Goal: Transaction & Acquisition: Purchase product/service

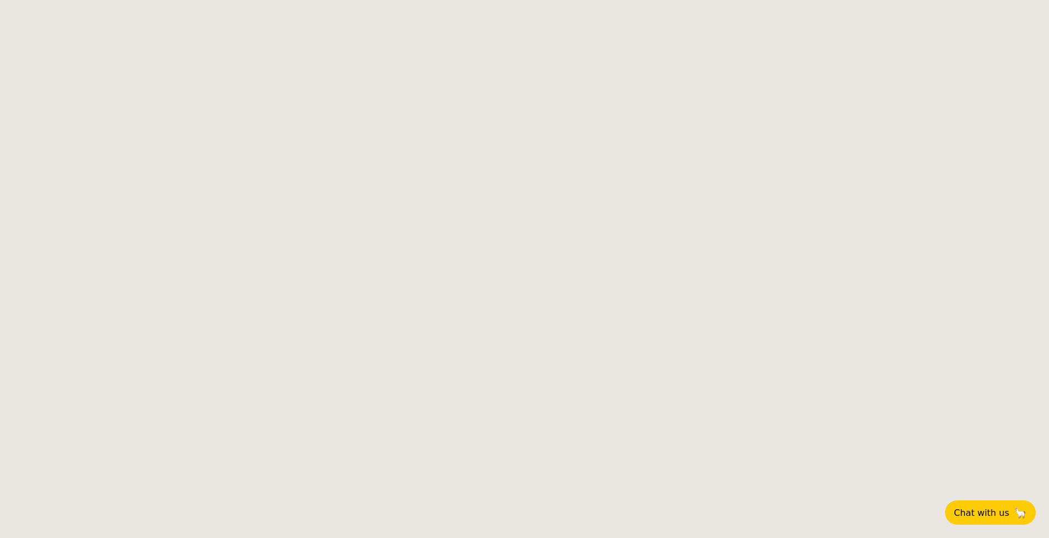
select select
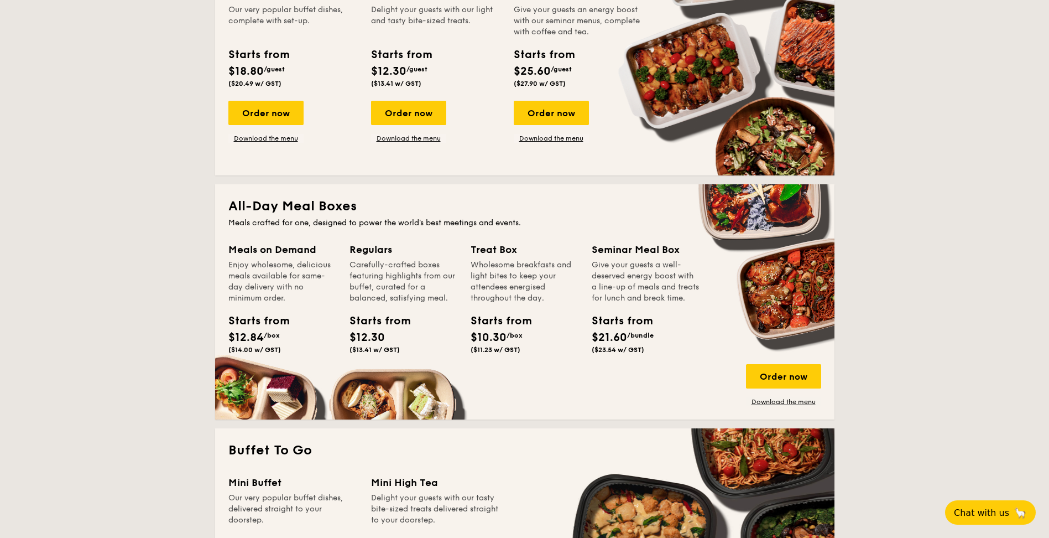
scroll to position [332, 0]
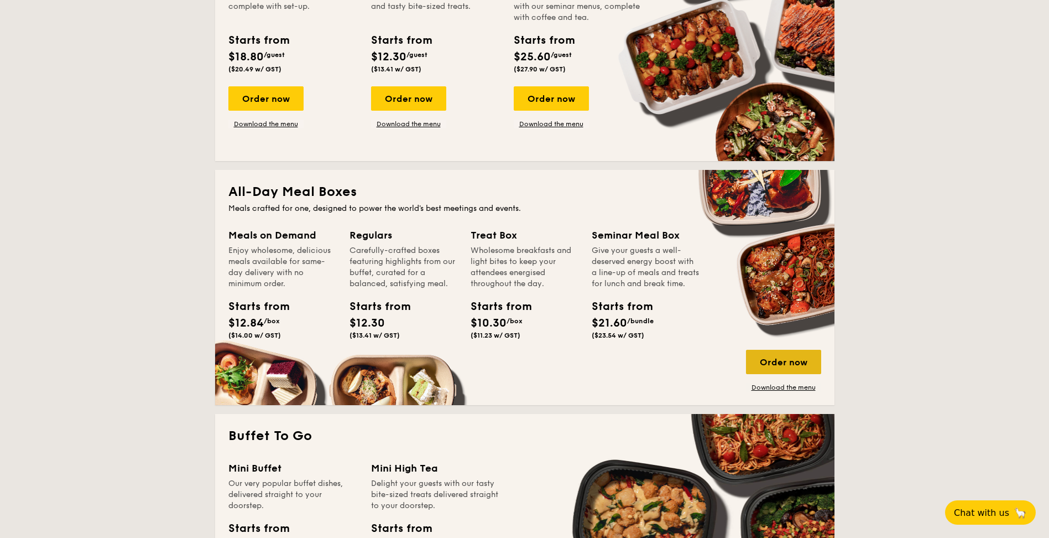
click at [799, 366] on div "Order now" at bounding box center [783, 362] width 75 height 24
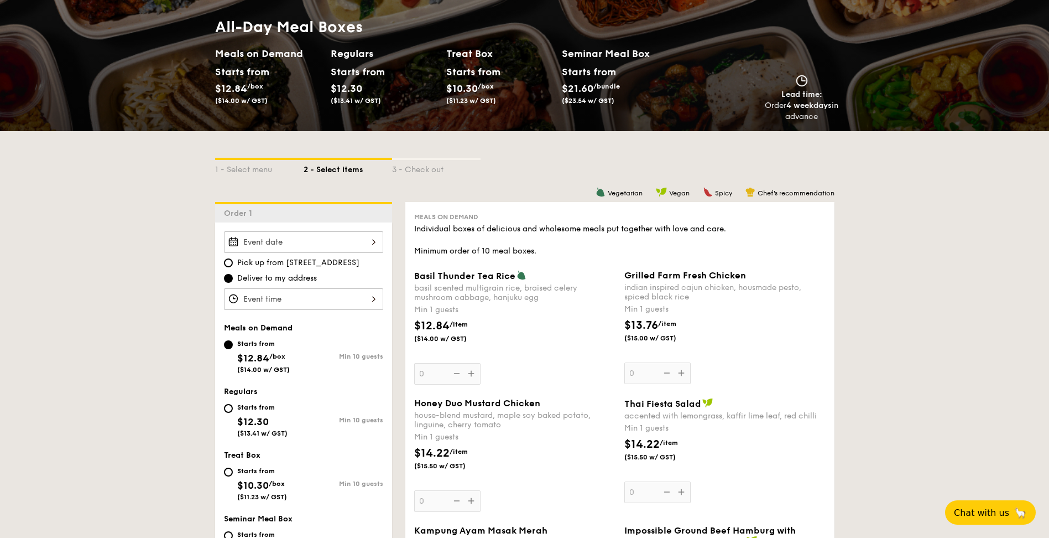
scroll to position [111, 0]
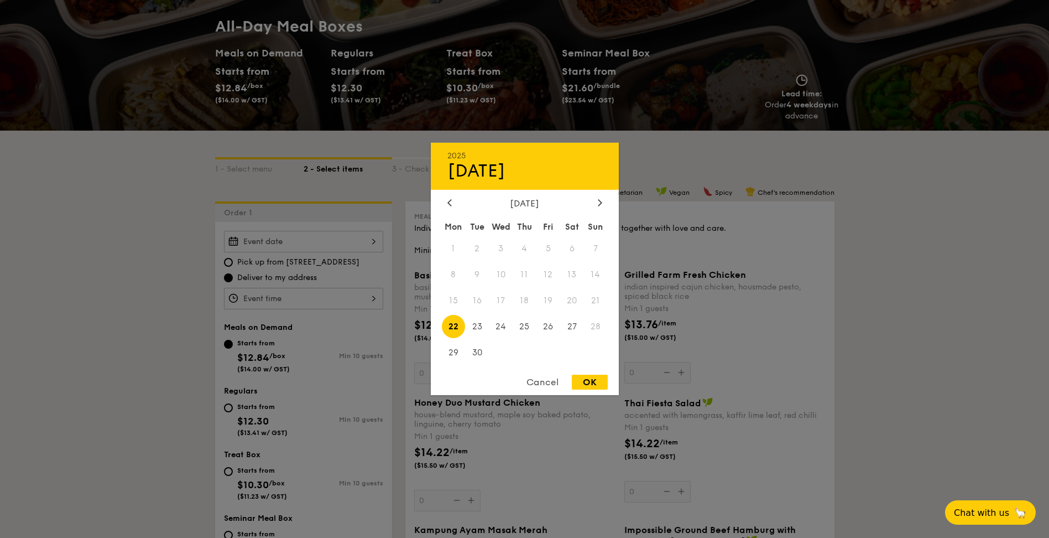
click at [351, 239] on div "2025 Sep 22 September 2025 Mon Tue Wed Thu Fri Sat Sun 1 2 3 4 5 6 7 8 9 10 11 …" at bounding box center [303, 242] width 159 height 22
click at [124, 262] on div at bounding box center [524, 269] width 1049 height 538
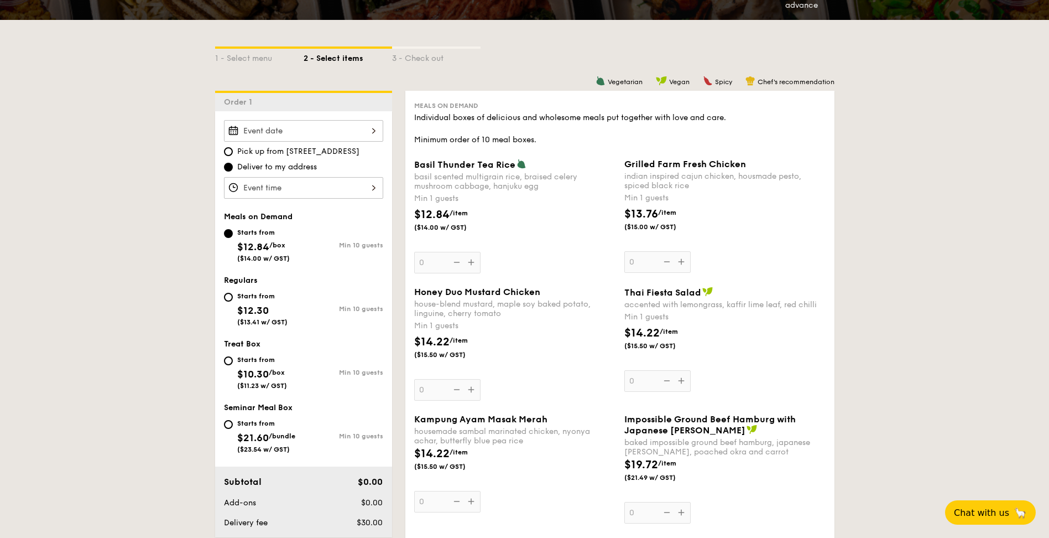
scroll to position [332, 0]
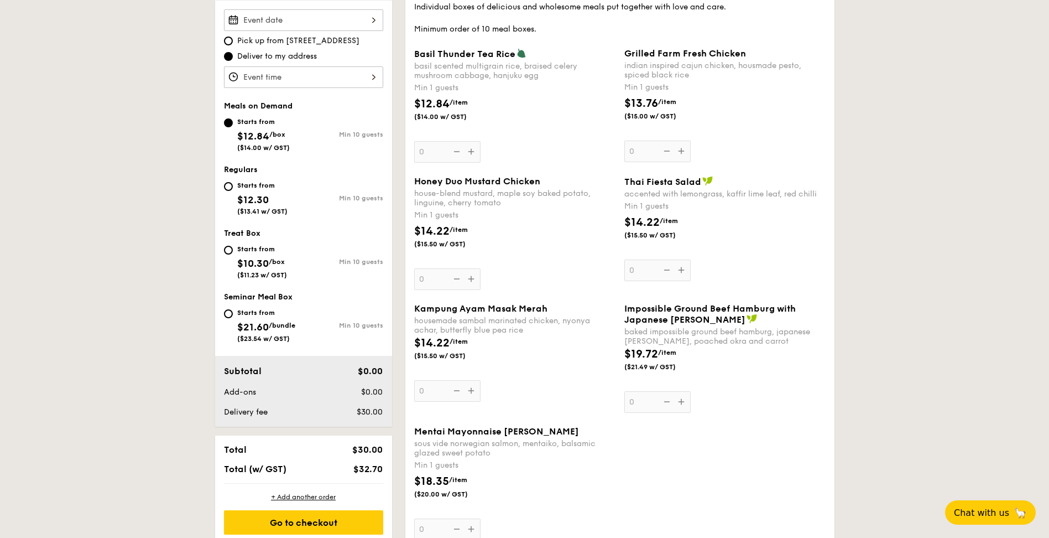
click at [294, 23] on div at bounding box center [303, 20] width 159 height 22
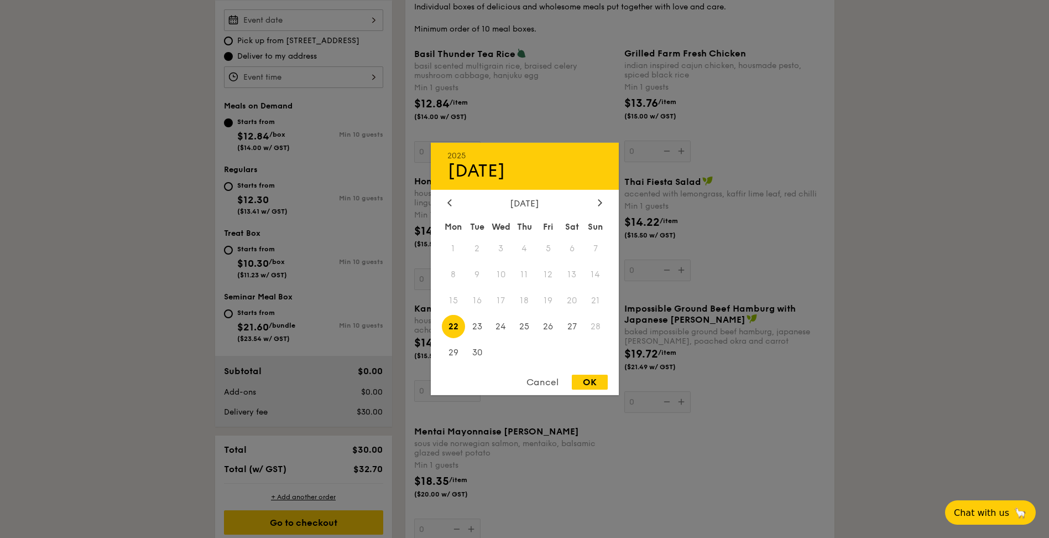
click at [455, 326] on span "22" at bounding box center [454, 326] width 24 height 24
click at [604, 386] on div "OK" at bounding box center [590, 381] width 36 height 15
type input "Sep 22, 2025"
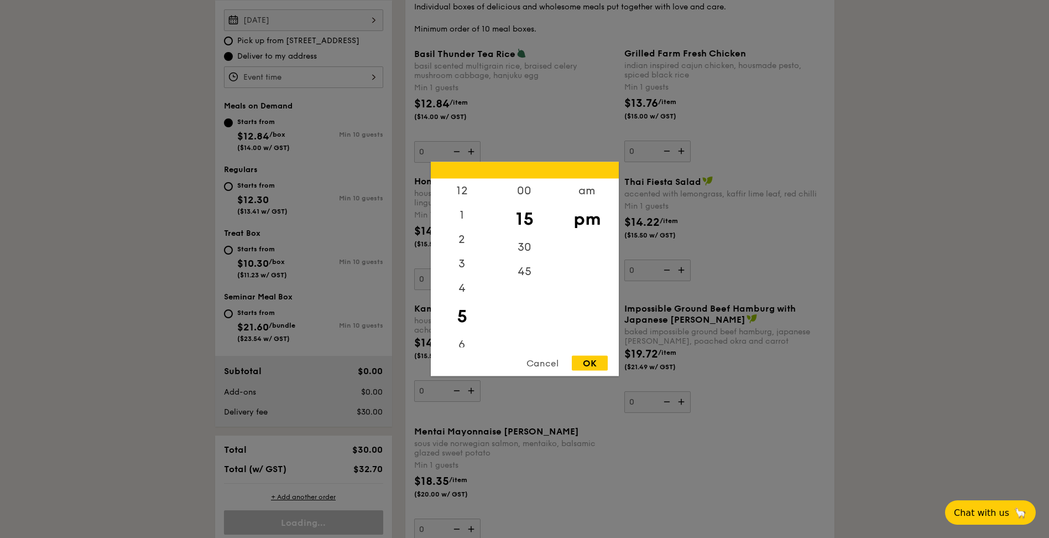
click at [352, 76] on div "12 1 2 3 4 5 6 7 8 9 10 11 00 15 30 45 am pm Cancel OK" at bounding box center [303, 77] width 159 height 22
click at [466, 194] on div "12" at bounding box center [462, 195] width 62 height 32
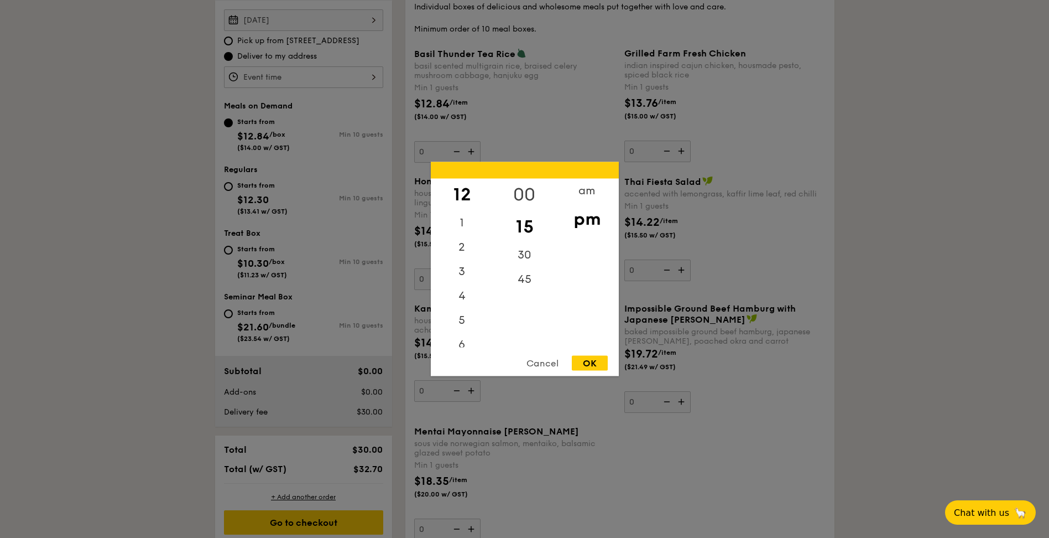
click at [525, 202] on div "00" at bounding box center [524, 195] width 62 height 32
click at [585, 360] on div "OK" at bounding box center [590, 363] width 36 height 15
type input "12:00PM"
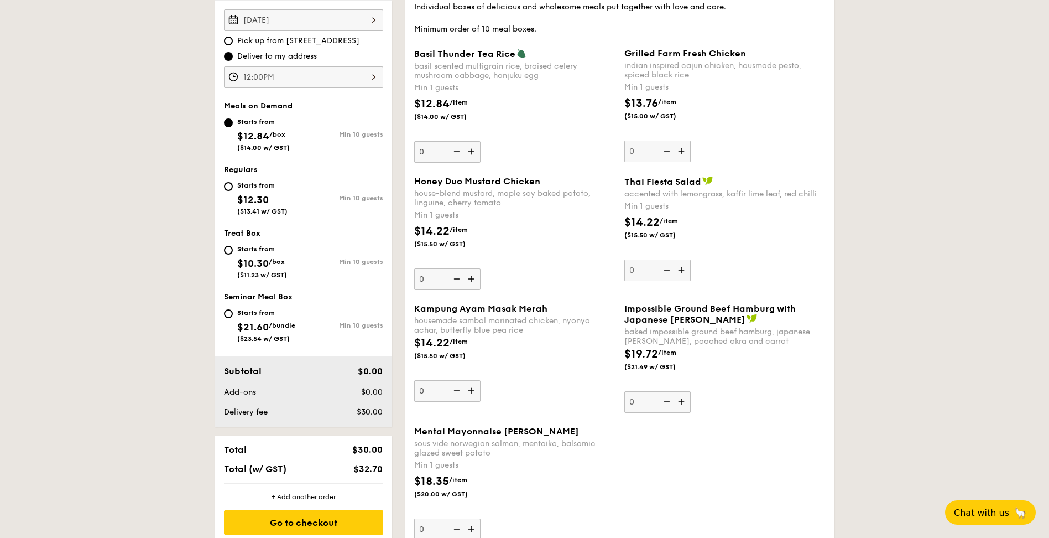
click at [473, 153] on img at bounding box center [472, 151] width 17 height 21
click at [473, 153] on input "0" at bounding box center [447, 152] width 66 height 22
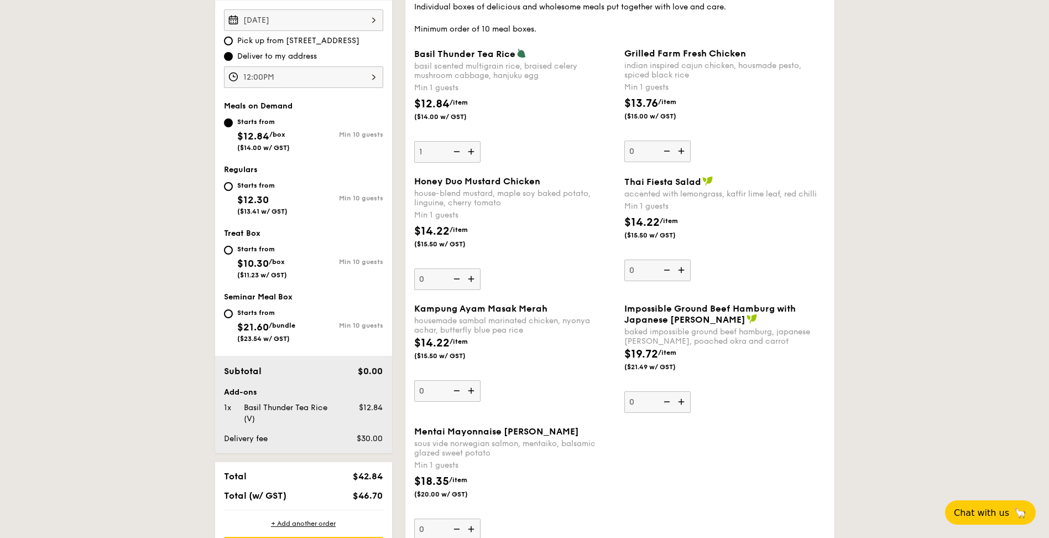
click at [473, 153] on img at bounding box center [472, 151] width 17 height 21
click at [473, 153] on input "1" at bounding box center [447, 152] width 66 height 22
click at [473, 153] on img at bounding box center [472, 151] width 17 height 21
click at [473, 153] on input "2" at bounding box center [447, 152] width 66 height 22
type input "3"
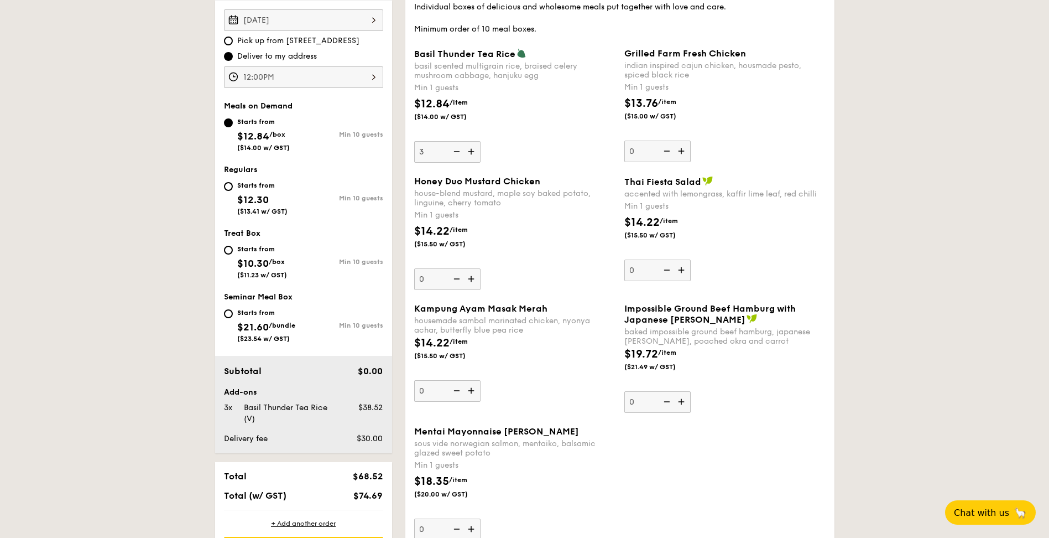
click at [474, 275] on img at bounding box center [472, 278] width 17 height 21
click at [474, 275] on input "0" at bounding box center [447, 279] width 66 height 22
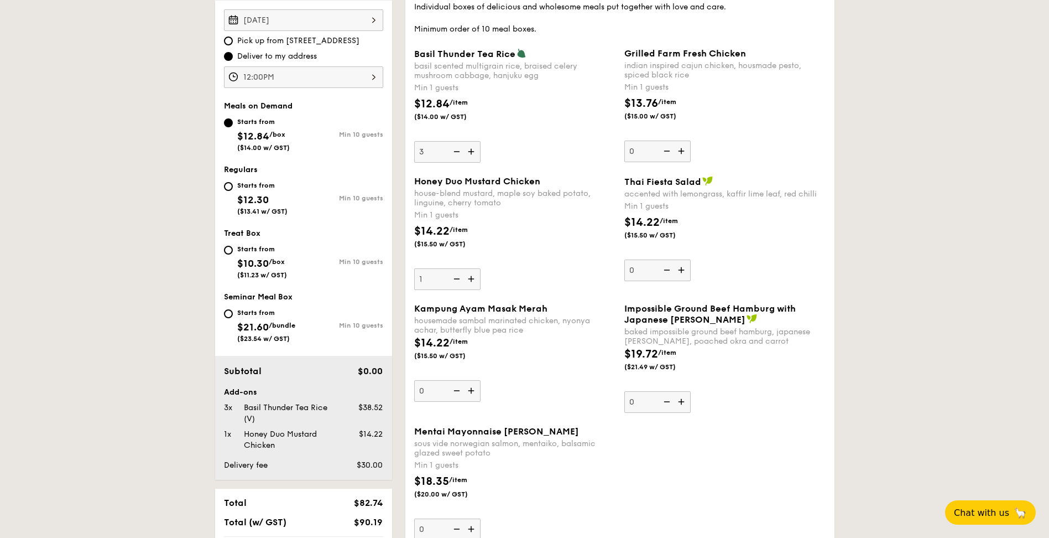
click at [474, 275] on img at bounding box center [472, 278] width 17 height 21
click at [474, 275] on input "1" at bounding box center [447, 279] width 66 height 22
click at [474, 275] on img at bounding box center [472, 278] width 17 height 21
click at [474, 275] on input "2" at bounding box center [447, 279] width 66 height 22
click at [474, 275] on img at bounding box center [472, 278] width 17 height 21
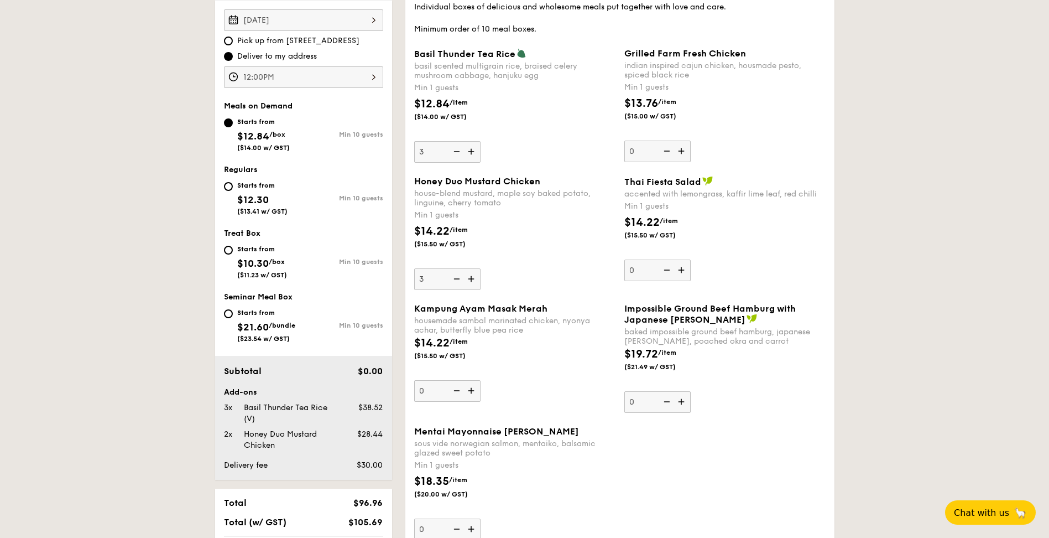
click at [474, 275] on input "3" at bounding box center [447, 279] width 66 height 22
click at [474, 275] on img at bounding box center [472, 278] width 17 height 21
click at [474, 275] on input "4" at bounding box center [447, 279] width 66 height 22
click at [474, 275] on img at bounding box center [472, 278] width 17 height 21
click at [474, 275] on input "5" at bounding box center [447, 279] width 66 height 22
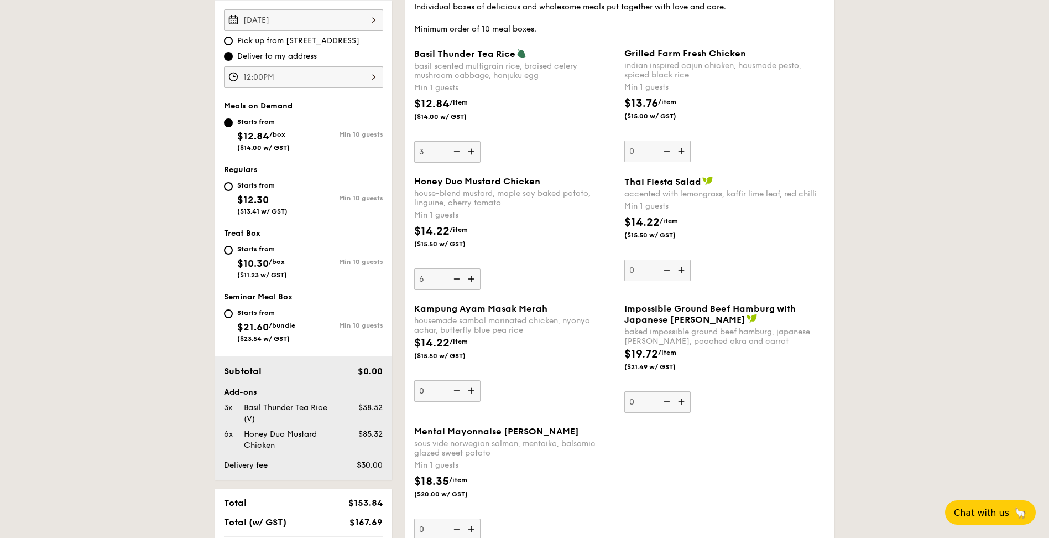
click at [474, 275] on img at bounding box center [472, 278] width 17 height 21
click at [474, 275] on input "6" at bounding box center [447, 279] width 66 height 22
click at [474, 275] on img at bounding box center [472, 278] width 17 height 21
click at [474, 275] on input "7" at bounding box center [447, 279] width 66 height 22
click at [474, 275] on img at bounding box center [472, 278] width 17 height 21
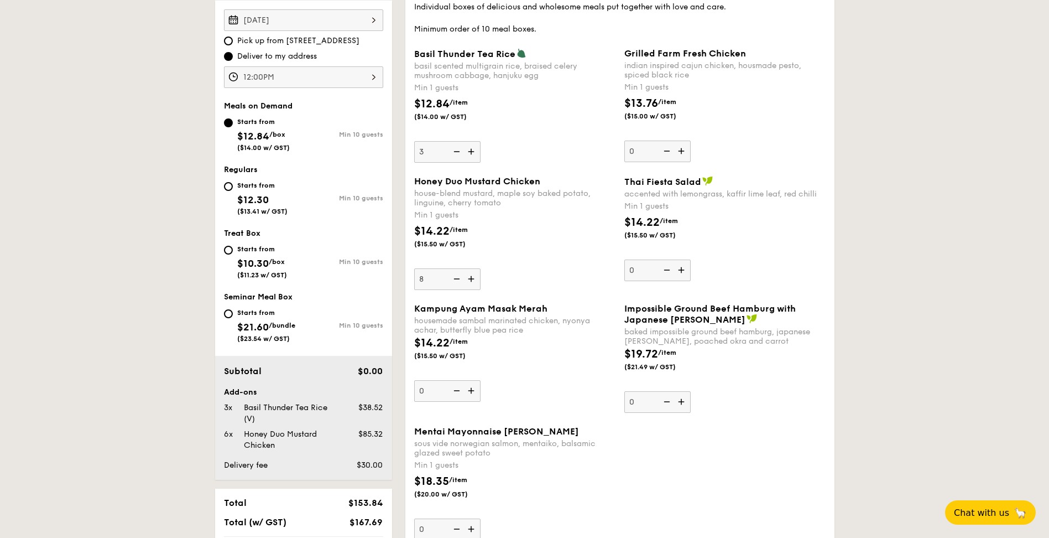
click at [474, 275] on input "8" at bounding box center [447, 279] width 66 height 22
click at [474, 275] on img at bounding box center [472, 278] width 17 height 21
click at [474, 275] on input "9" at bounding box center [447, 279] width 66 height 22
click at [474, 275] on img at bounding box center [472, 278] width 17 height 21
click at [474, 275] on input "10" at bounding box center [447, 279] width 66 height 22
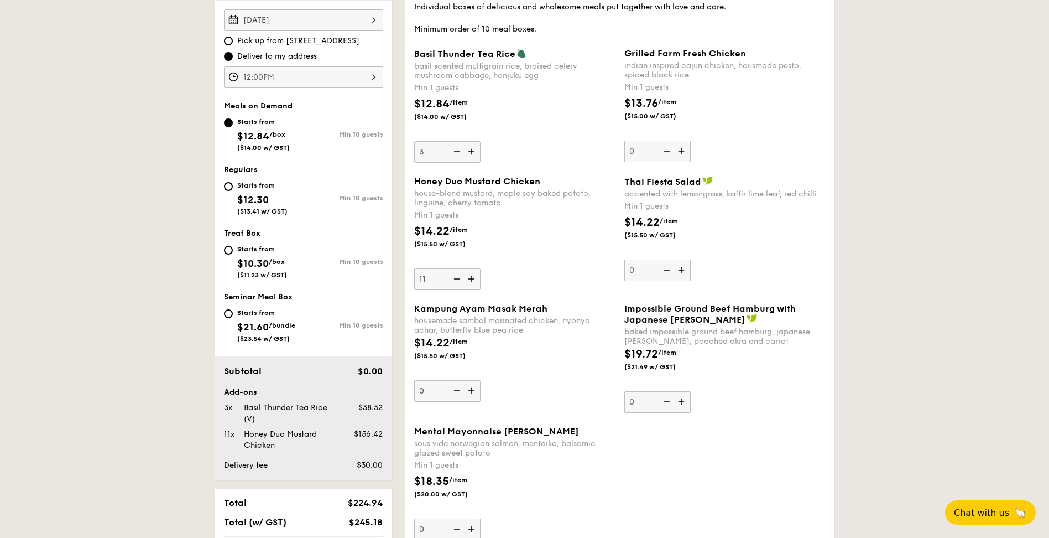
click at [474, 275] on img at bounding box center [472, 278] width 17 height 21
click at [474, 275] on input "11" at bounding box center [447, 279] width 66 height 22
click at [474, 275] on img at bounding box center [472, 278] width 17 height 21
click at [474, 275] on input "12" at bounding box center [447, 279] width 66 height 22
click at [474, 275] on img at bounding box center [472, 278] width 17 height 21
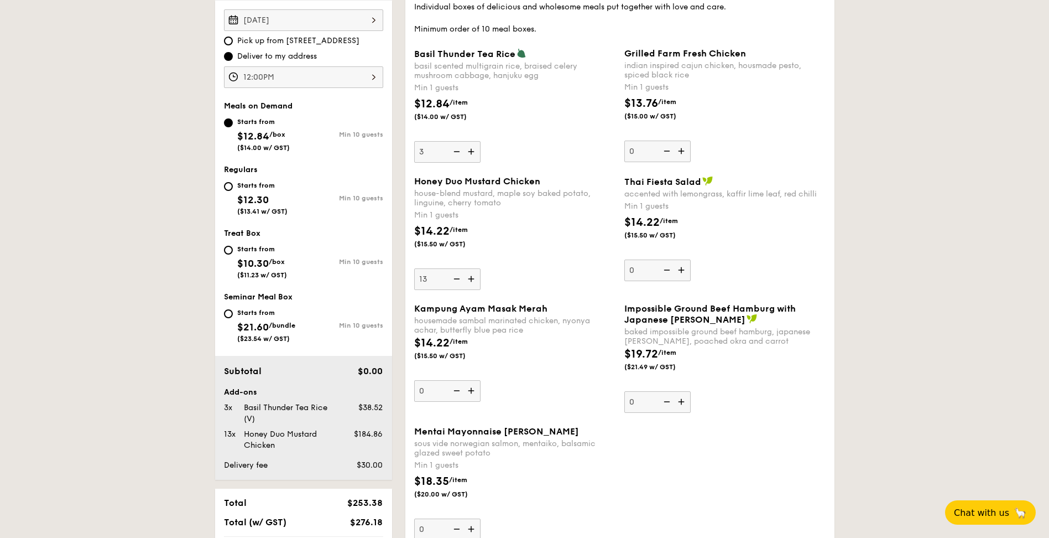
click at [474, 275] on input "13" at bounding box center [447, 279] width 66 height 22
click at [474, 275] on img at bounding box center [472, 278] width 17 height 21
click at [474, 275] on input "14" at bounding box center [447, 279] width 66 height 22
click at [474, 275] on img at bounding box center [472, 278] width 17 height 21
click at [474, 275] on input "15" at bounding box center [447, 279] width 66 height 22
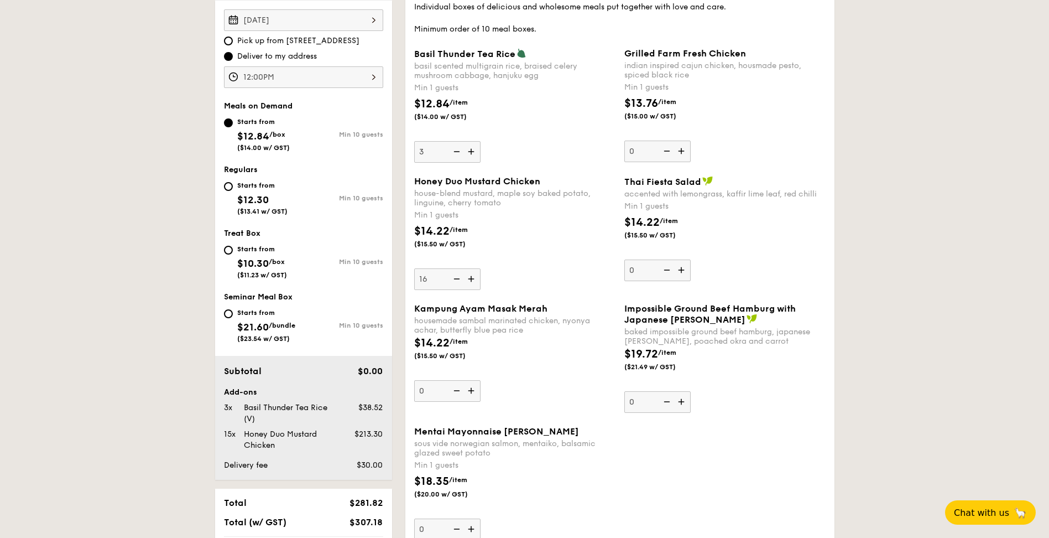
click at [474, 275] on img at bounding box center [472, 278] width 17 height 21
click at [474, 275] on input "16" at bounding box center [447, 279] width 66 height 22
click at [474, 275] on img at bounding box center [472, 278] width 17 height 21
click at [474, 275] on input "17" at bounding box center [447, 279] width 66 height 22
click at [455, 278] on img at bounding box center [455, 278] width 17 height 21
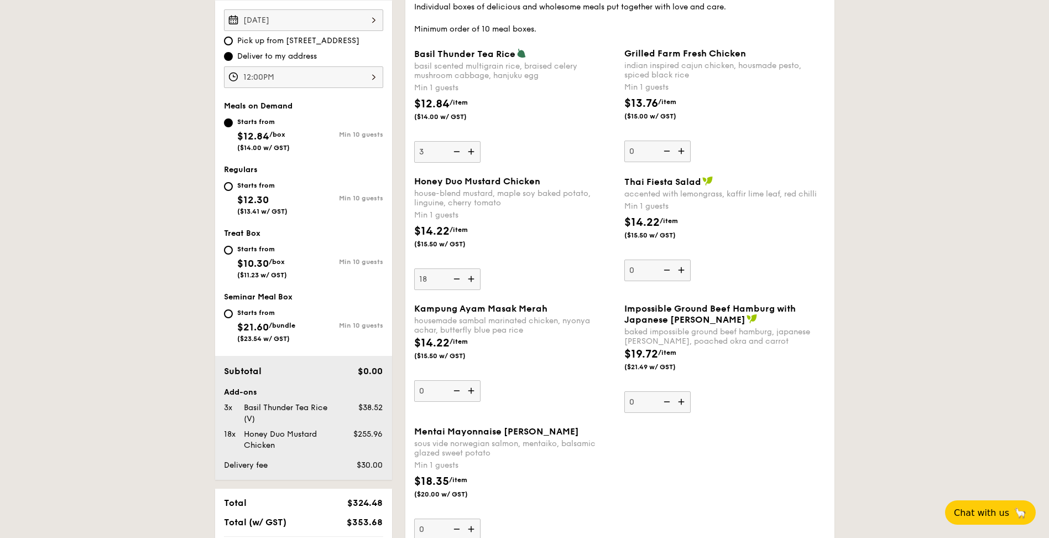
click at [455, 278] on input "18" at bounding box center [447, 279] width 66 height 22
type input "17"
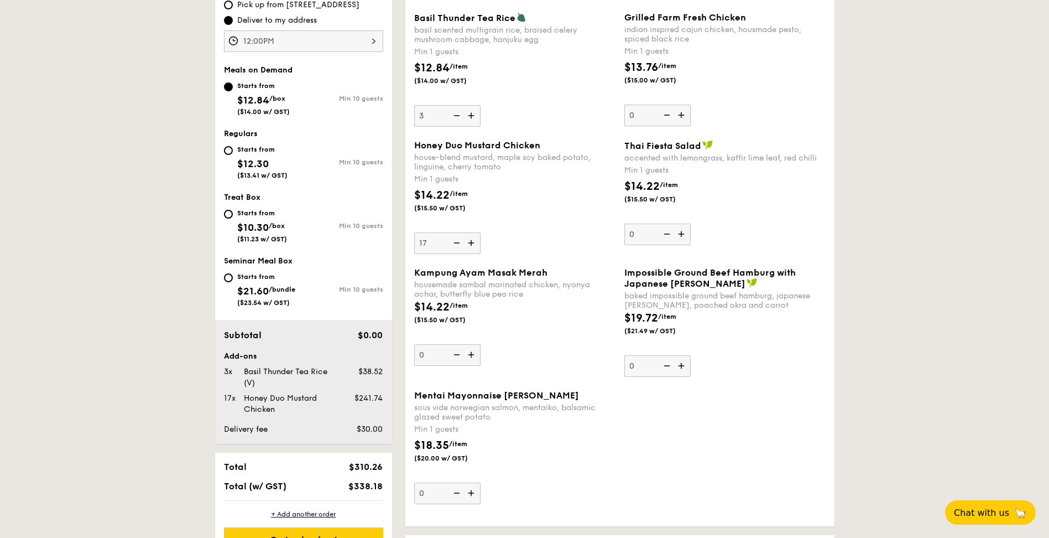
scroll to position [387, 0]
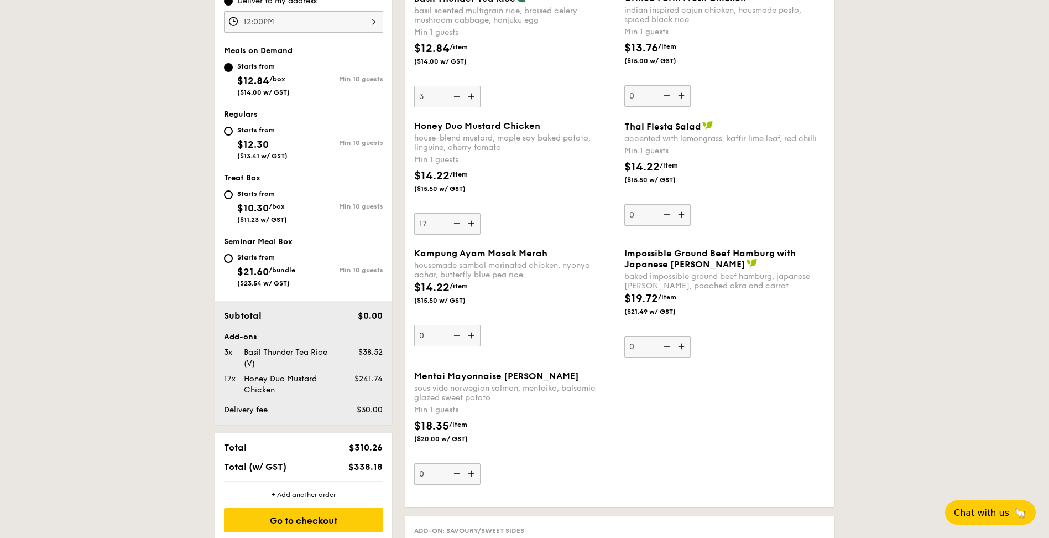
click at [473, 474] on img at bounding box center [472, 473] width 17 height 21
click at [473, 474] on input "0" at bounding box center [447, 474] width 66 height 22
click at [473, 474] on img at bounding box center [472, 473] width 17 height 21
click at [473, 474] on input "1" at bounding box center [447, 474] width 66 height 22
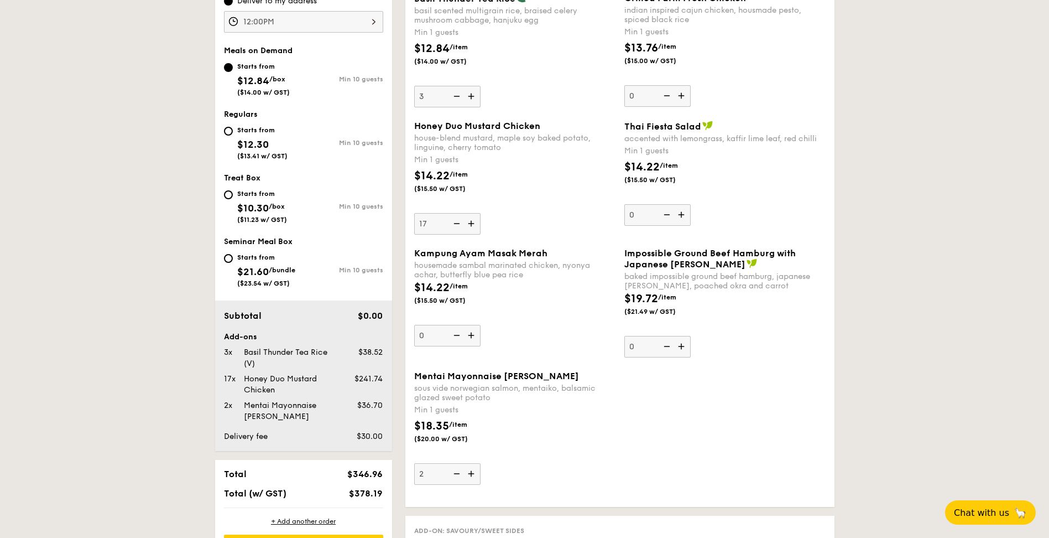
click at [473, 474] on img at bounding box center [472, 473] width 17 height 21
click at [473, 474] on input "2" at bounding box center [447, 474] width 66 height 22
click at [473, 474] on img at bounding box center [472, 473] width 17 height 21
click at [473, 474] on input "3" at bounding box center [447, 474] width 66 height 22
click at [473, 474] on img at bounding box center [472, 473] width 17 height 21
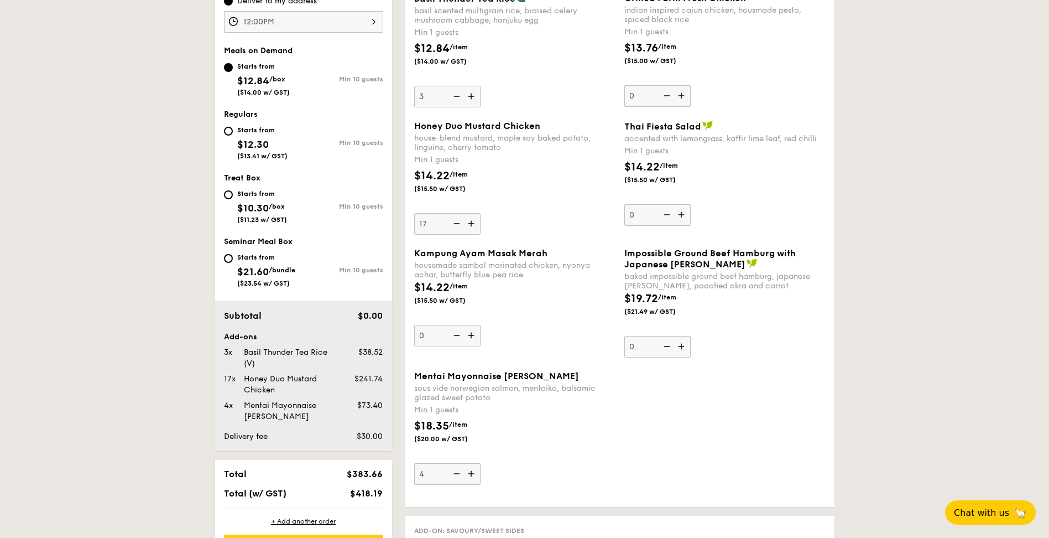
click at [473, 474] on input "4" at bounding box center [447, 474] width 66 height 22
click at [473, 474] on img at bounding box center [472, 473] width 17 height 21
click at [473, 474] on input "5" at bounding box center [447, 474] width 66 height 22
click at [473, 474] on img at bounding box center [472, 473] width 17 height 21
click at [473, 474] on input "6" at bounding box center [447, 474] width 66 height 22
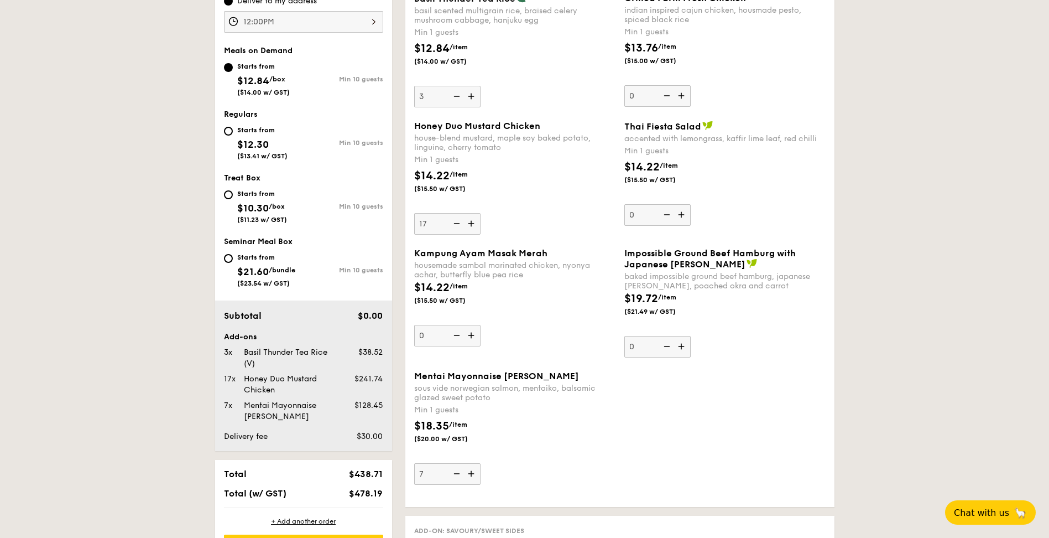
click at [473, 474] on img at bounding box center [472, 473] width 17 height 21
click at [473, 474] on input "7" at bounding box center [447, 474] width 66 height 22
click at [473, 474] on img at bounding box center [472, 473] width 17 height 21
click at [473, 474] on input "8" at bounding box center [447, 474] width 66 height 22
click at [473, 474] on img at bounding box center [472, 473] width 17 height 21
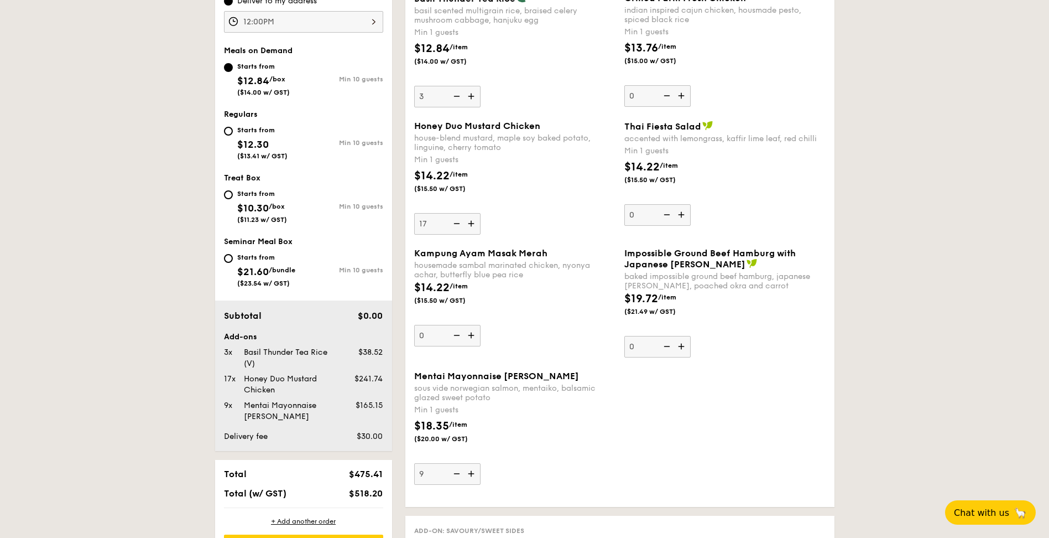
click at [473, 474] on input "9" at bounding box center [447, 474] width 66 height 22
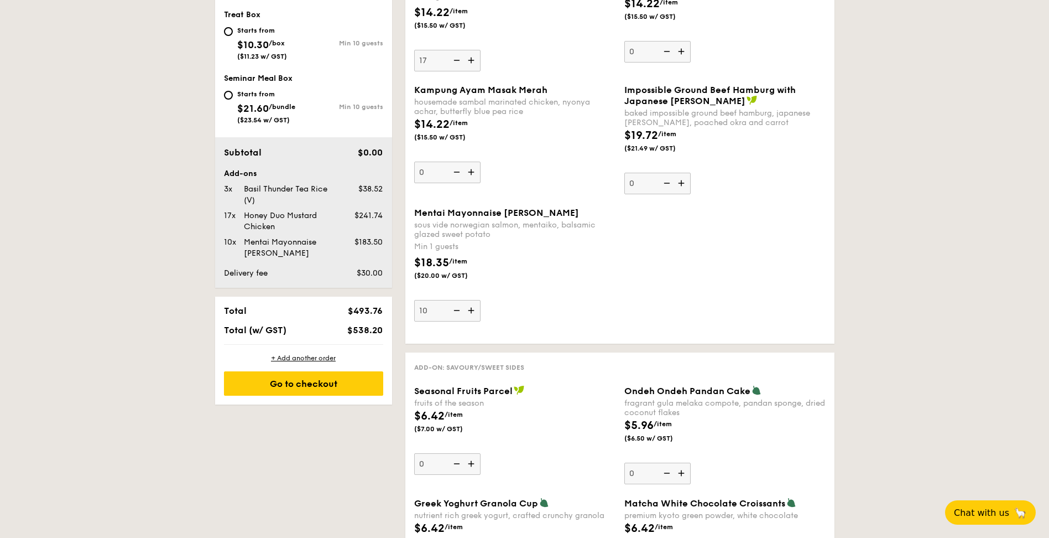
scroll to position [553, 0]
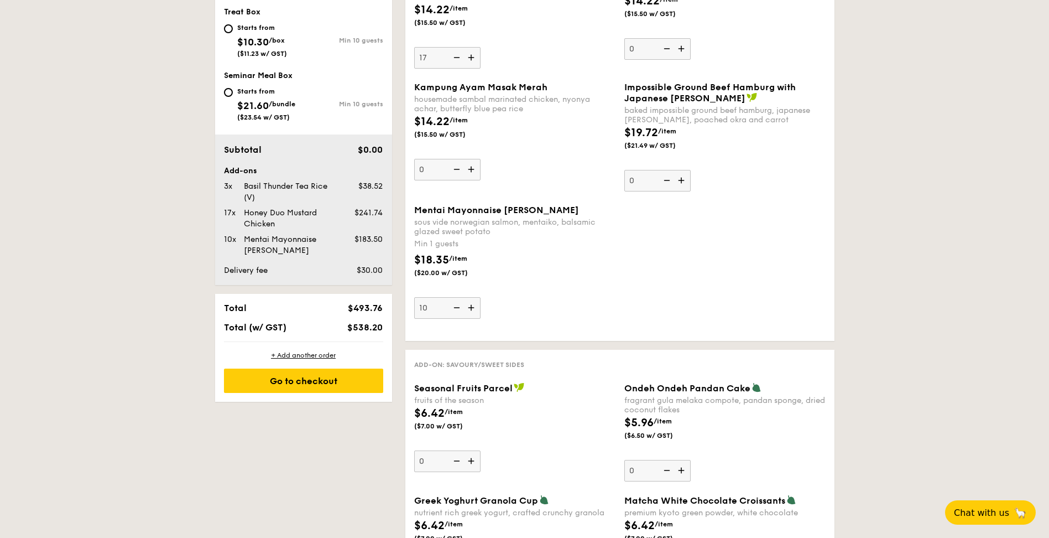
click at [458, 312] on img at bounding box center [455, 307] width 17 height 21
click at [458, 312] on input "10" at bounding box center [447, 308] width 66 height 22
click at [458, 312] on img at bounding box center [455, 307] width 17 height 21
click at [458, 312] on input "9" at bounding box center [447, 308] width 66 height 22
click at [458, 312] on img at bounding box center [455, 307] width 17 height 21
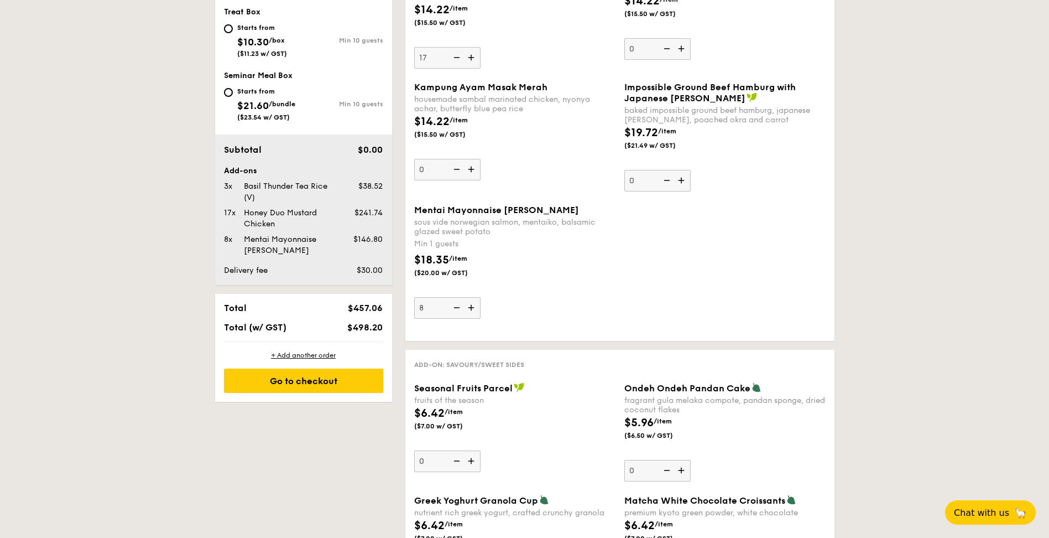
click at [458, 312] on input "8" at bounding box center [447, 308] width 66 height 22
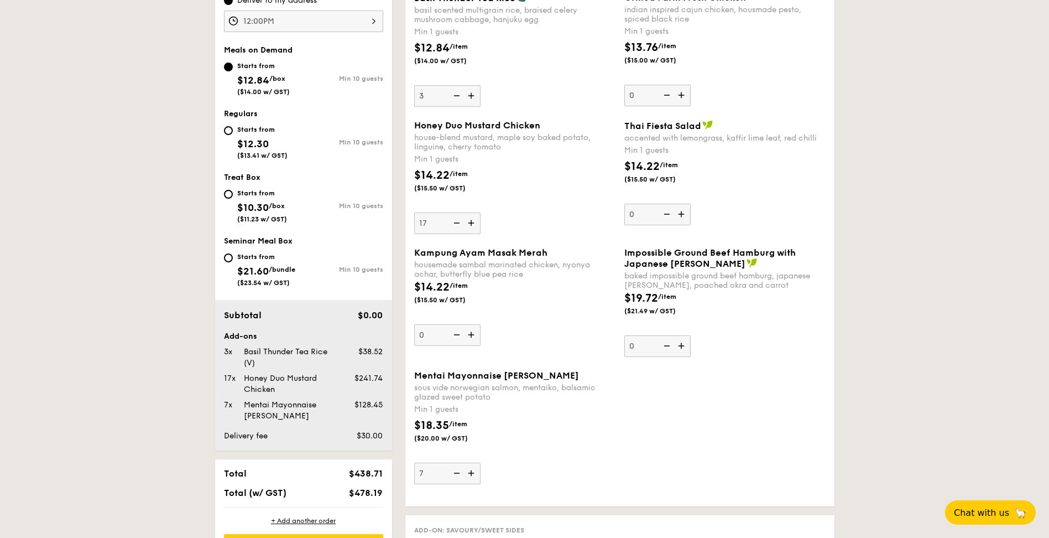
scroll to position [387, 0]
click at [473, 475] on img at bounding box center [472, 473] width 17 height 21
click at [473, 475] on input "7" at bounding box center [447, 474] width 66 height 22
click at [473, 475] on img at bounding box center [472, 473] width 17 height 21
click at [473, 475] on input "8" at bounding box center [447, 474] width 66 height 22
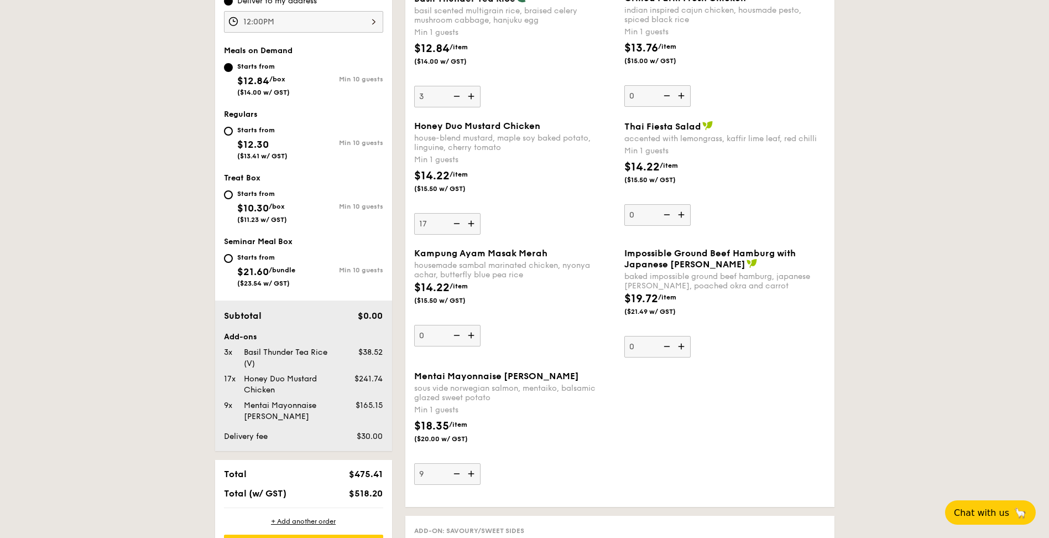
click at [473, 475] on img at bounding box center [472, 473] width 17 height 21
click at [473, 475] on input "9" at bounding box center [447, 474] width 66 height 22
type input "10"
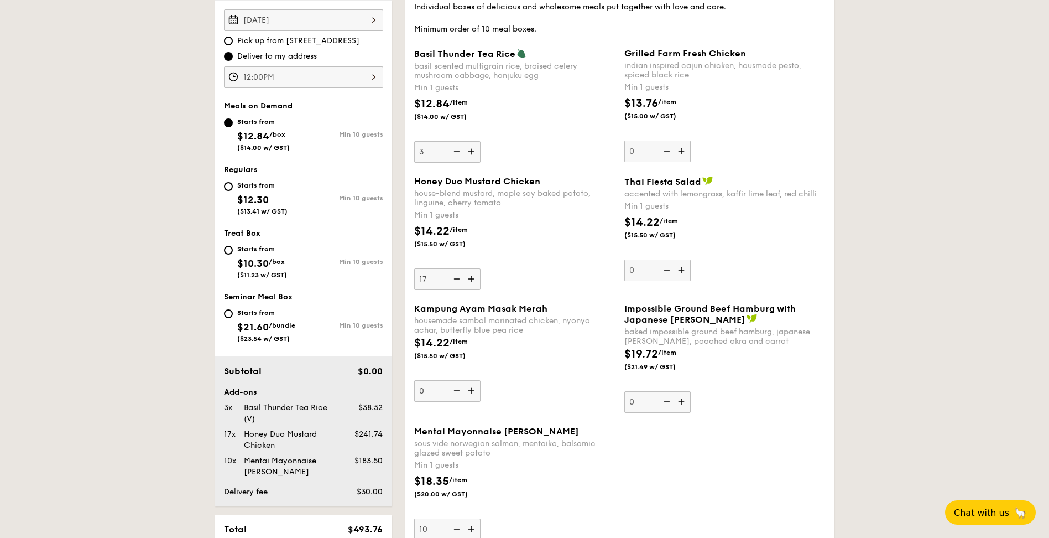
scroll to position [498, 0]
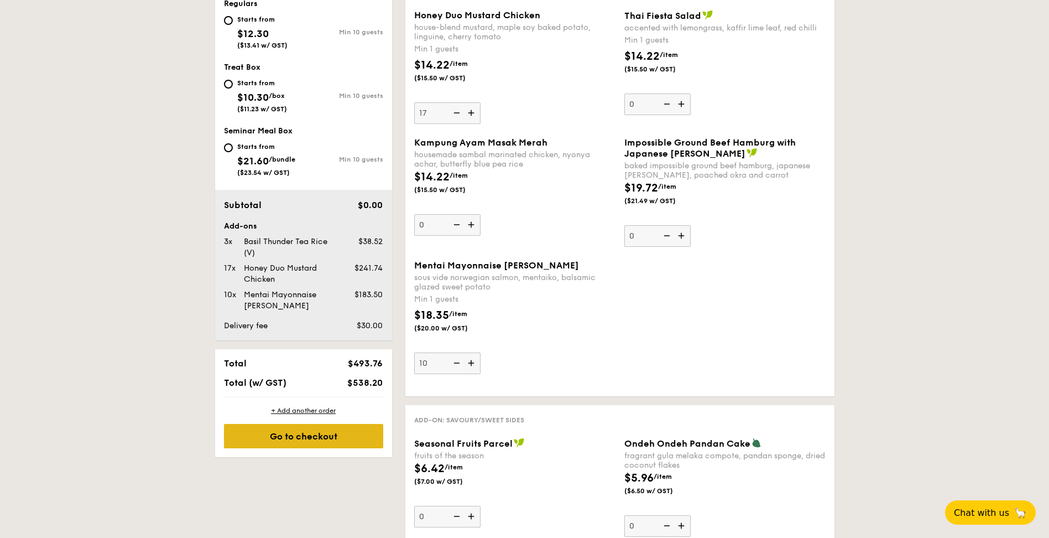
click at [344, 425] on div "Go to checkout" at bounding box center [303, 436] width 159 height 24
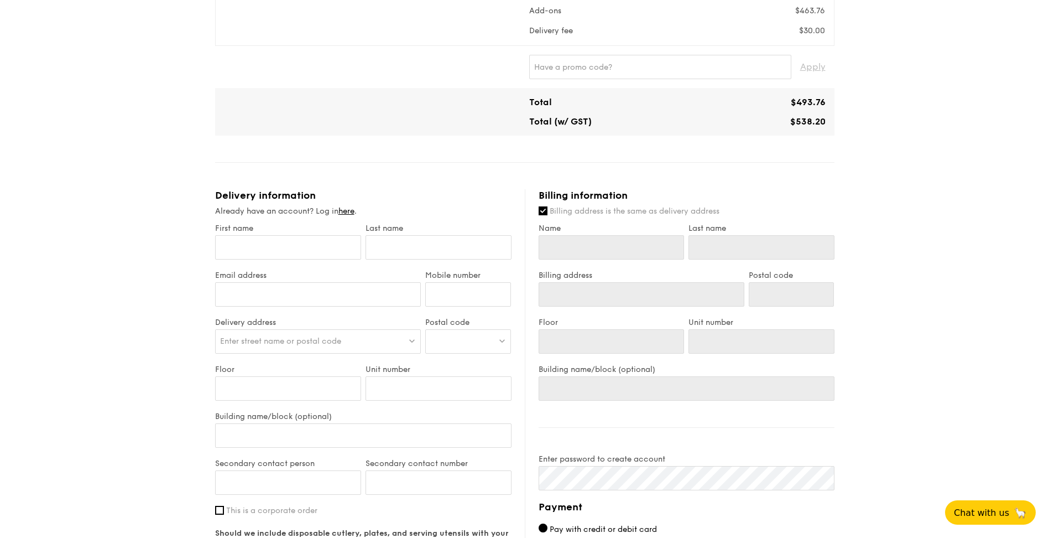
scroll to position [277, 0]
click at [548, 212] on label "Billing address is the same as delivery address" at bounding box center [687, 210] width 296 height 11
click at [547, 212] on input "Billing address is the same as delivery address" at bounding box center [543, 209] width 9 height 9
checkbox input "false"
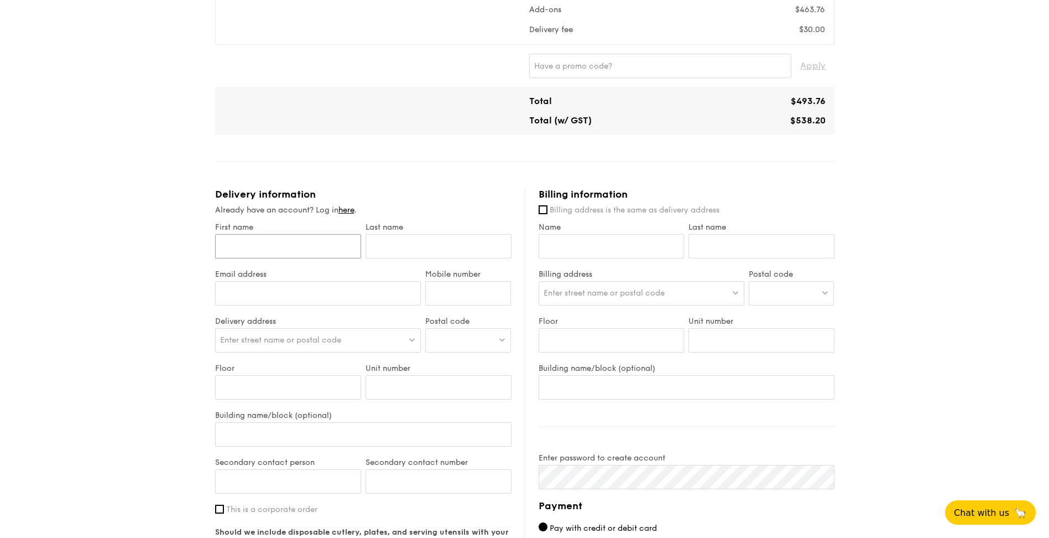
click at [314, 251] on input "First name" at bounding box center [288, 246] width 146 height 24
type input "Gabriel"
type input "Loh"
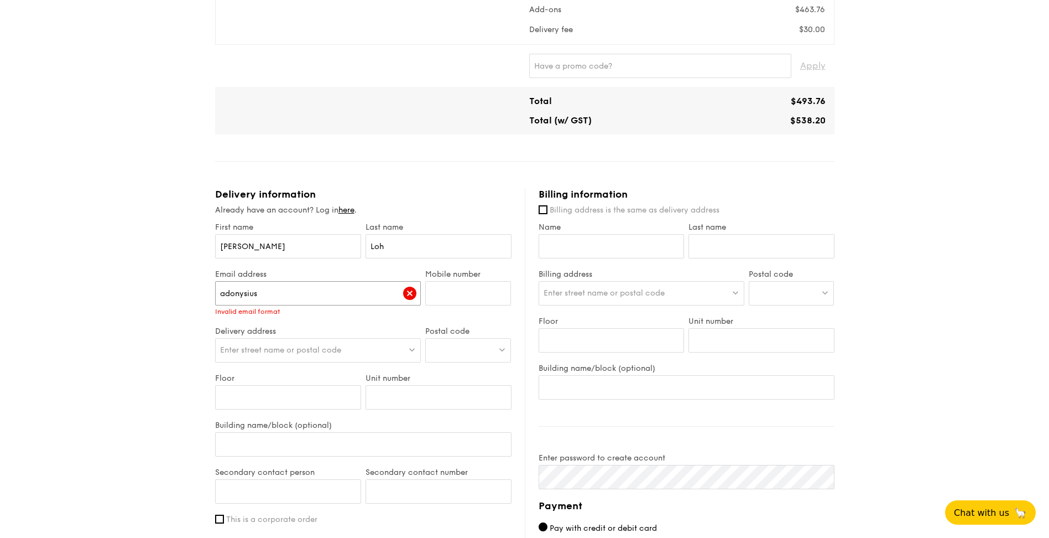
type input "adonysius.chia@amundi.com"
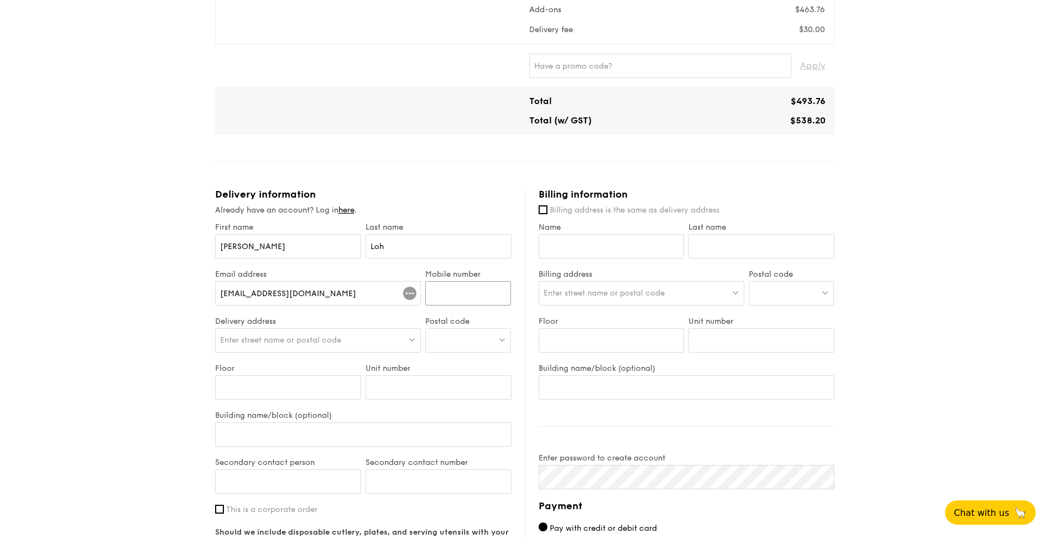
click at [465, 285] on input "Mobile number" at bounding box center [468, 293] width 86 height 24
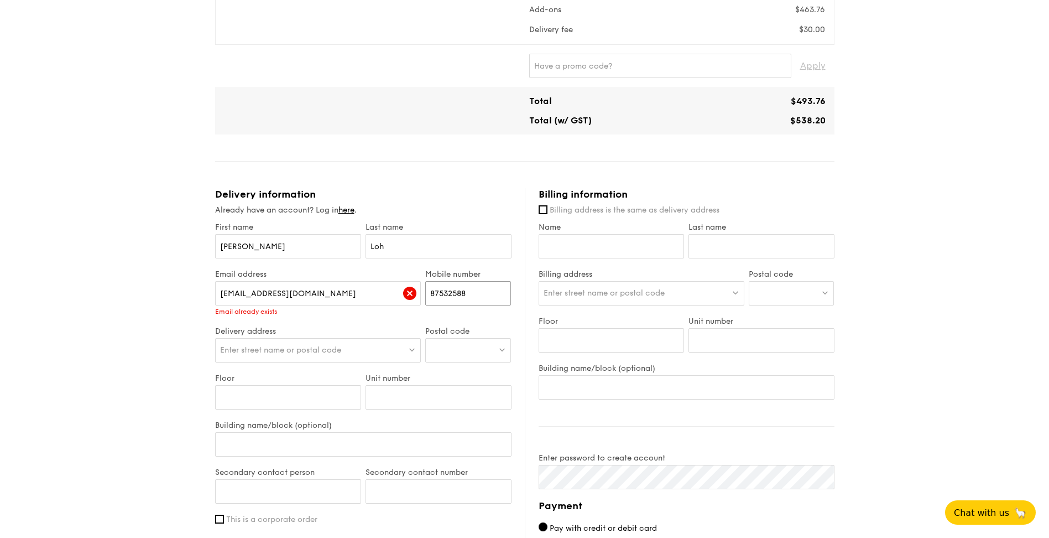
type input "87532588"
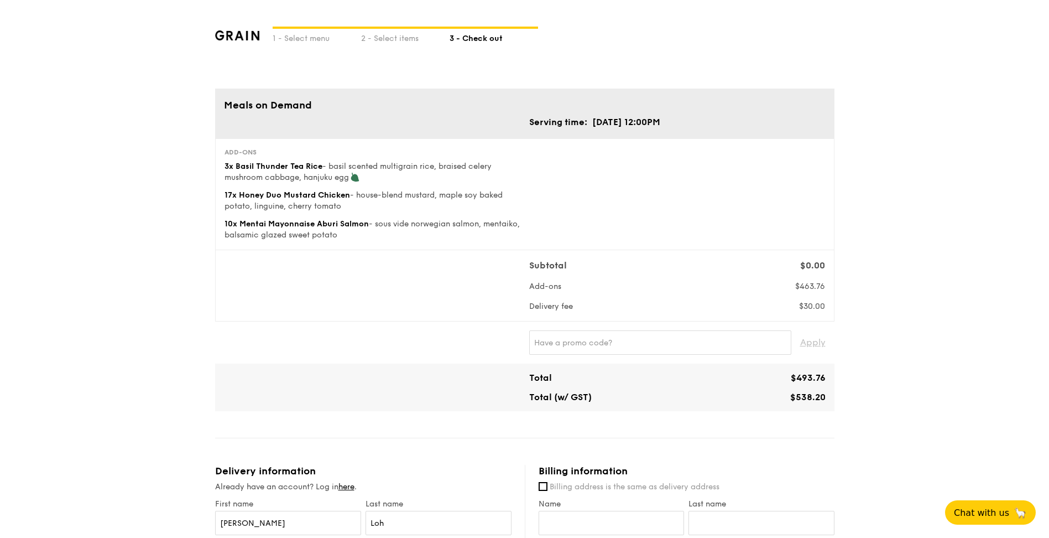
scroll to position [387, 0]
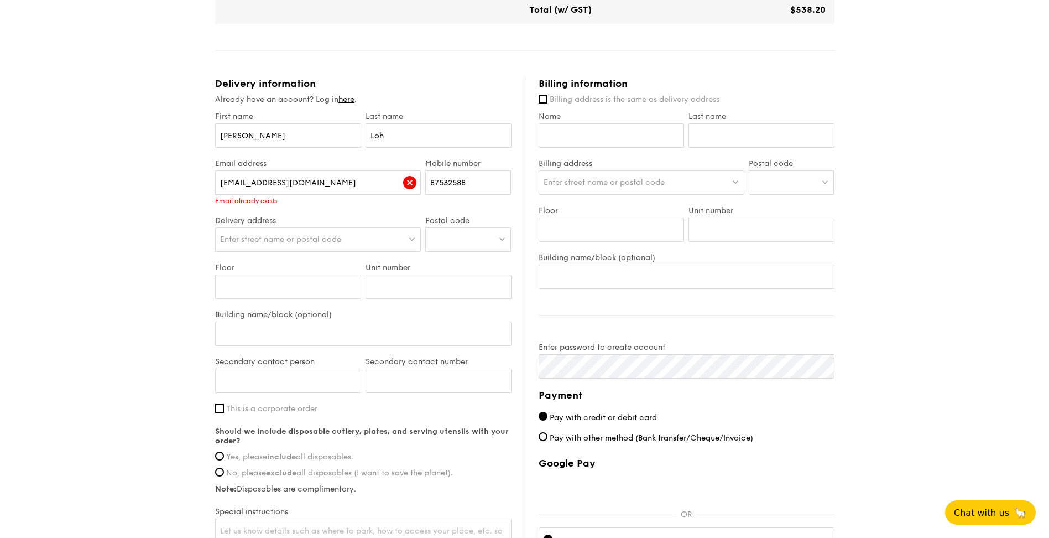
click at [411, 186] on img at bounding box center [409, 182] width 13 height 13
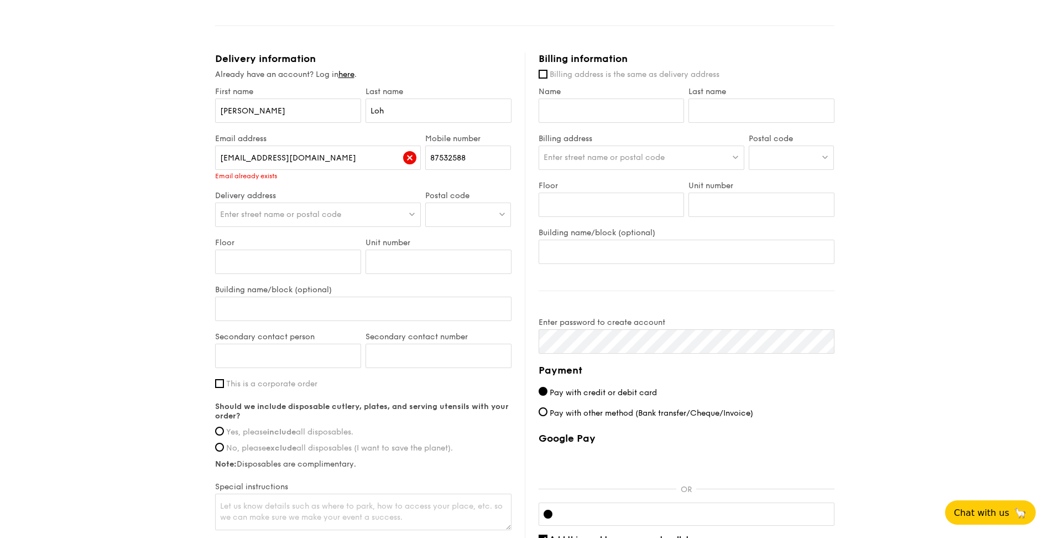
scroll to position [277, 0]
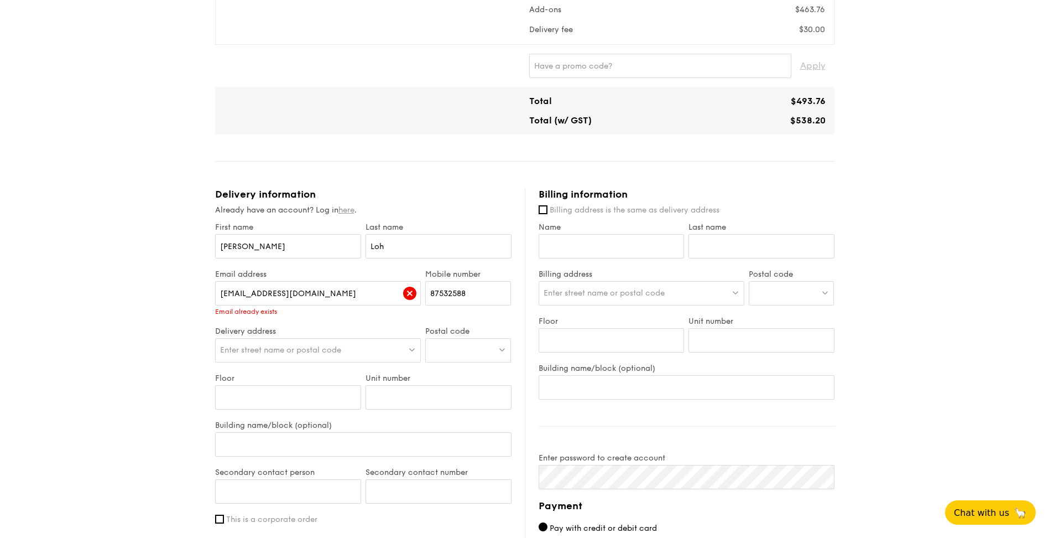
click at [351, 210] on link "here" at bounding box center [346, 209] width 16 height 9
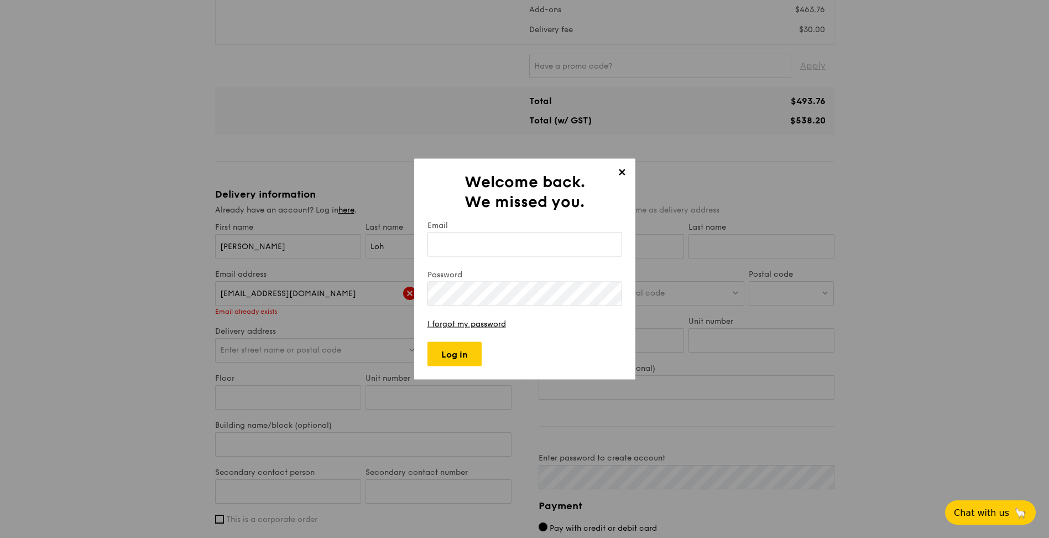
click at [536, 254] on input "Email" at bounding box center [524, 244] width 195 height 24
type input "adonysius.chia@amundi.com"
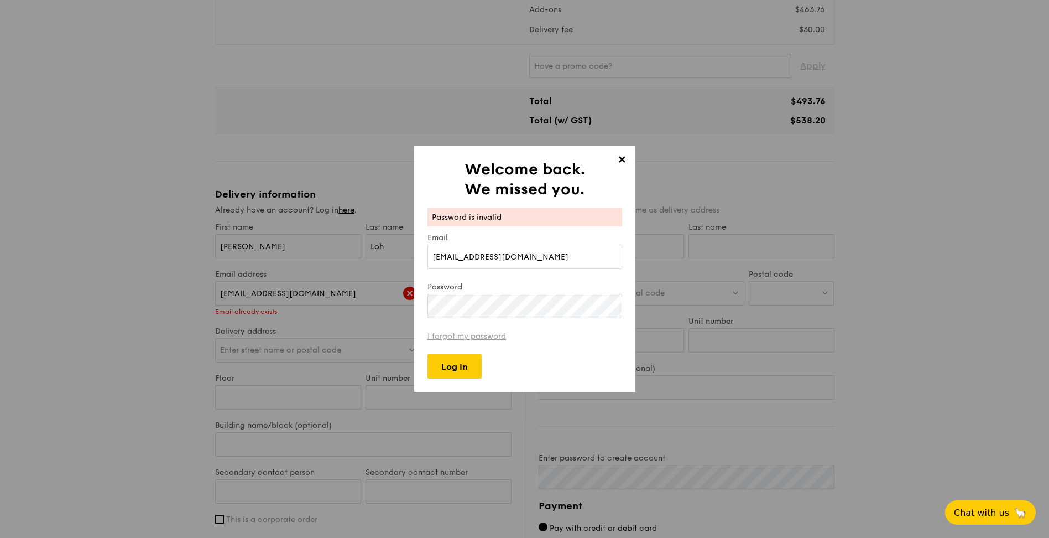
click at [438, 336] on link "I forgot my password" at bounding box center [466, 335] width 79 height 9
click at [345, 306] on div "✕ Welcome back. We missed you. Password is invalid Email adonysius.chia@amundi.…" at bounding box center [524, 269] width 1049 height 538
click at [465, 362] on input "Log in" at bounding box center [454, 366] width 54 height 24
click at [623, 168] on span "✕" at bounding box center [621, 161] width 15 height 15
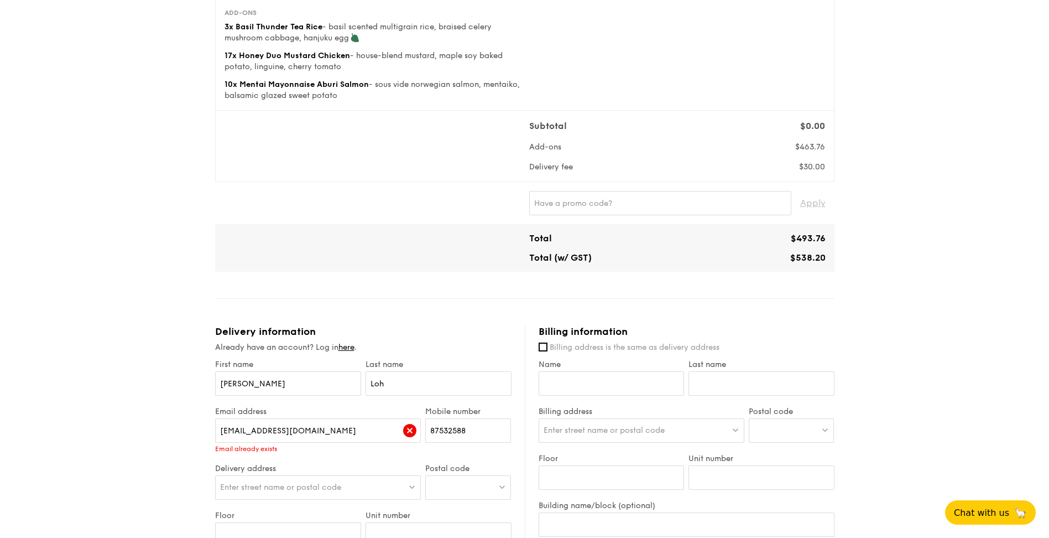
scroll to position [221, 0]
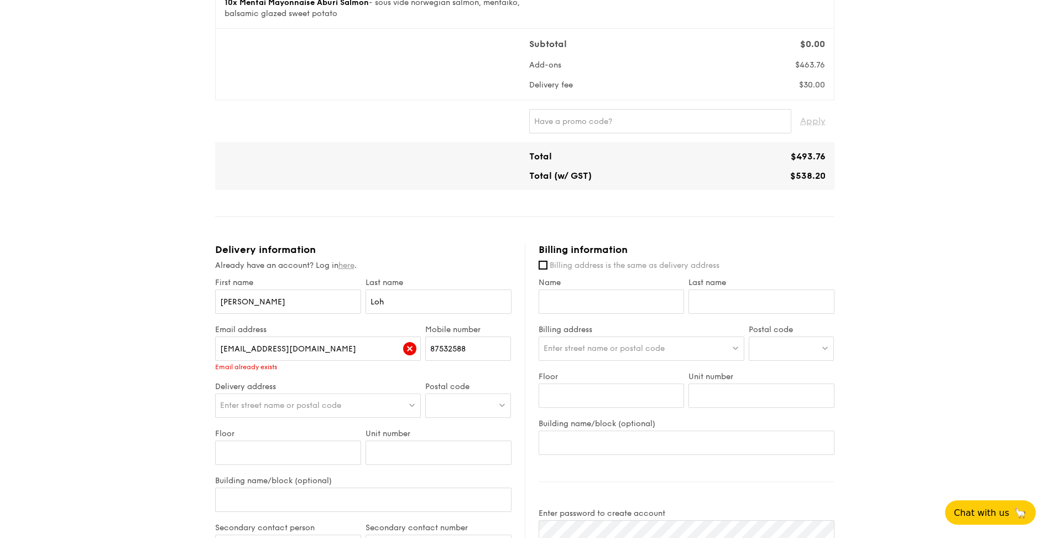
click at [348, 265] on link "here" at bounding box center [346, 264] width 16 height 9
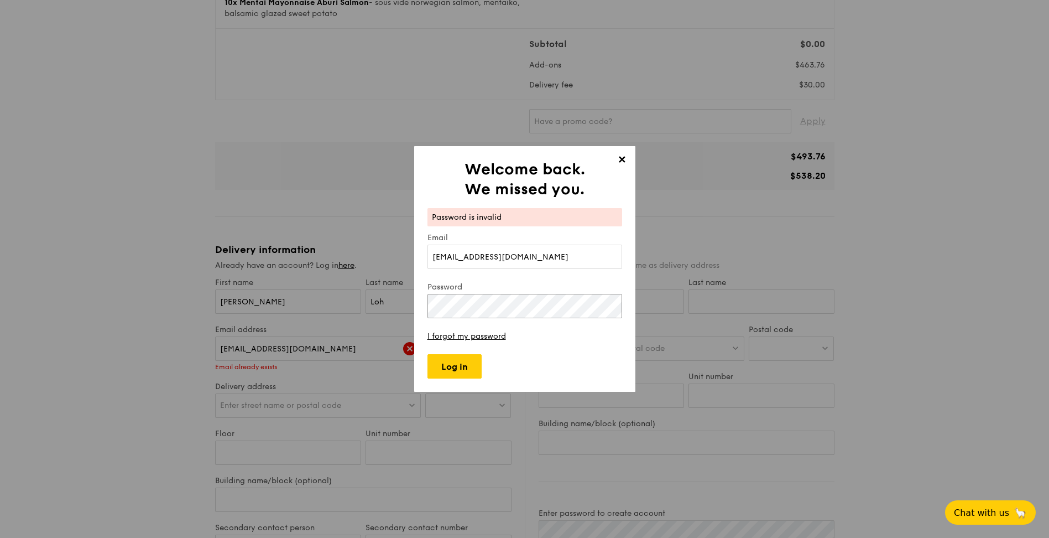
click at [237, 302] on div "✕ Welcome back. We missed you. Password is invalid Email adonysius.chia@amundi.…" at bounding box center [524, 269] width 1049 height 538
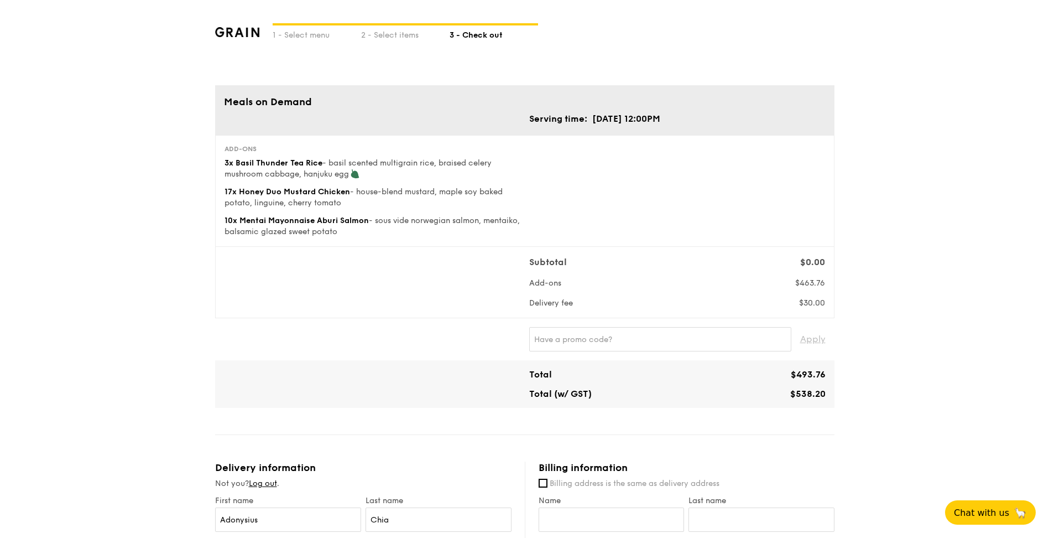
scroll to position [0, 0]
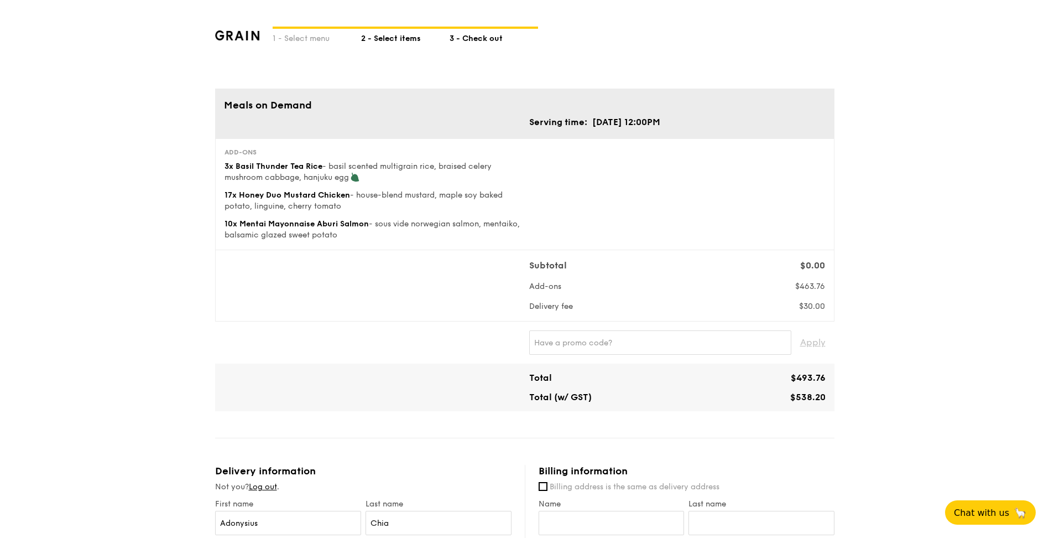
click at [399, 40] on div "2 - Select items" at bounding box center [405, 36] width 88 height 15
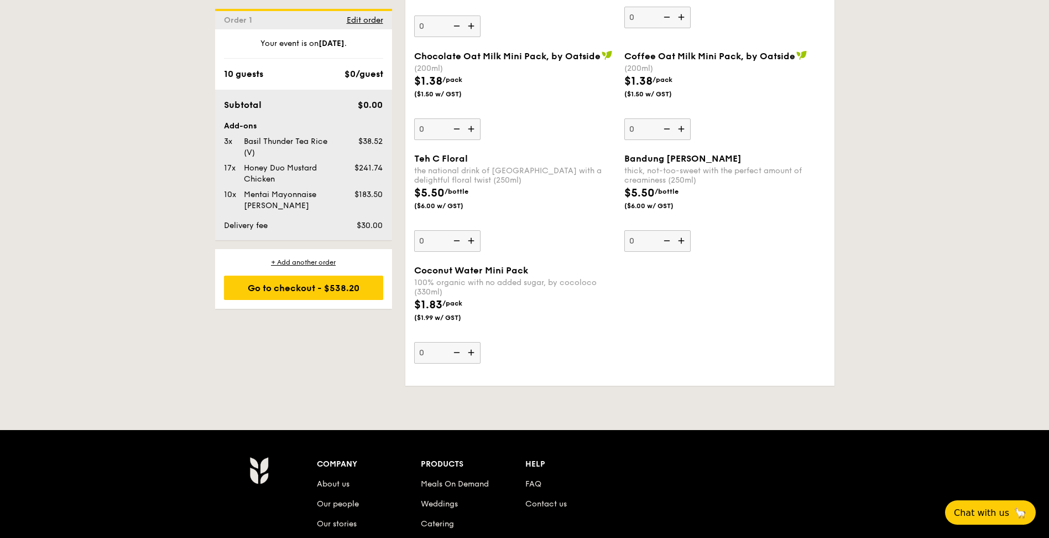
scroll to position [2046, 0]
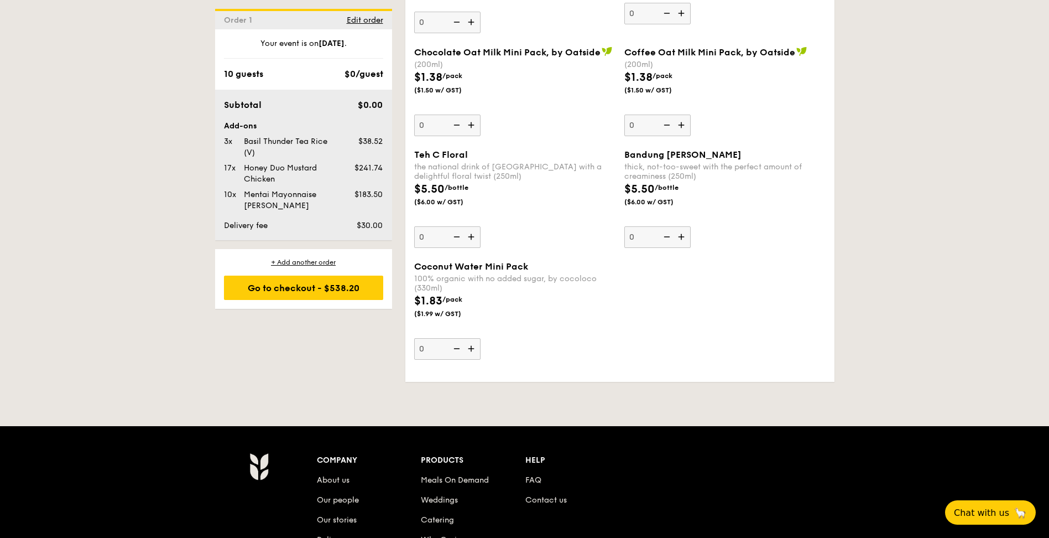
click at [473, 346] on img at bounding box center [472, 348] width 17 height 21
click at [473, 346] on input "0" at bounding box center [447, 349] width 66 height 22
click at [473, 346] on img at bounding box center [472, 348] width 17 height 21
click at [473, 346] on input "1" at bounding box center [447, 349] width 66 height 22
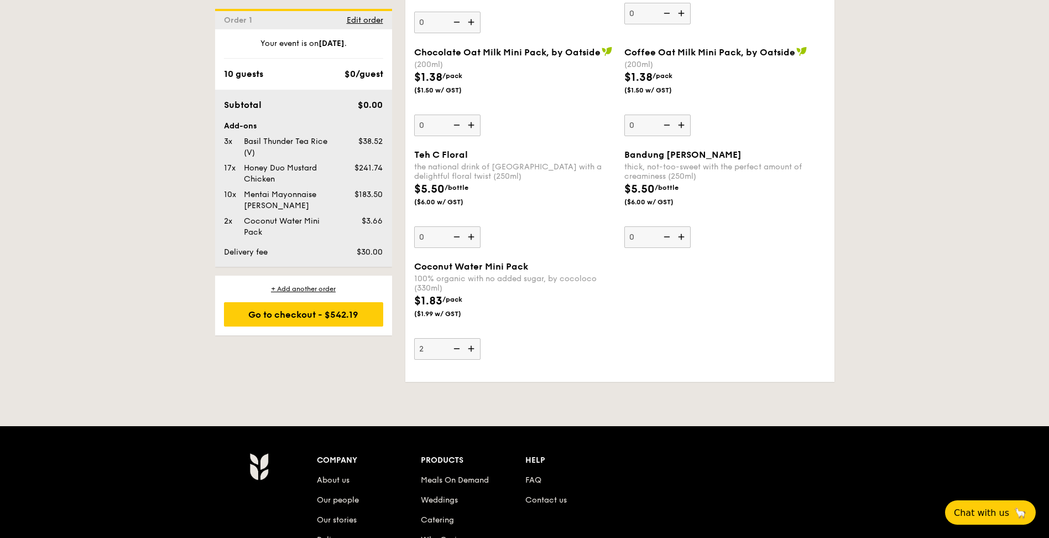
click at [473, 346] on img at bounding box center [472, 348] width 17 height 21
click at [473, 346] on input "2" at bounding box center [447, 349] width 66 height 22
click at [473, 346] on img at bounding box center [472, 348] width 17 height 21
click at [473, 346] on input "3" at bounding box center [447, 349] width 66 height 22
click at [473, 346] on img at bounding box center [472, 348] width 17 height 21
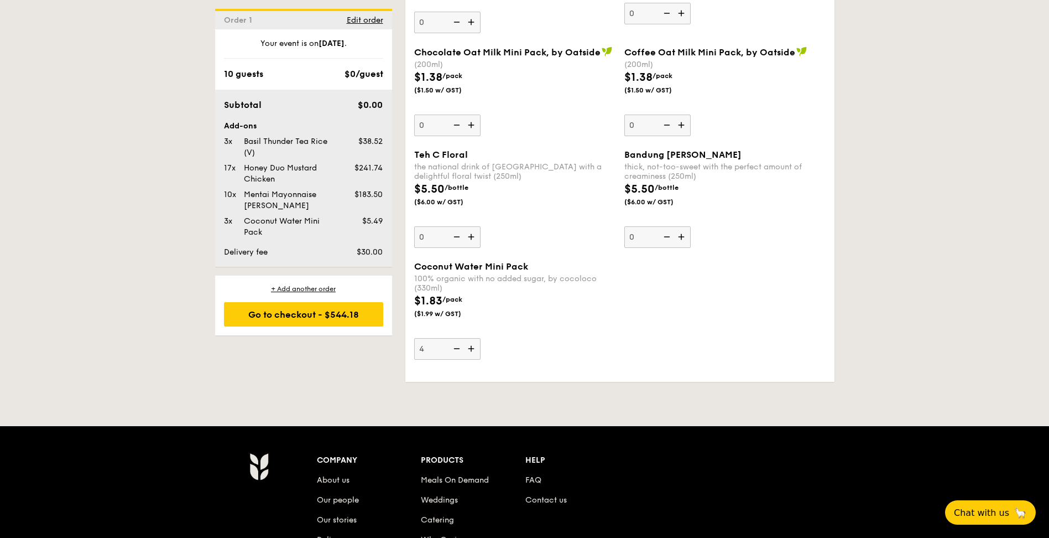
click at [473, 346] on input "4" at bounding box center [447, 349] width 66 height 22
click at [473, 346] on img at bounding box center [472, 348] width 17 height 21
click at [473, 346] on input "5" at bounding box center [447, 349] width 66 height 22
click at [473, 346] on img at bounding box center [472, 348] width 17 height 21
click at [473, 346] on input "6" at bounding box center [447, 349] width 66 height 22
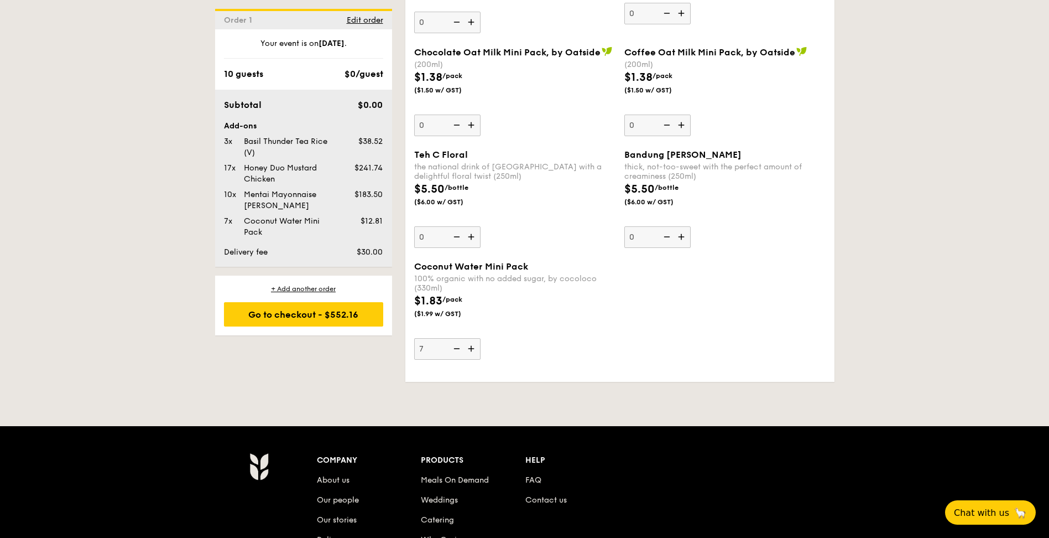
click at [473, 346] on img at bounding box center [472, 348] width 17 height 21
click at [473, 346] on input "7" at bounding box center [447, 349] width 66 height 22
click at [473, 346] on img at bounding box center [472, 348] width 17 height 21
click at [473, 346] on input "8" at bounding box center [447, 349] width 66 height 22
click at [473, 346] on img at bounding box center [472, 348] width 17 height 21
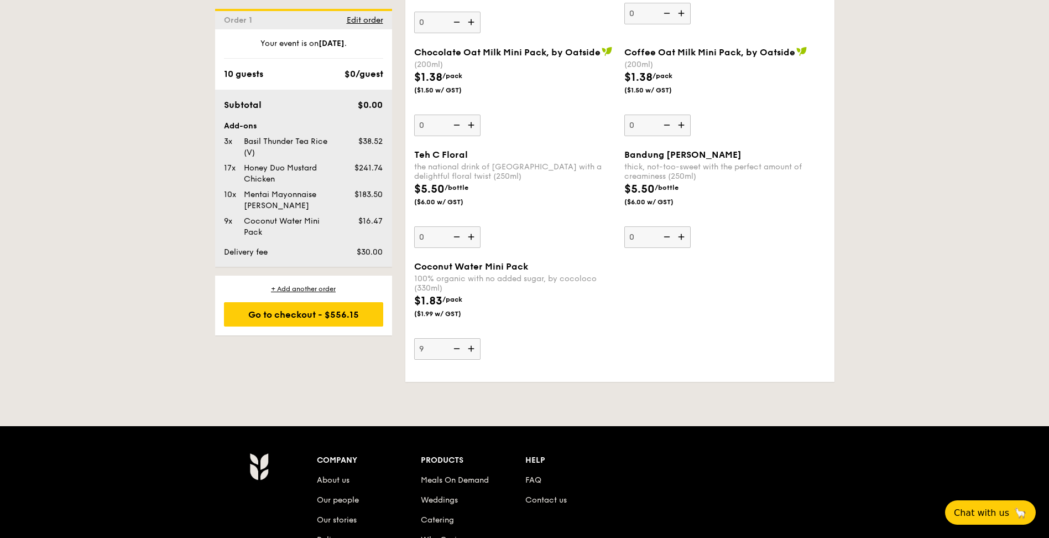
click at [473, 346] on input "9" at bounding box center [447, 349] width 66 height 22
click at [473, 346] on img at bounding box center [472, 348] width 17 height 21
click at [473, 346] on input "10" at bounding box center [447, 349] width 66 height 22
click at [473, 346] on img at bounding box center [472, 348] width 17 height 21
click at [473, 346] on input "11" at bounding box center [447, 349] width 66 height 22
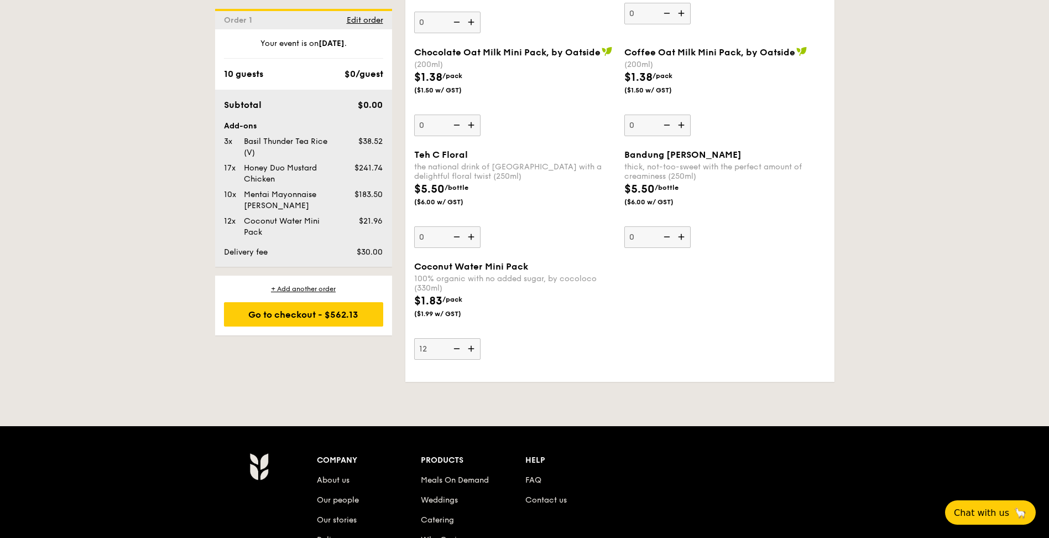
click at [473, 346] on img at bounding box center [472, 348] width 17 height 21
click at [473, 346] on input "12" at bounding box center [447, 349] width 66 height 22
click at [473, 346] on img at bounding box center [472, 348] width 17 height 21
click at [473, 346] on input "13" at bounding box center [447, 349] width 66 height 22
click at [473, 346] on img at bounding box center [472, 348] width 17 height 21
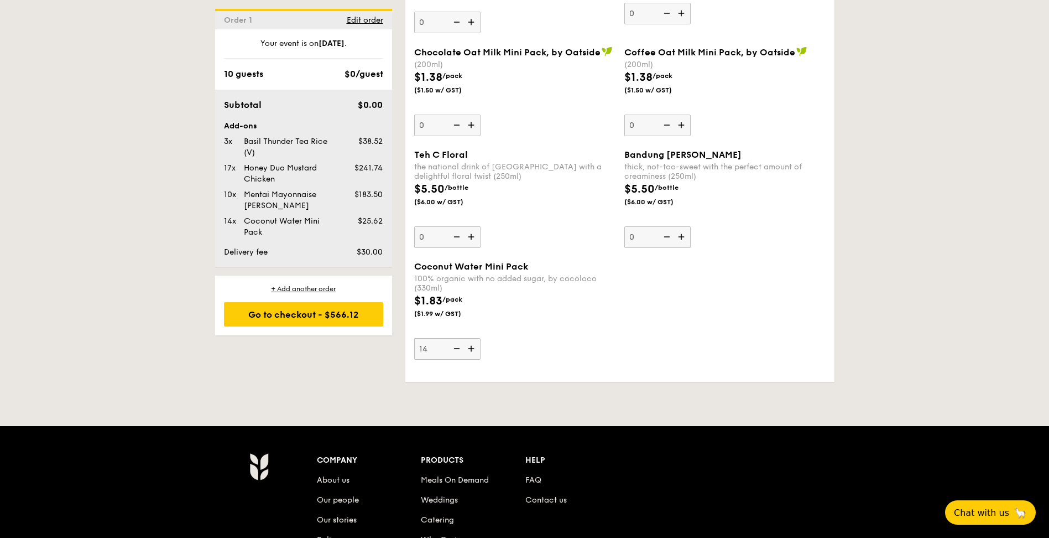
click at [473, 346] on input "14" at bounding box center [447, 349] width 66 height 22
click at [473, 346] on img at bounding box center [472, 348] width 17 height 21
click at [473, 346] on input "15" at bounding box center [447, 349] width 66 height 22
click at [473, 346] on img at bounding box center [472, 348] width 17 height 21
click at [473, 346] on input "16" at bounding box center [447, 349] width 66 height 22
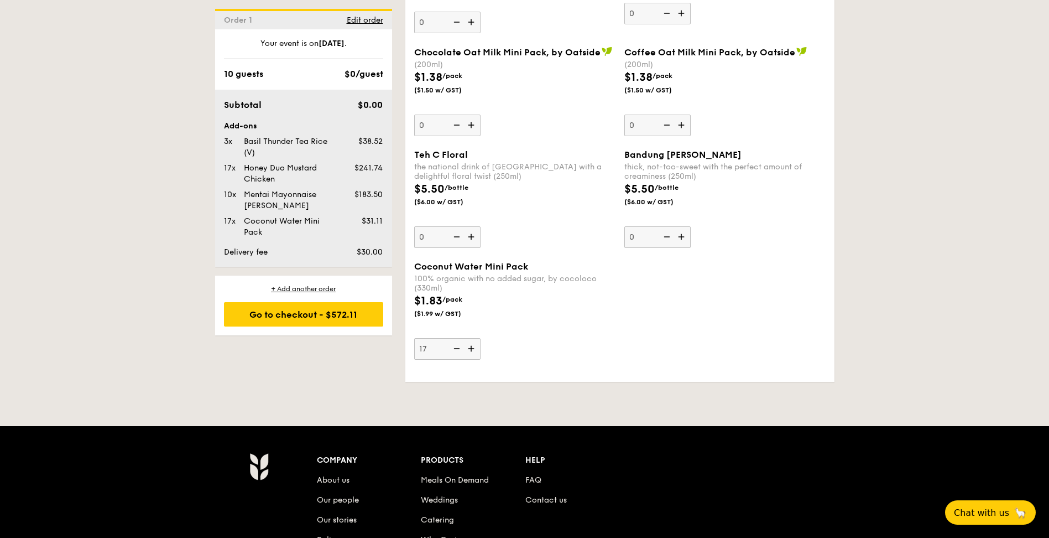
click at [473, 346] on img at bounding box center [472, 348] width 17 height 21
click at [473, 346] on input "17" at bounding box center [447, 349] width 66 height 22
click at [473, 346] on img at bounding box center [472, 348] width 17 height 21
click at [473, 346] on input "18" at bounding box center [447, 349] width 66 height 22
click at [473, 346] on img at bounding box center [472, 348] width 17 height 21
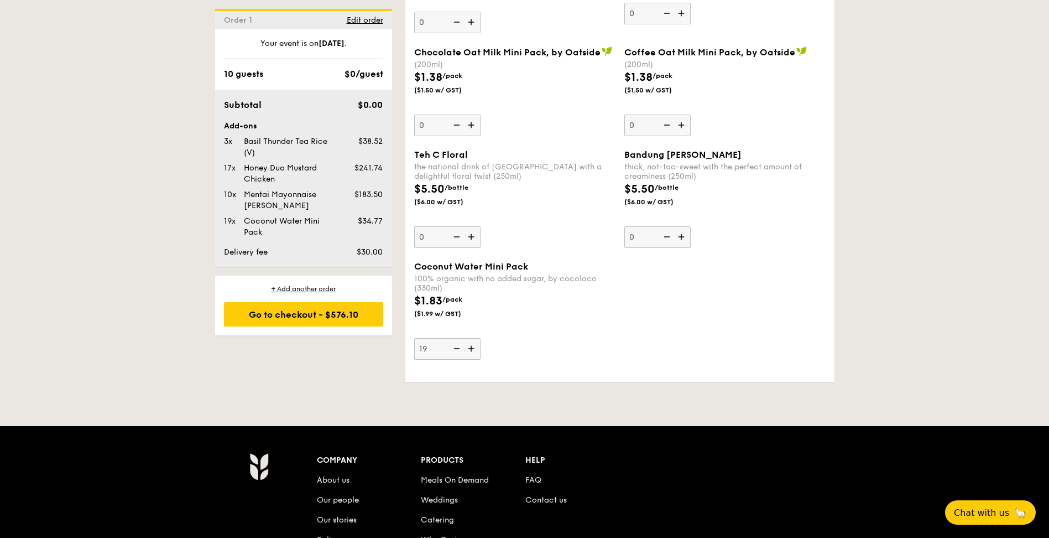
click at [473, 346] on input "19" at bounding box center [447, 349] width 66 height 22
click at [473, 346] on img at bounding box center [472, 348] width 17 height 21
click at [473, 346] on input "20" at bounding box center [447, 349] width 66 height 22
click at [473, 346] on img at bounding box center [472, 348] width 17 height 21
click at [473, 346] on input "21" at bounding box center [447, 349] width 66 height 22
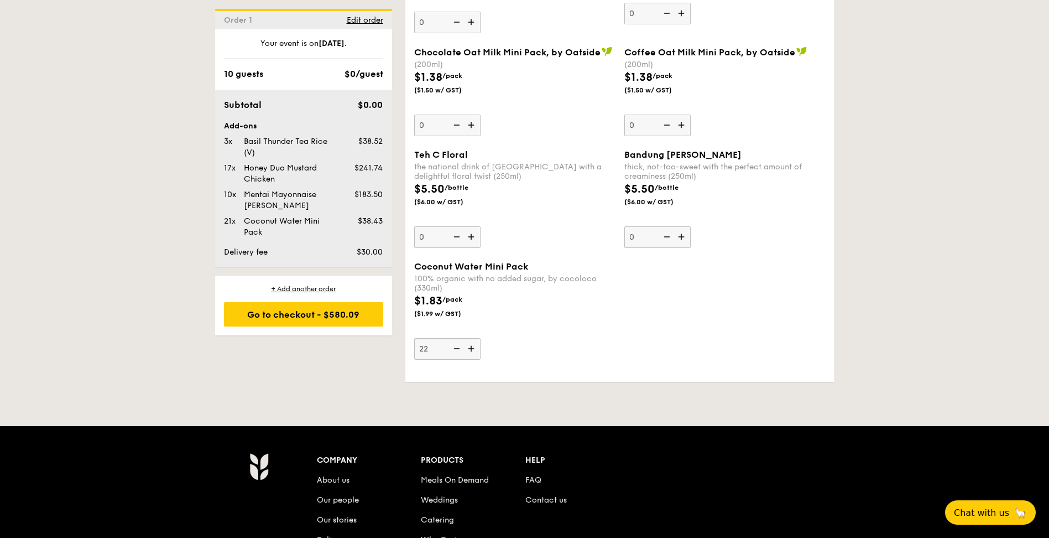
click at [473, 346] on img at bounding box center [472, 348] width 17 height 21
click at [473, 346] on input "22" at bounding box center [447, 349] width 66 height 22
click at [473, 346] on img at bounding box center [472, 348] width 17 height 21
click at [473, 346] on input "23" at bounding box center [447, 349] width 66 height 22
click at [473, 346] on img at bounding box center [472, 348] width 17 height 21
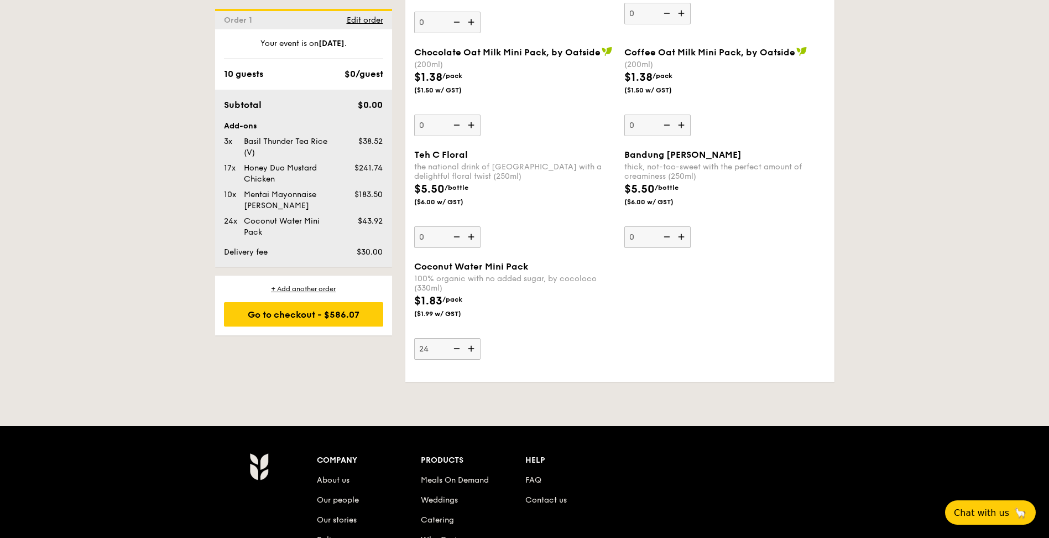
click at [473, 346] on input "24" at bounding box center [447, 349] width 66 height 22
click at [473, 346] on img at bounding box center [472, 348] width 17 height 21
click at [473, 346] on input "25" at bounding box center [447, 349] width 66 height 22
click at [473, 346] on img at bounding box center [472, 348] width 17 height 21
click at [473, 346] on input "26" at bounding box center [447, 349] width 66 height 22
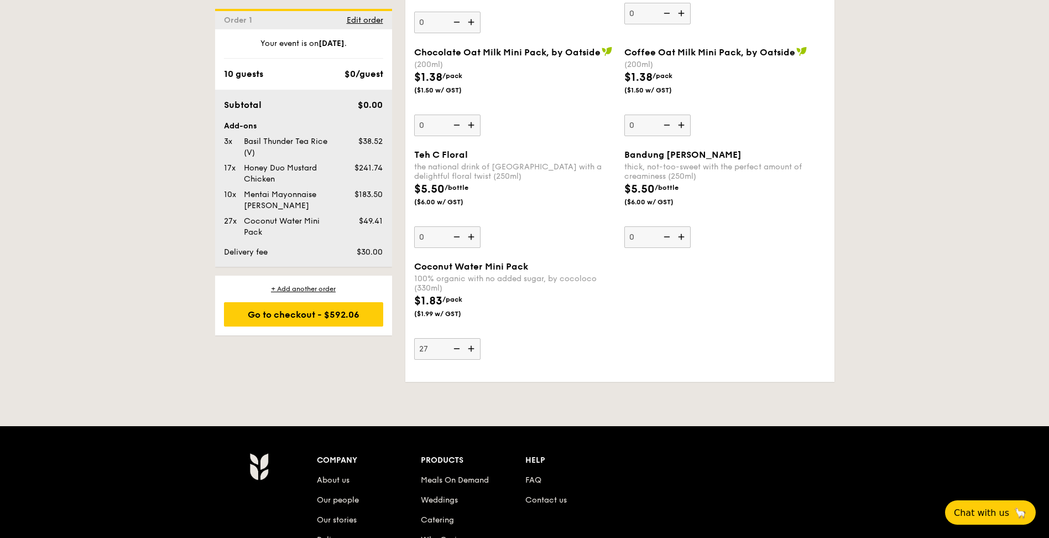
click at [473, 346] on img at bounding box center [472, 348] width 17 height 21
click at [473, 346] on input "27" at bounding box center [447, 349] width 66 height 22
click at [473, 346] on img at bounding box center [472, 348] width 17 height 21
click at [473, 346] on input "28" at bounding box center [447, 349] width 66 height 22
click at [473, 346] on img at bounding box center [472, 348] width 17 height 21
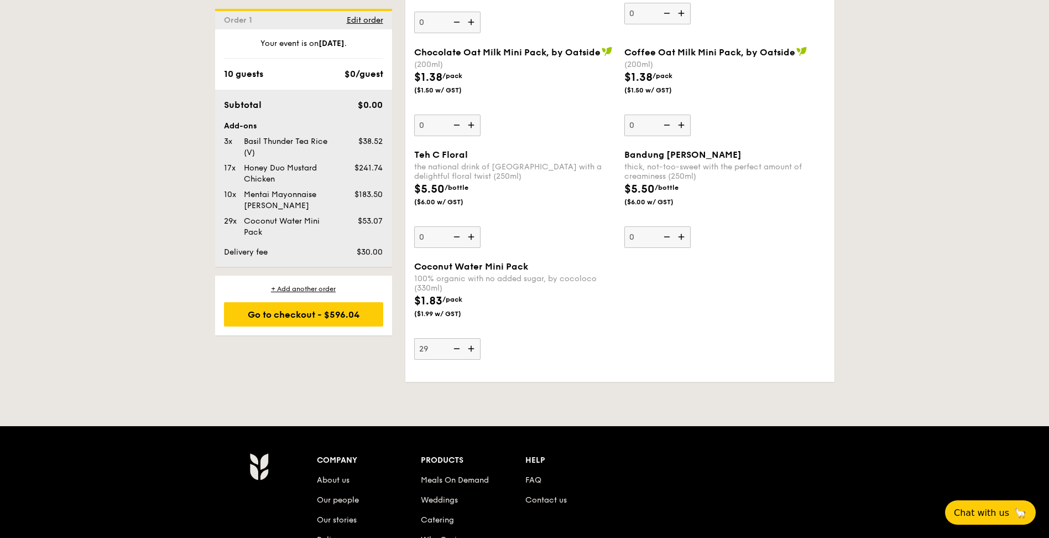
click at [473, 346] on input "29" at bounding box center [447, 349] width 66 height 22
type input "30"
click at [319, 324] on div "Go to checkout - $598.04" at bounding box center [303, 314] width 159 height 24
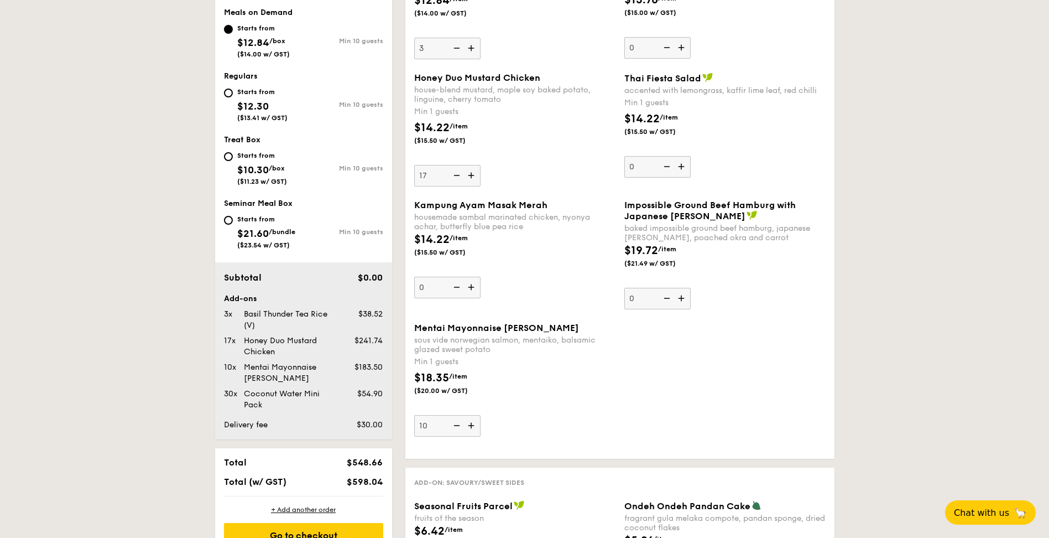
scroll to position [295, 0]
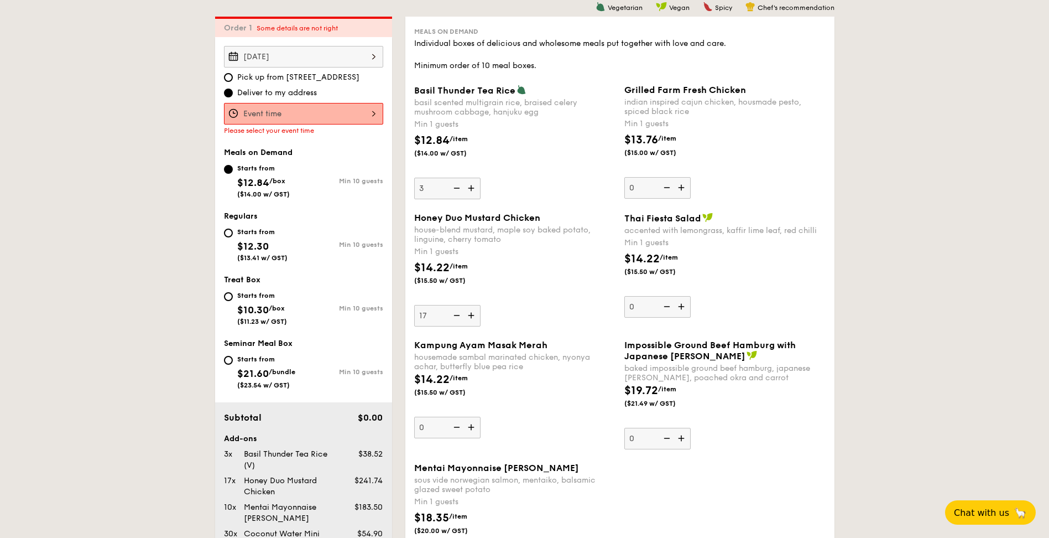
click at [309, 112] on div "12 1 2 3 4 5 6 7 8 9 10 11 00 15 30 45 am pm Cancel OK" at bounding box center [303, 114] width 159 height 22
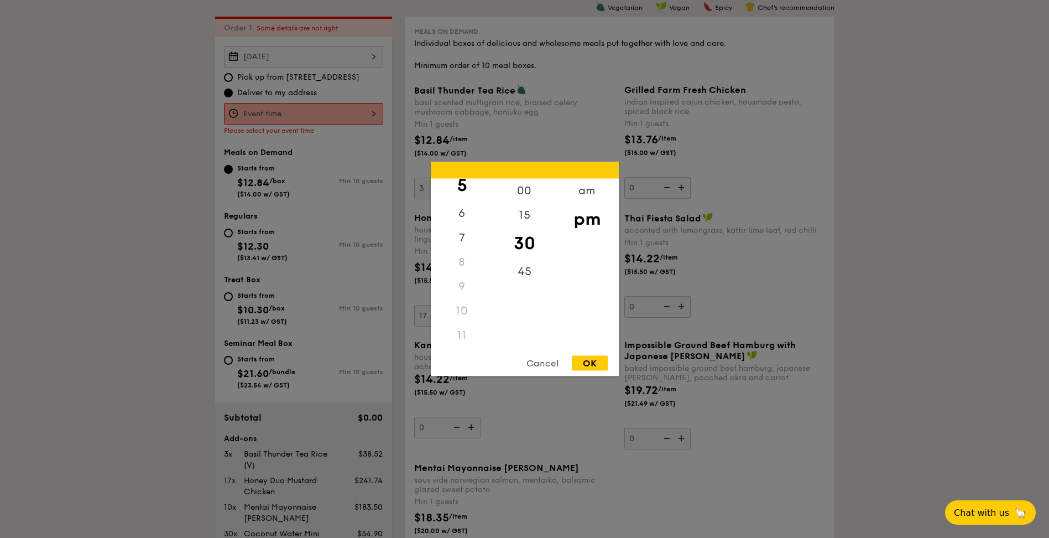
scroll to position [131, 0]
click at [461, 336] on div "11" at bounding box center [462, 335] width 62 height 24
click at [458, 335] on div "11" at bounding box center [462, 335] width 62 height 24
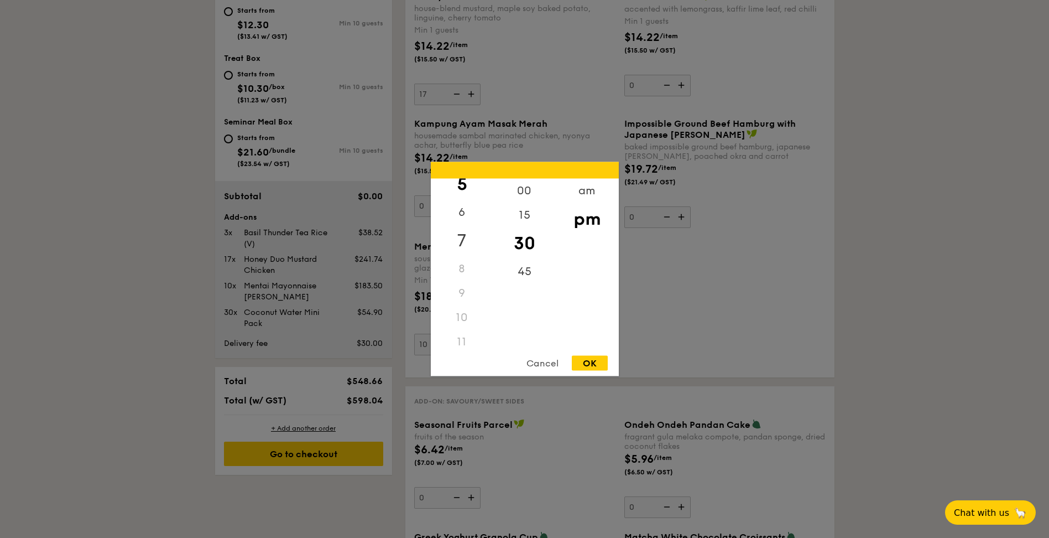
scroll to position [0, 0]
click at [580, 192] on div "am" at bounding box center [587, 195] width 62 height 32
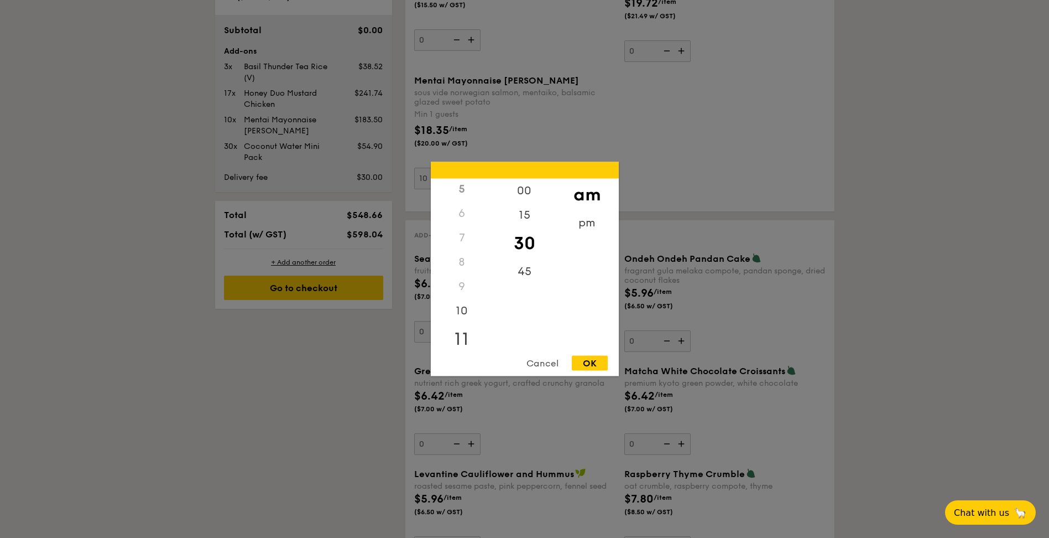
click at [459, 333] on div "11" at bounding box center [462, 339] width 62 height 32
click at [525, 275] on div "45" at bounding box center [524, 275] width 62 height 32
click at [590, 363] on div "OK" at bounding box center [590, 363] width 36 height 15
type input "11:45AM"
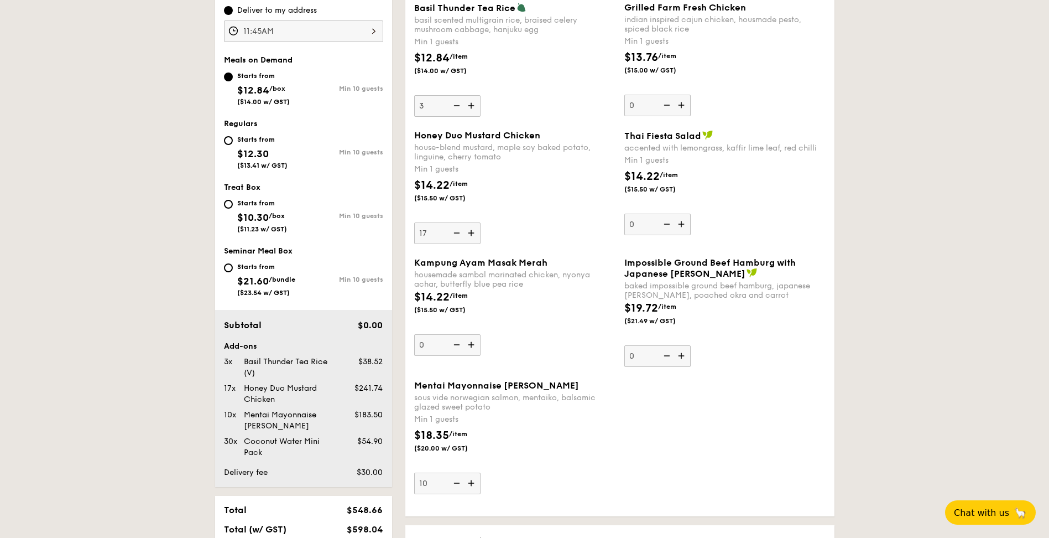
scroll to position [507, 0]
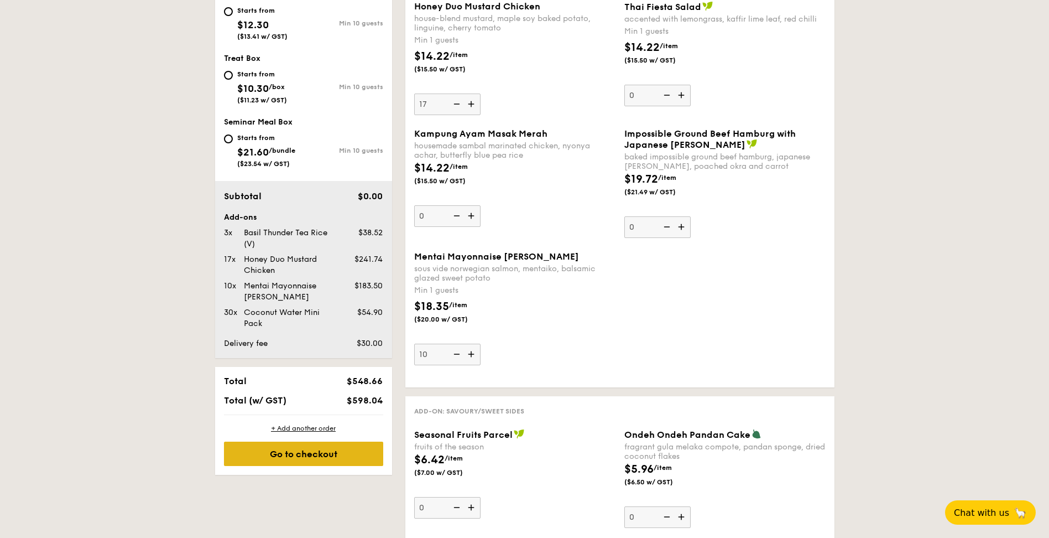
click at [321, 458] on div "Go to checkout" at bounding box center [303, 453] width 159 height 24
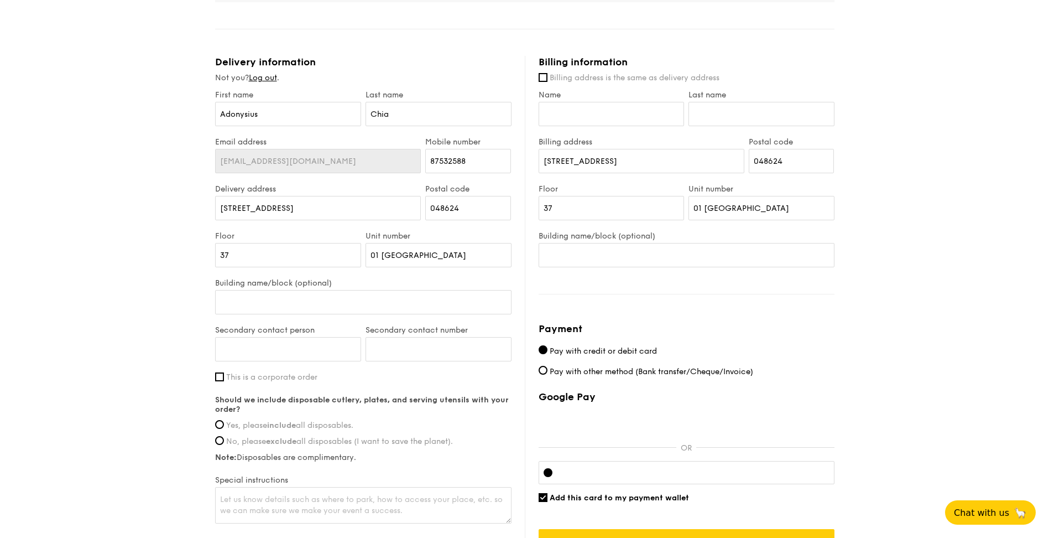
scroll to position [442, 0]
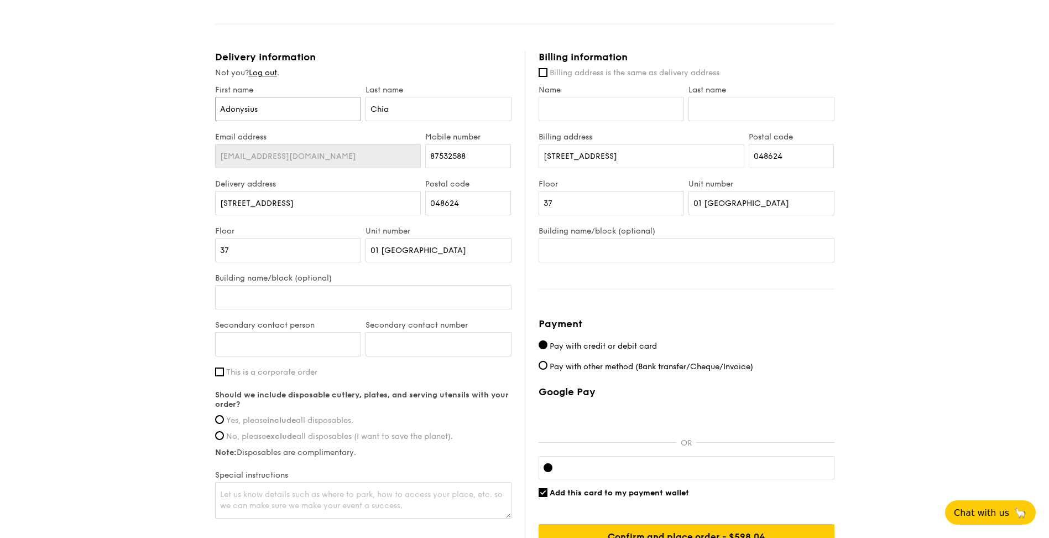
drag, startPoint x: 304, startPoint y: 116, endPoint x: 185, endPoint y: 126, distance: 118.8
click at [185, 126] on div "1 - Select menu 2 - Select items 3 - Check out Meals on Demand Serving time: Se…" at bounding box center [524, 75] width 1049 height 1035
type input "G"
click at [295, 111] on input "First name" at bounding box center [288, 109] width 146 height 24
type input "Zaheera"
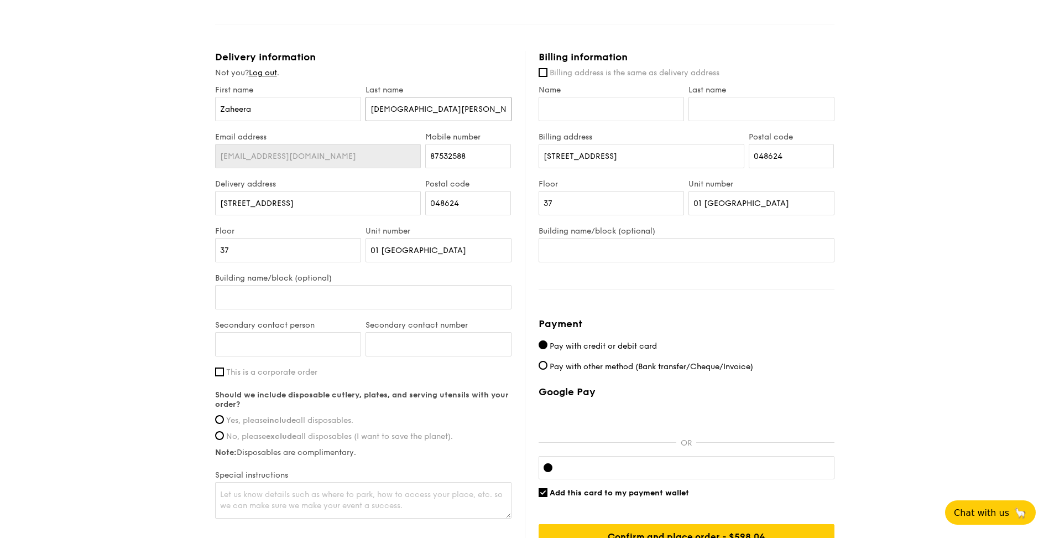
type input "Muhammad Sadali"
type input "7"
type input "97567764"
click at [297, 205] on input "80 Raffles Place" at bounding box center [318, 203] width 206 height 24
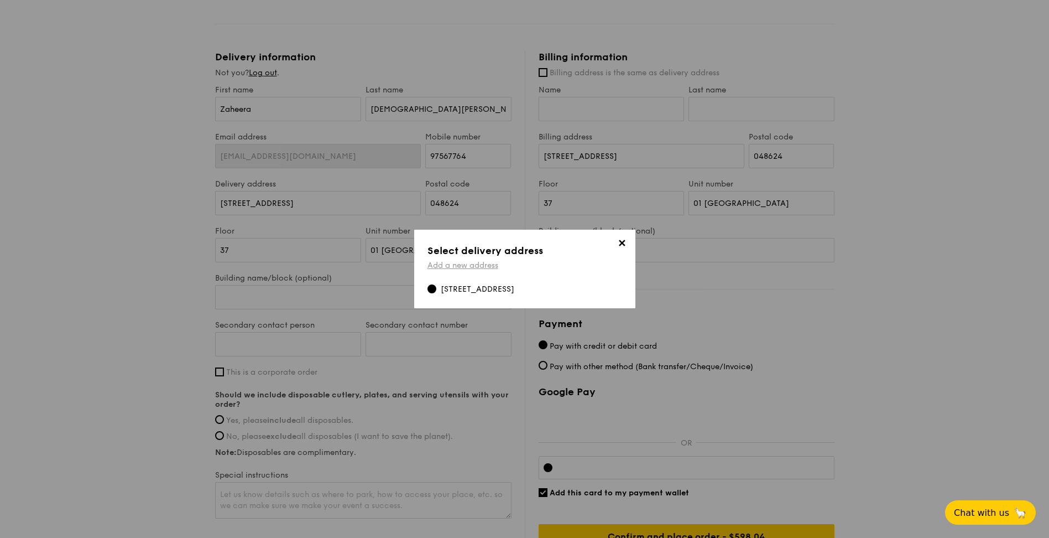
click at [457, 265] on link "Add a new address" at bounding box center [462, 264] width 71 height 9
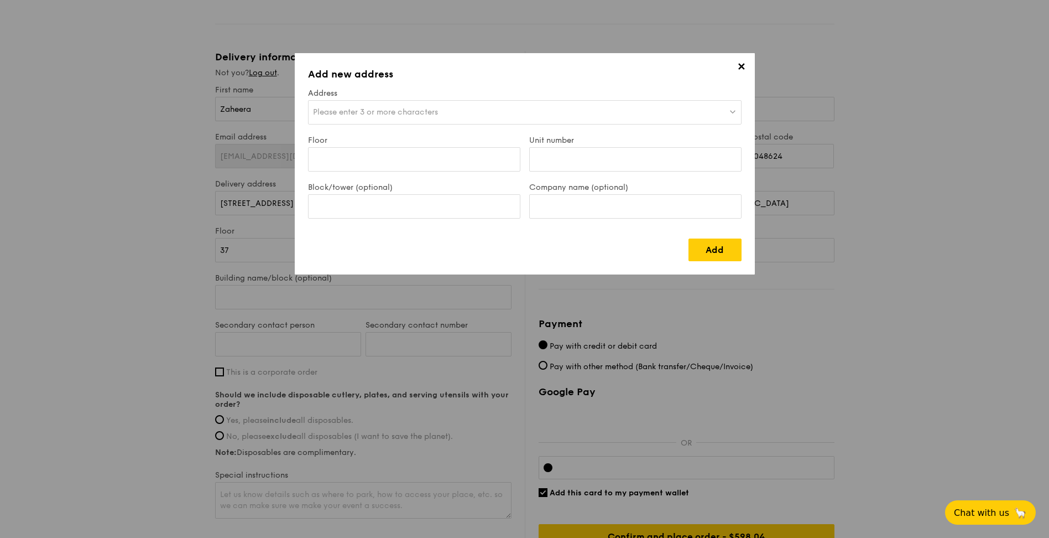
click at [392, 118] on div "Please enter 3 or more characters" at bounding box center [525, 112] width 434 height 24
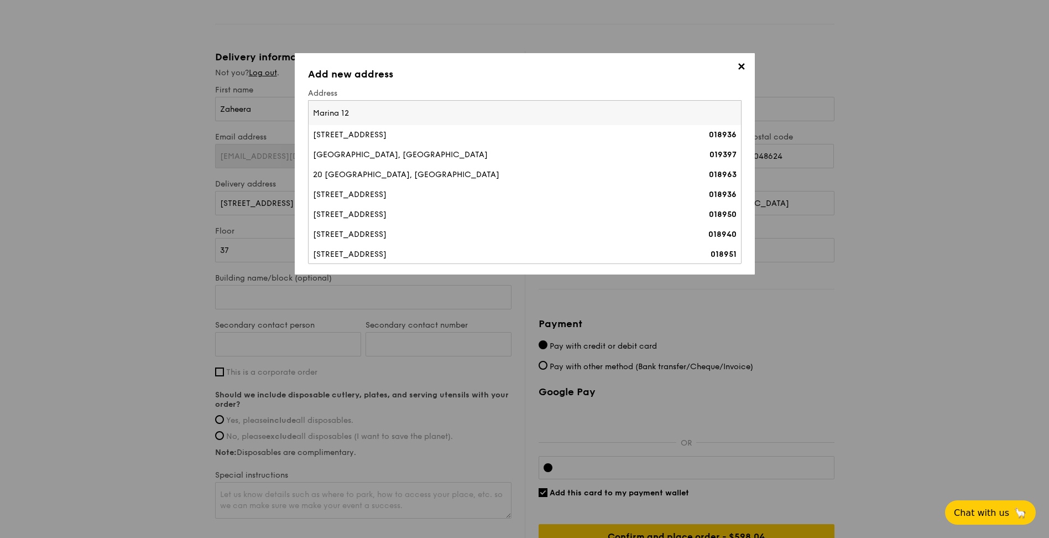
type input "Marina"
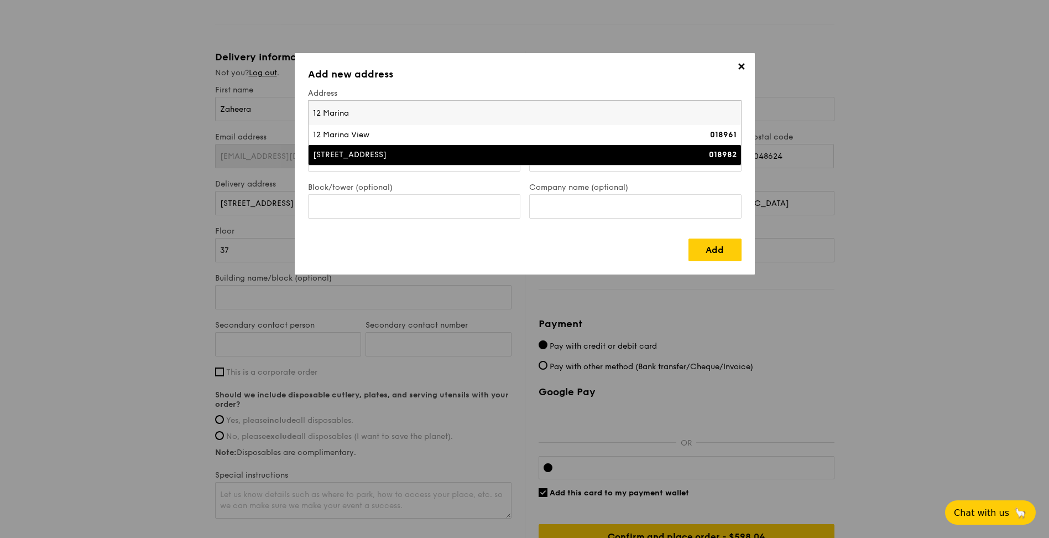
type input "12 Marina"
click at [380, 152] on div "12 Marina Boulevard" at bounding box center [472, 154] width 318 height 11
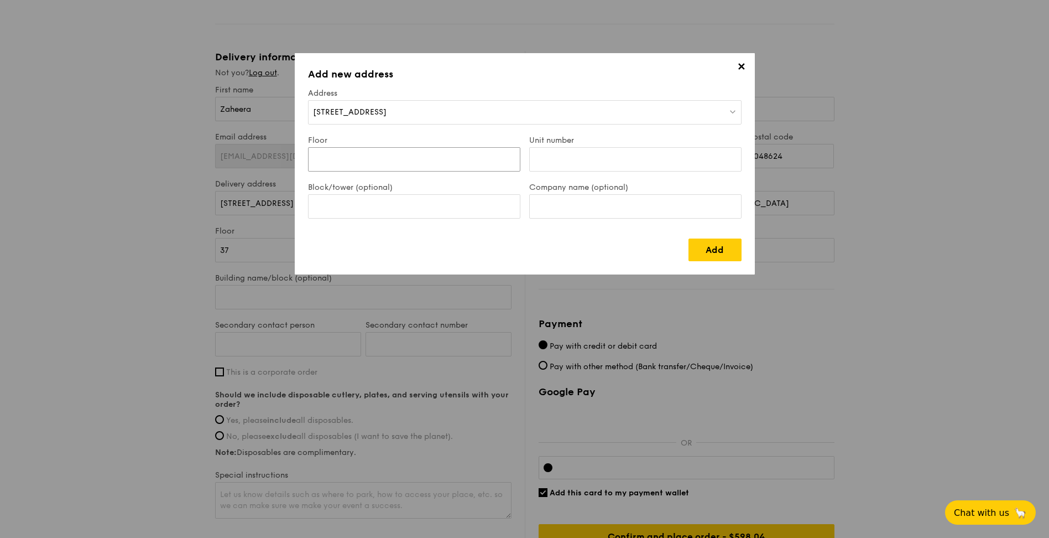
click at [385, 161] on input "Floor" at bounding box center [414, 159] width 212 height 24
type input "6"
click at [510, 183] on label "Block/tower (optional)" at bounding box center [414, 186] width 212 height 9
click at [510, 194] on input "Block/tower (optional)" at bounding box center [414, 206] width 212 height 24
type input "Marina Bay Financial Centre 3"
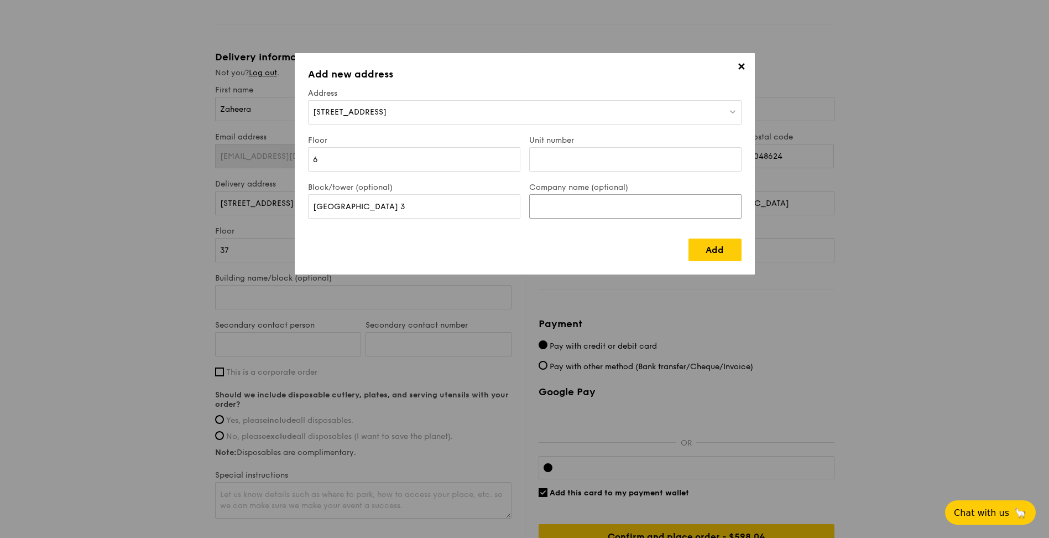
click at [582, 208] on input "Company name (optional)" at bounding box center [635, 206] width 212 height 24
type input "DBS"
click at [649, 156] on input "Unit number" at bounding box center [635, 159] width 212 height 24
click at [713, 250] on link "Add" at bounding box center [715, 249] width 53 height 23
click at [565, 149] on input "Unit number" at bounding box center [635, 159] width 212 height 24
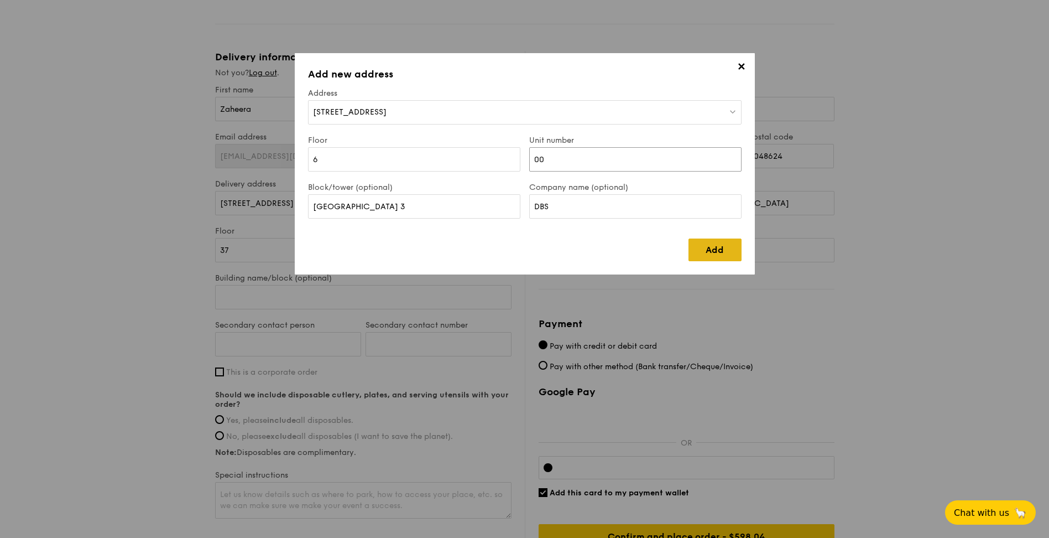
type input "00"
click at [718, 248] on link "Add" at bounding box center [715, 249] width 53 height 23
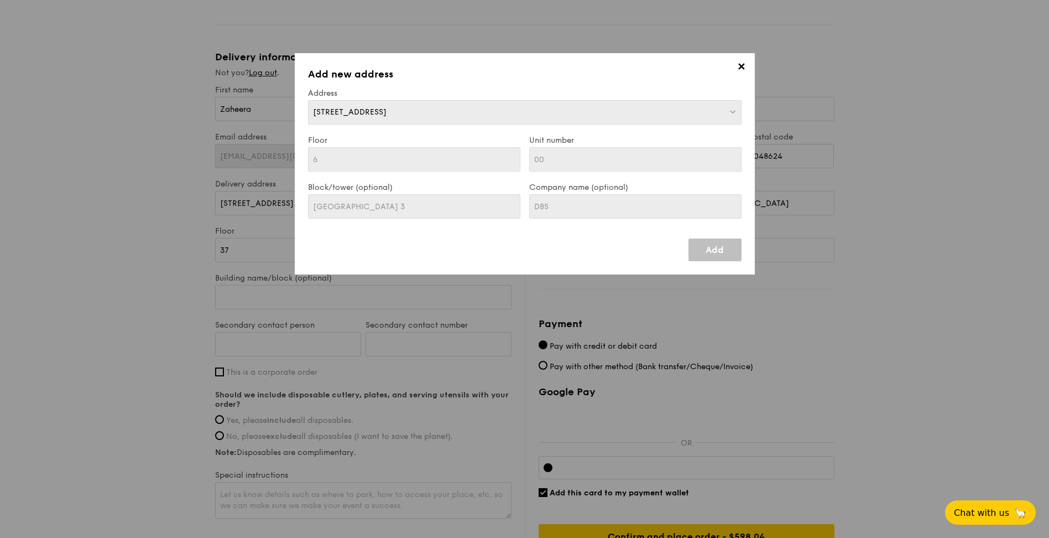
type input "12 Marina Boulevard"
type input "018982"
type input "6"
type input "00"
type input "Marina Bay Financial Centre 3"
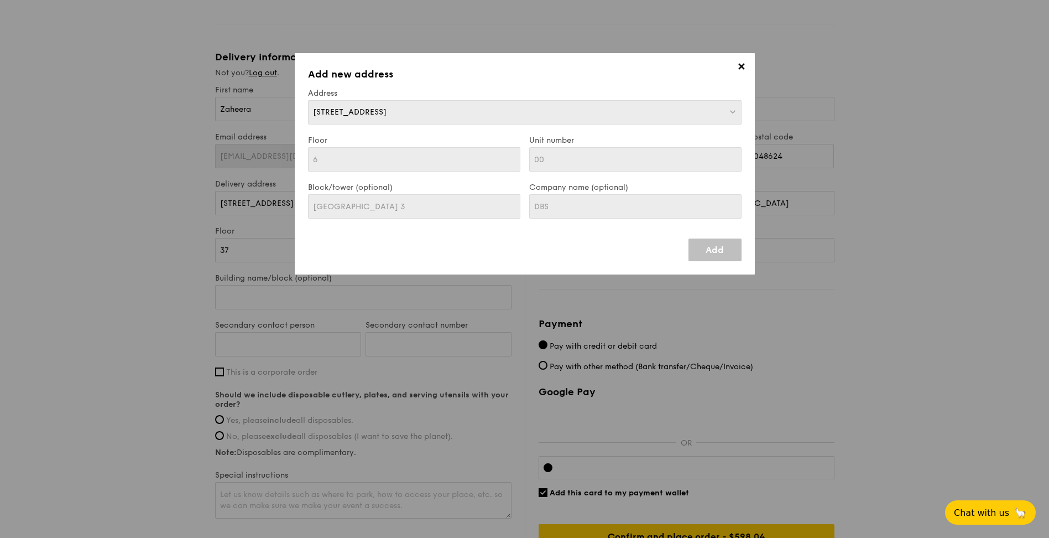
type input "12 Marina Boulevard"
type input "018982"
type input "6"
type input "00"
type input "Marina Bay Financial Centre 3"
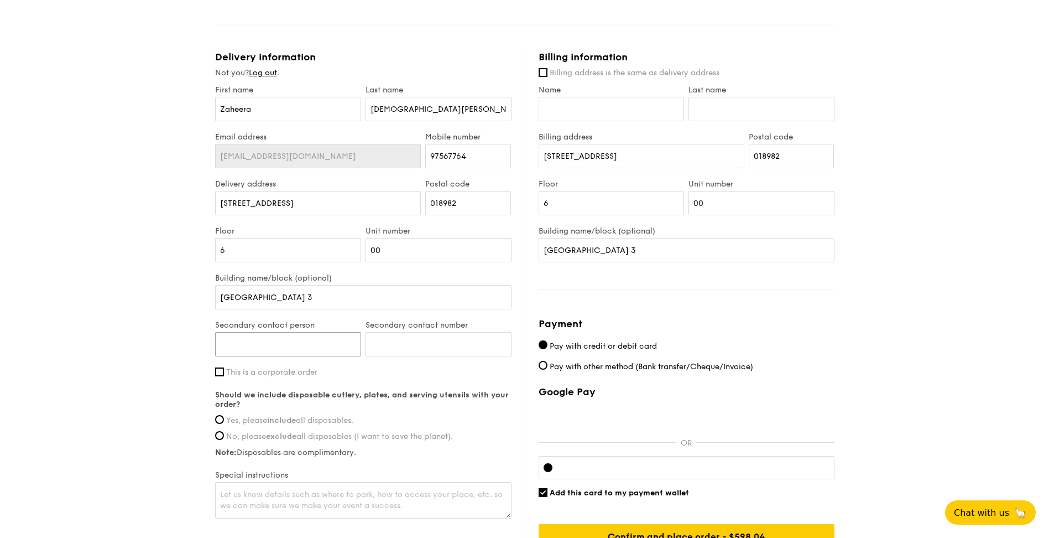
click at [295, 341] on input "Secondary contact person" at bounding box center [288, 344] width 146 height 24
type input "Adonysius Chia"
click at [449, 341] on input "Secondary contact number" at bounding box center [439, 344] width 146 height 24
type input "87532588"
click at [174, 373] on div "1 - Select menu 2 - Select items 3 - Check out Meals on Demand Serving time: Se…" at bounding box center [524, 75] width 1049 height 1035
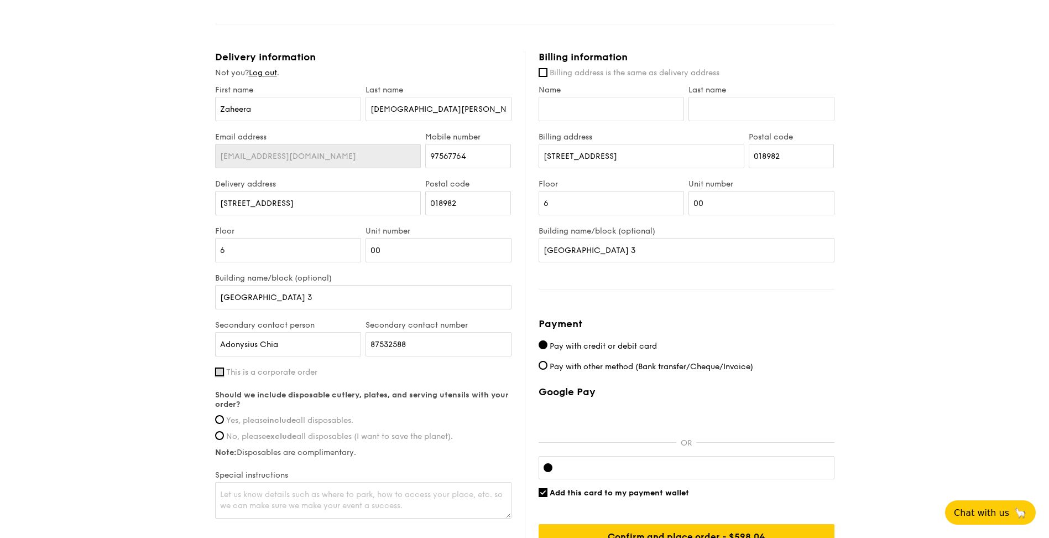
click at [220, 374] on input "This is a corporate order" at bounding box center [219, 371] width 9 height 9
checkbox input "true"
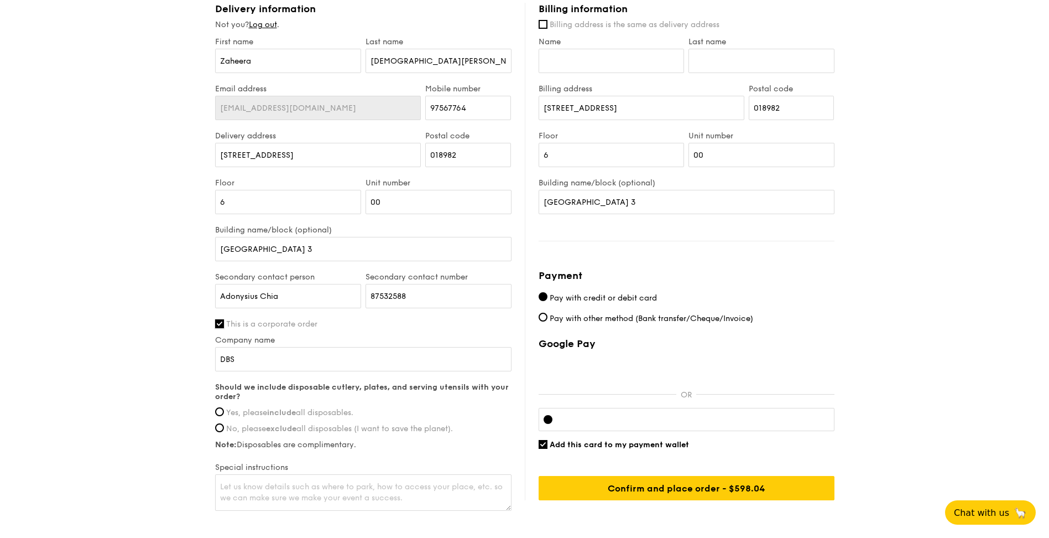
scroll to position [554, 0]
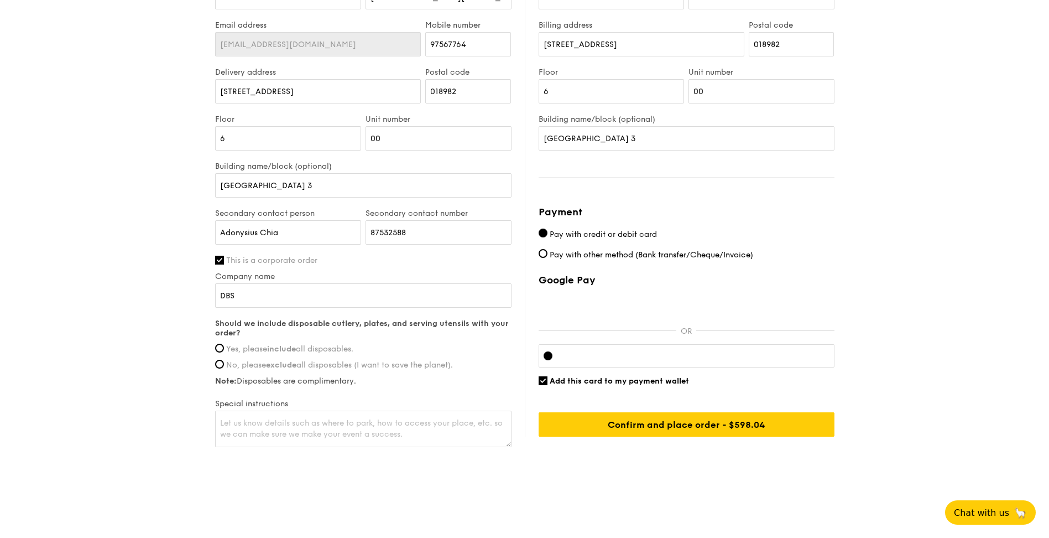
click at [223, 352] on label "Yes, please include all disposables." at bounding box center [363, 348] width 296 height 9
click at [223, 352] on input "Yes, please include all disposables." at bounding box center [219, 347] width 9 height 9
radio input "true"
click at [446, 428] on textarea at bounding box center [363, 428] width 296 height 36
click at [313, 424] on textarea at bounding box center [363, 428] width 296 height 36
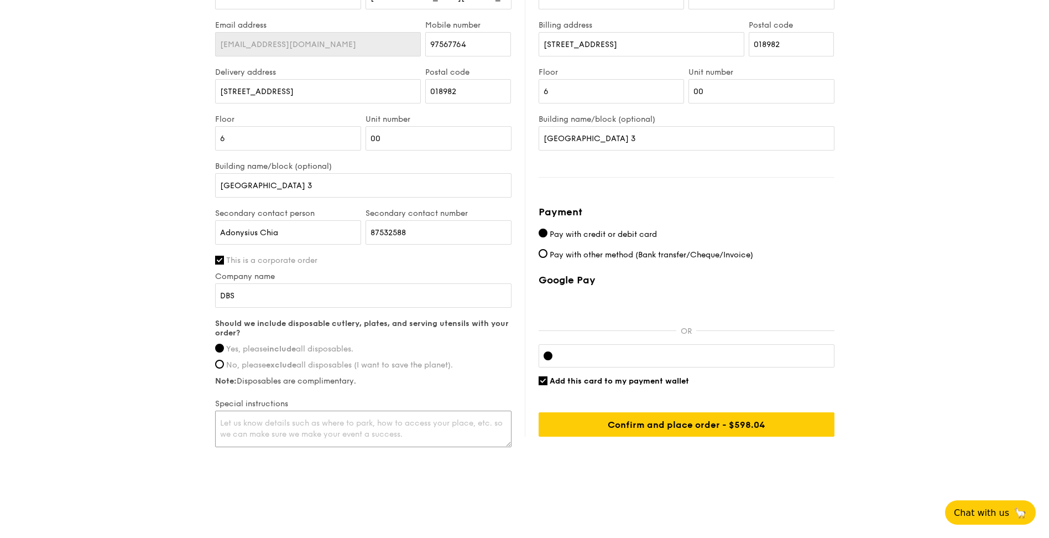
paste textarea "Please deliver to the stated address at 12pm sharp as we have an important meet…"
click at [376, 424] on textarea "Please deliver to the stated address at 12pm sharp as we have an important meet…" at bounding box center [363, 428] width 296 height 36
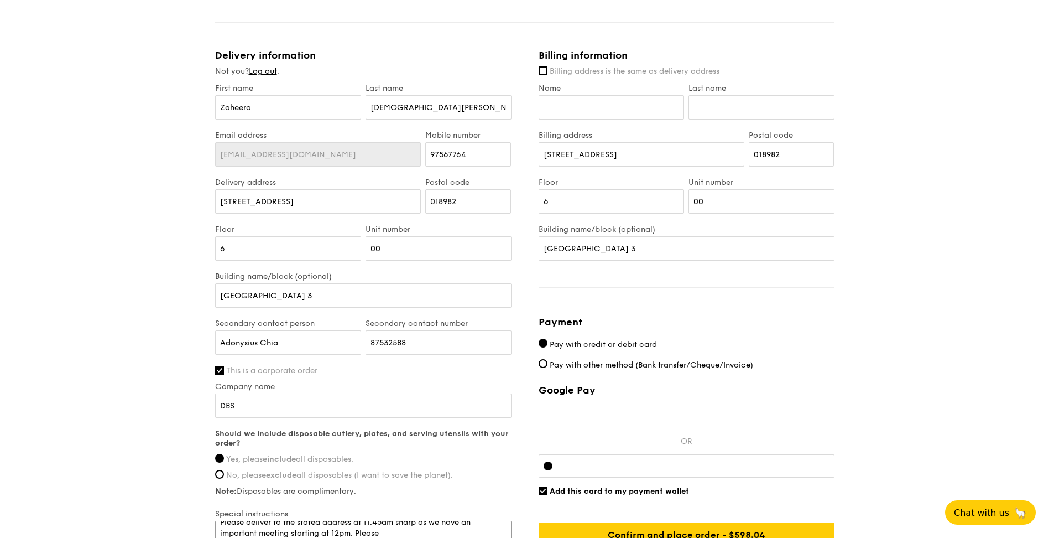
scroll to position [444, 0]
click at [359, 291] on input "Marina Bay Financial Centre 3" at bounding box center [363, 296] width 296 height 24
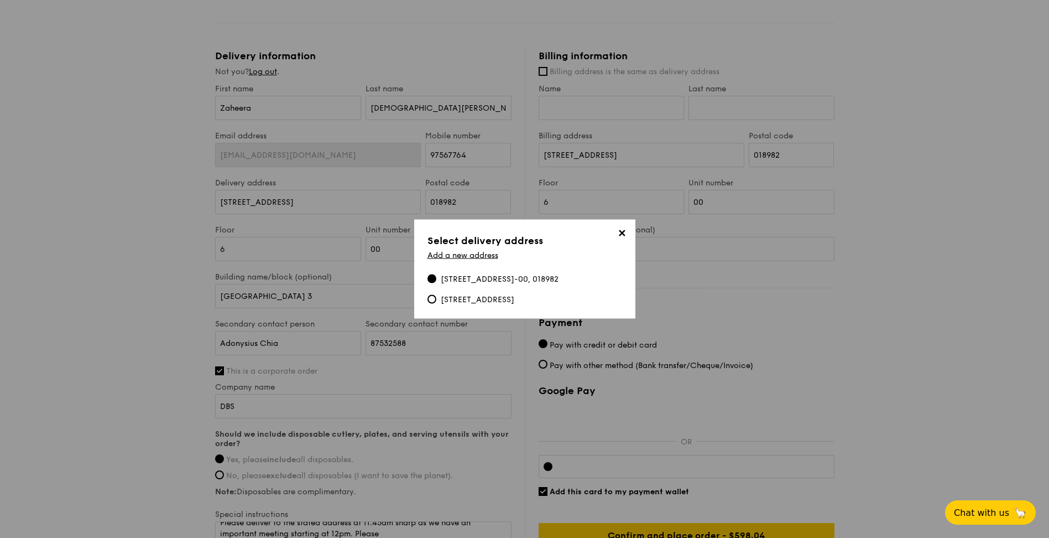
click at [460, 275] on div "12 Marina Boulevard, Marina Bay Financial Centre 3, #6-00, 018982" at bounding box center [500, 279] width 118 height 11
click at [436, 275] on input "12 Marina Boulevard, Marina Bay Financial Centre 3, #6-00, 018982" at bounding box center [431, 278] width 9 height 9
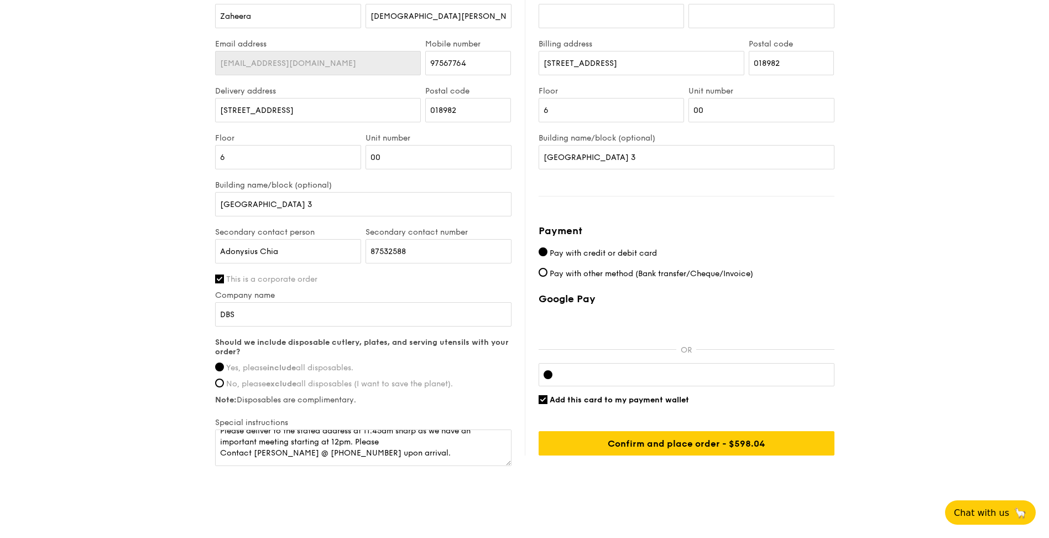
scroll to position [554, 0]
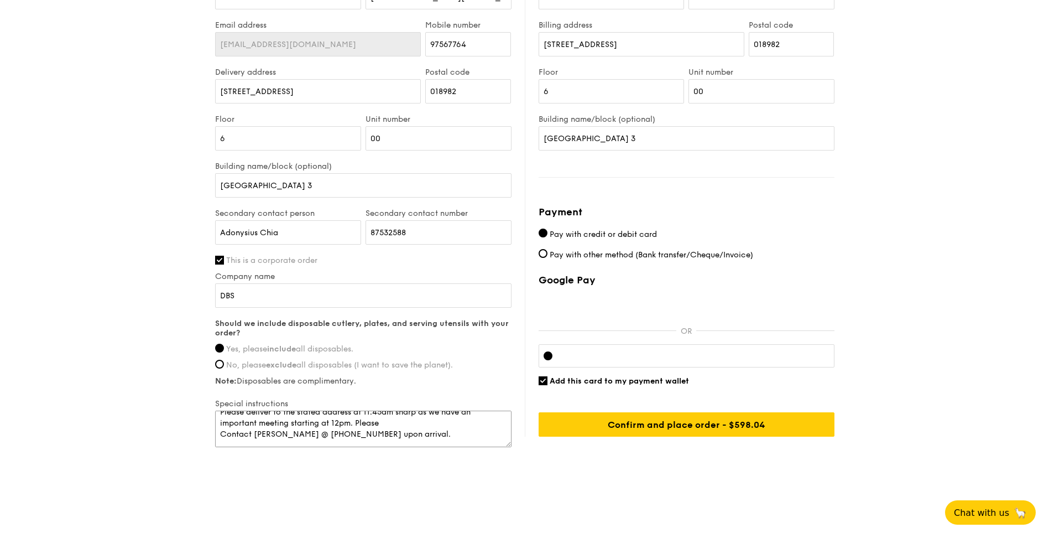
click at [392, 422] on textarea "Please deliver to the stated address at 11.45am sharp as we have an important m…" at bounding box center [363, 428] width 296 height 36
click at [222, 444] on textarea "Please deliver to the stated address at 11.45am sharp as we have an important m…" at bounding box center [363, 428] width 296 height 36
type textarea "Please deliver to the stated address at 11.45am sharp as we have an important m…"
click at [246, 138] on input "6" at bounding box center [288, 138] width 146 height 24
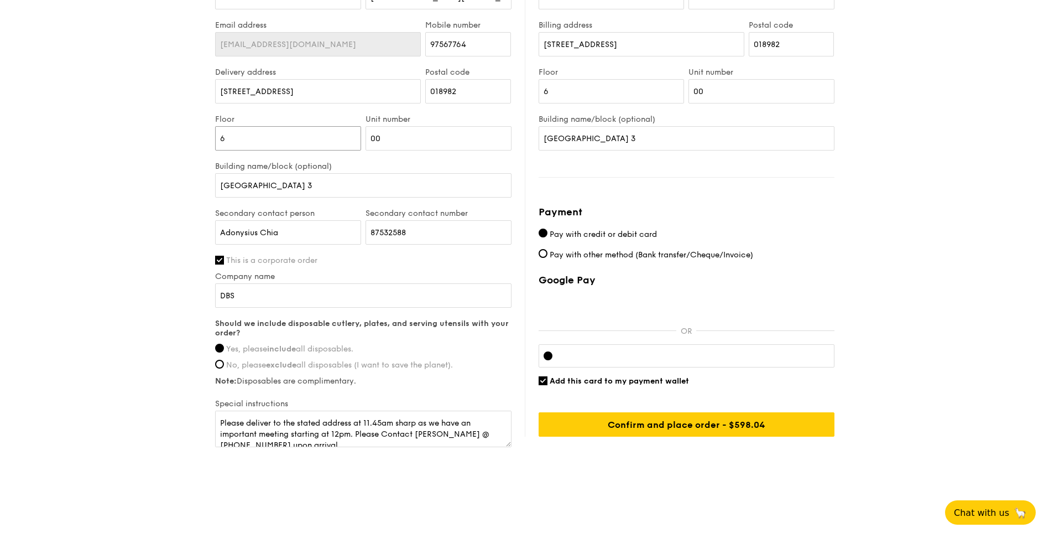
type input "6"
click at [392, 144] on input "00" at bounding box center [439, 138] width 146 height 24
type input "0"
type input "Merlion Room"
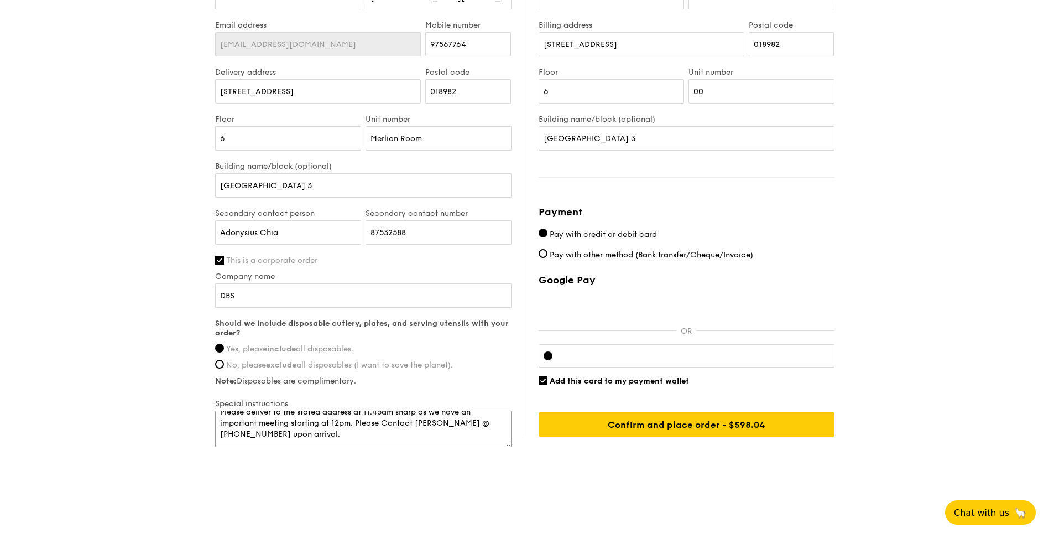
click at [370, 430] on textarea "Please deliver to the stated address at 11.45am sharp as we have an important m…" at bounding box center [363, 428] width 296 height 36
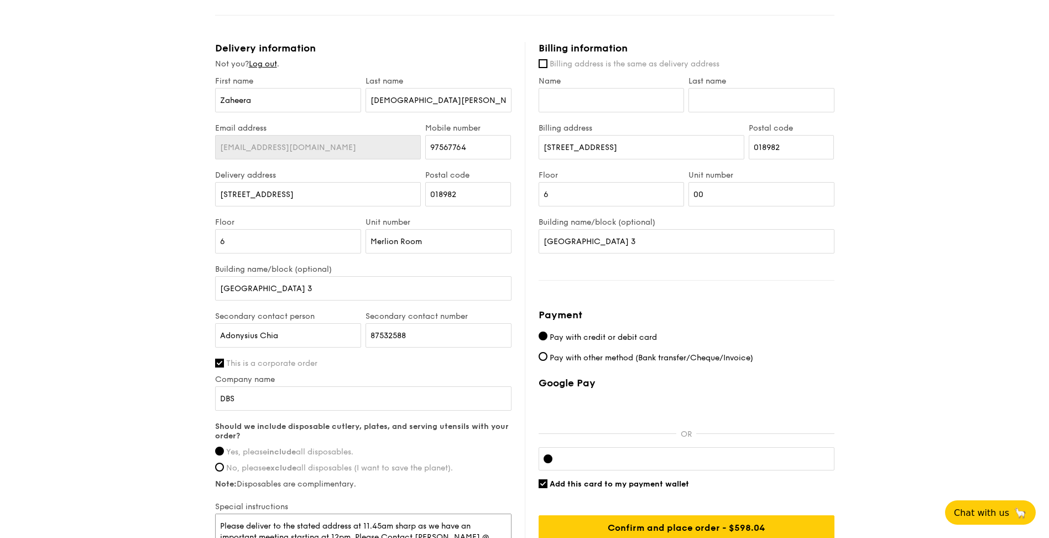
scroll to position [388, 0]
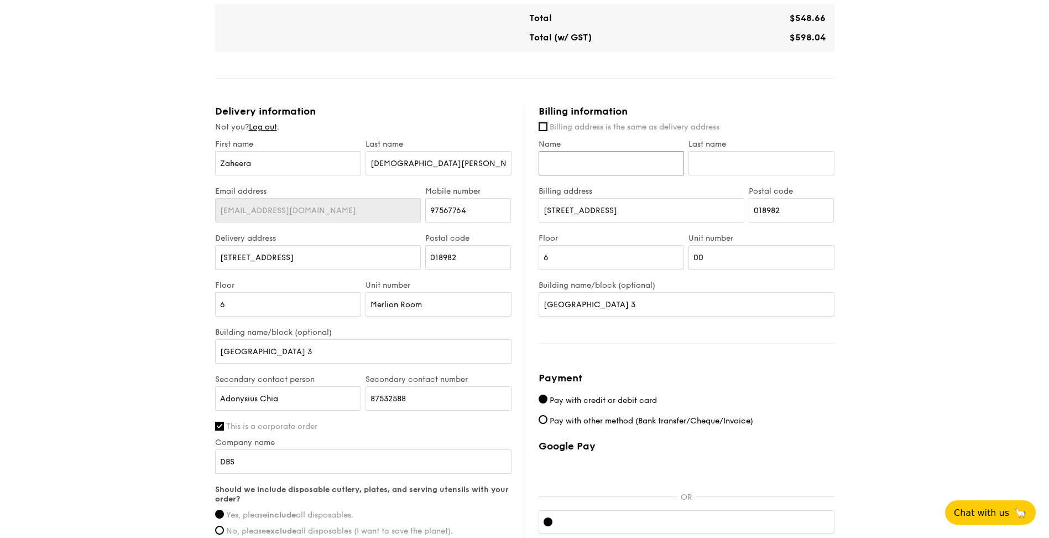
click at [615, 157] on input "Name" at bounding box center [612, 163] width 146 height 24
type input "Gabriel"
type input "Loh"
click at [638, 209] on input "12 Marina Boulevard" at bounding box center [642, 210] width 206 height 24
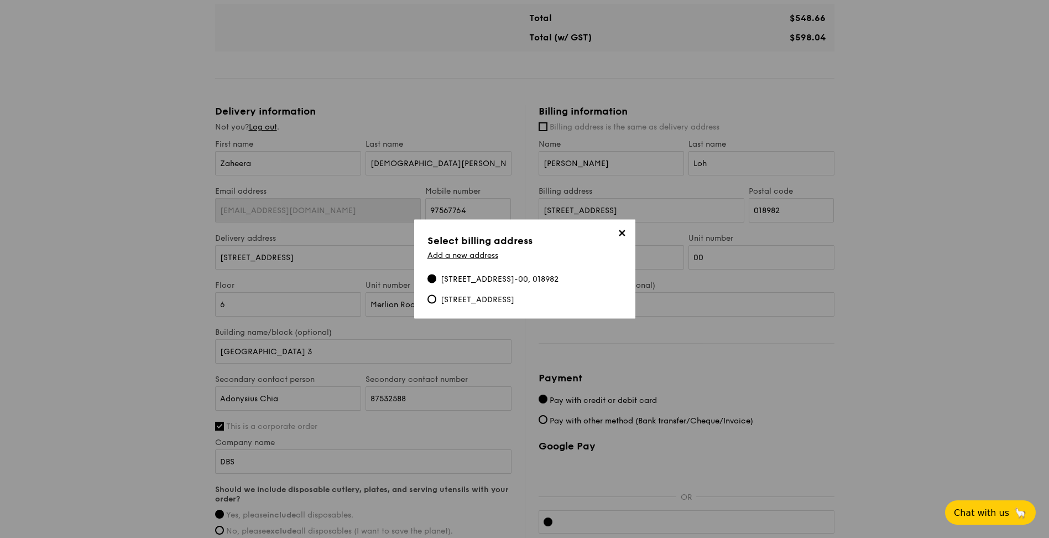
click at [474, 305] on div "80 Raffles Place, #37-01 UOB Plaza 1, 048624" at bounding box center [478, 299] width 74 height 11
click at [436, 304] on input "80 Raffles Place, #37-01 UOB Plaza 1, 048624" at bounding box center [431, 299] width 9 height 9
type input "80 Raffles Place"
type input "048624"
type input "37"
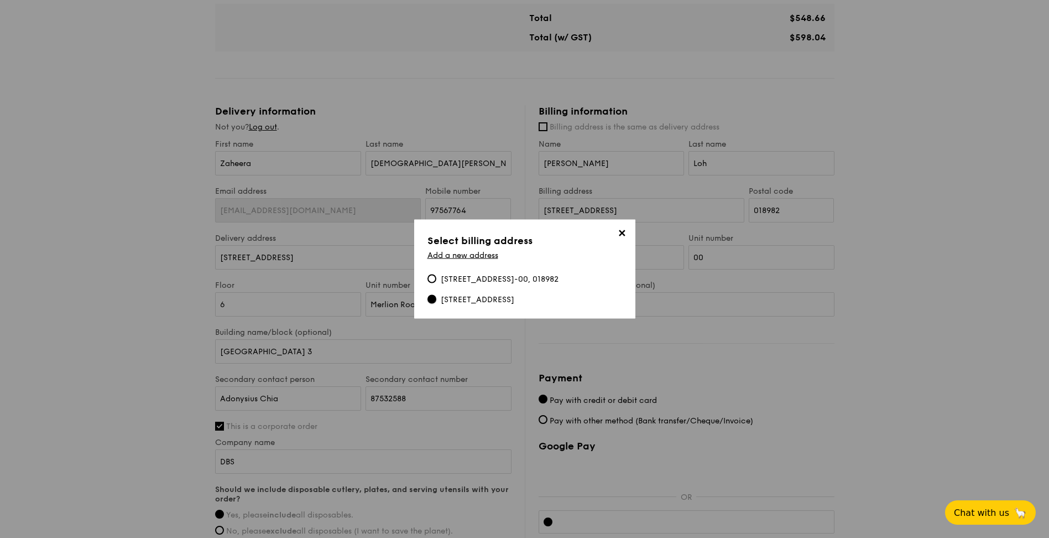
type input "01 UOB Plaza 1"
type input "Amundi Singapore Limited"
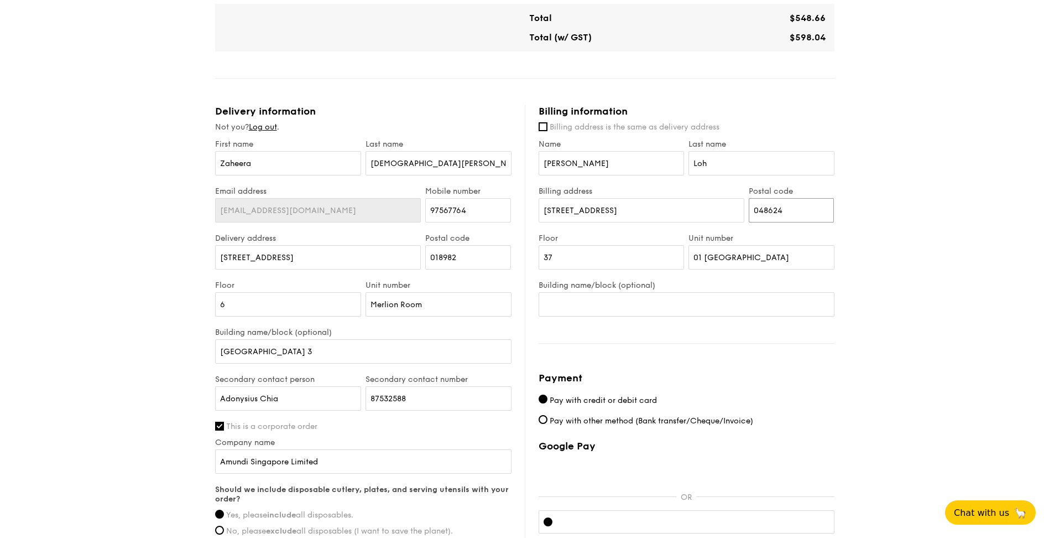
click at [801, 214] on input "048624" at bounding box center [792, 210] width 86 height 24
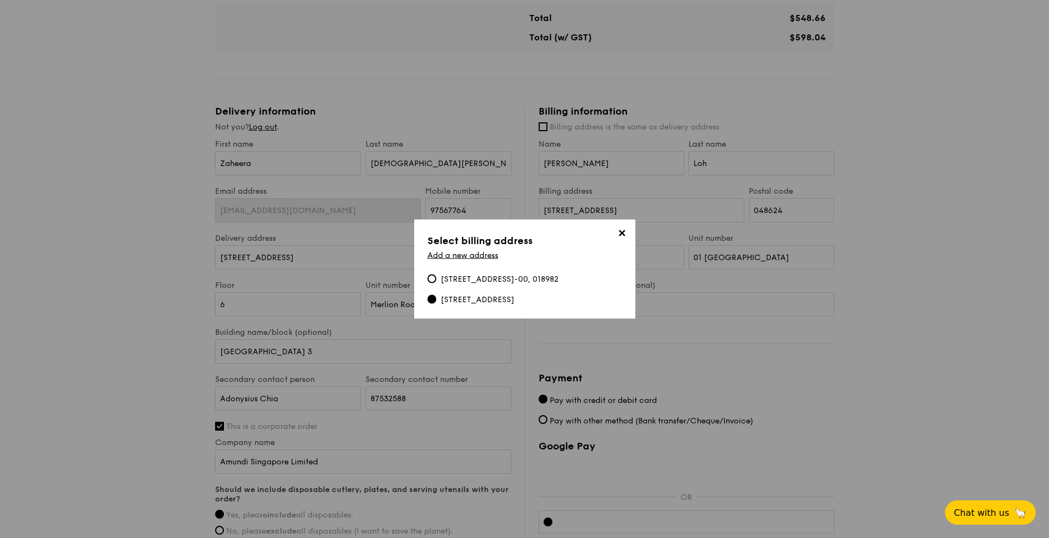
click at [622, 227] on span "✕" at bounding box center [621, 234] width 15 height 15
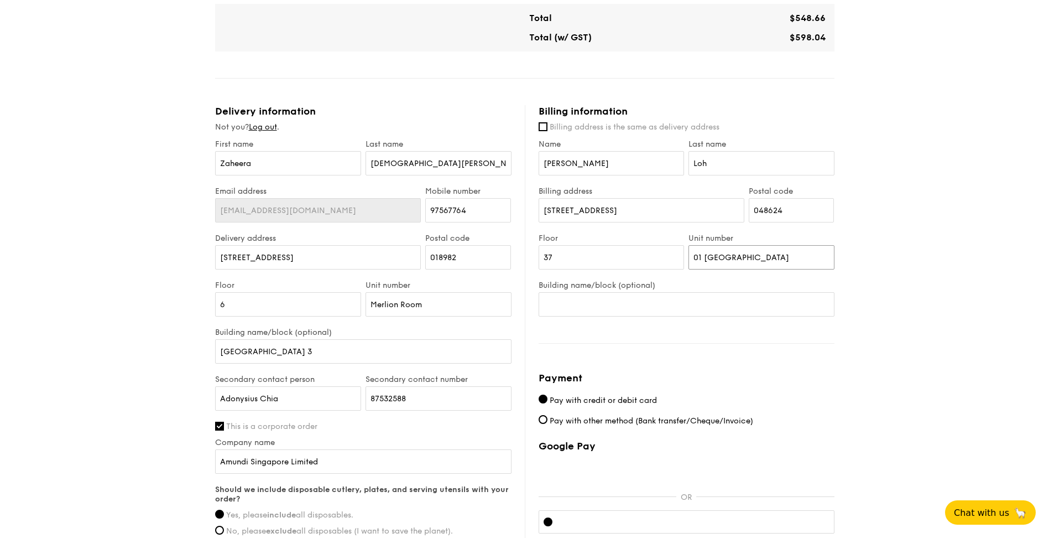
drag, startPoint x: 770, startPoint y: 257, endPoint x: 702, endPoint y: 257, distance: 68.0
click at [702, 257] on input "01 UOB Plaza 1" at bounding box center [762, 257] width 146 height 24
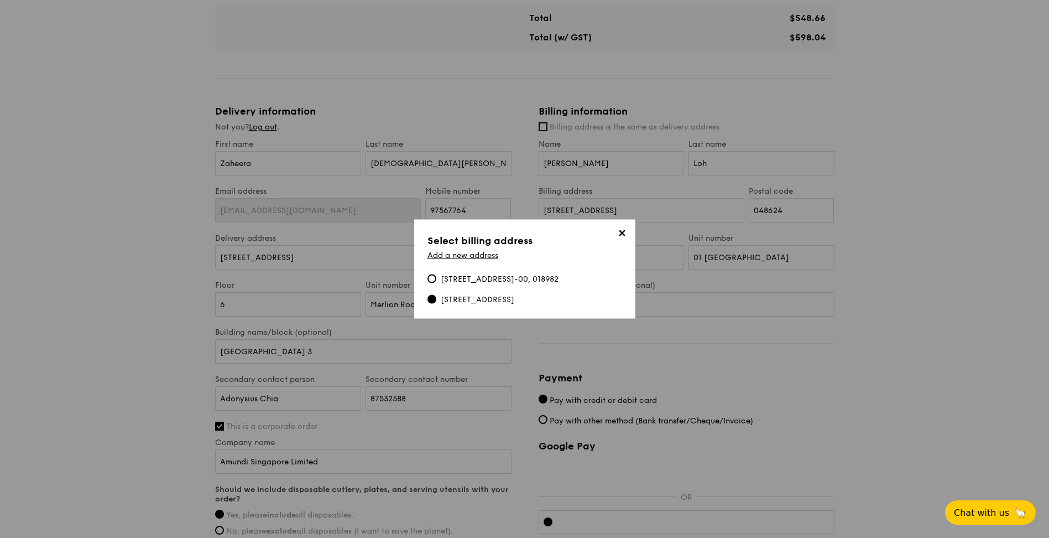
drag, startPoint x: 617, startPoint y: 229, endPoint x: 686, endPoint y: 259, distance: 75.5
click at [617, 228] on span "✕" at bounding box center [621, 234] width 15 height 15
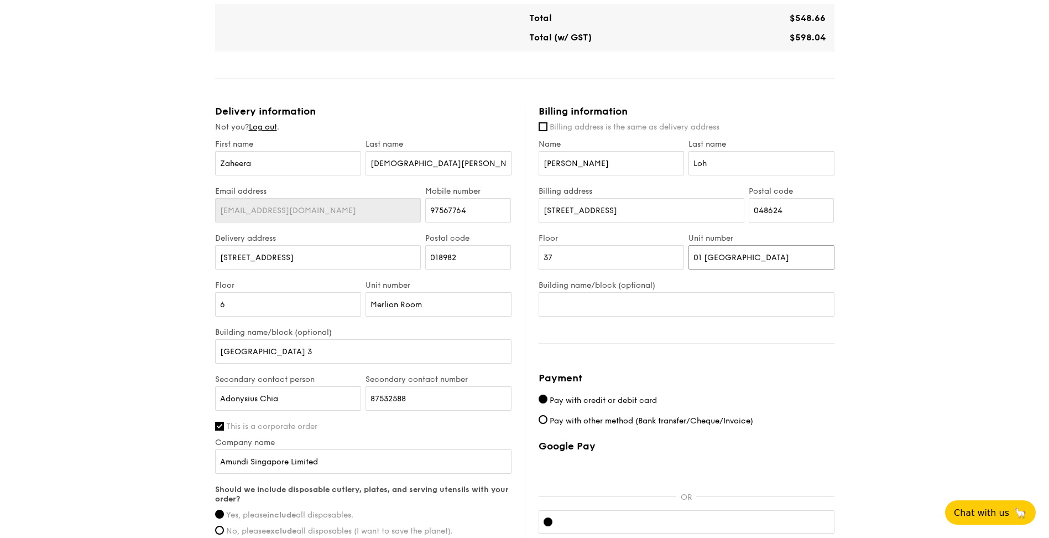
click at [773, 265] on input "01 UOB Plaza 1" at bounding box center [762, 257] width 146 height 24
click at [660, 316] on div "Billing information Billing address is the same as delivery address Name Gabrie…" at bounding box center [680, 353] width 310 height 497
click at [668, 303] on input "Building name/block (optional)" at bounding box center [687, 304] width 296 height 24
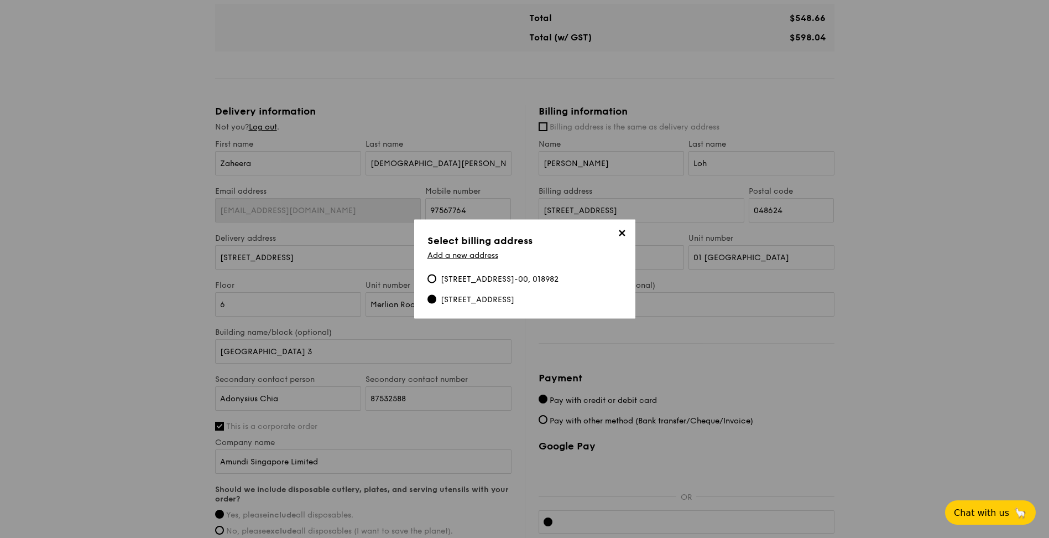
click at [514, 300] on div "80 Raffles Place, #37-01 UOB Plaza 1, 048624" at bounding box center [478, 299] width 74 height 11
click at [436, 300] on input "80 Raffles Place, #37-01 UOB Plaza 1, 048624" at bounding box center [431, 299] width 9 height 9
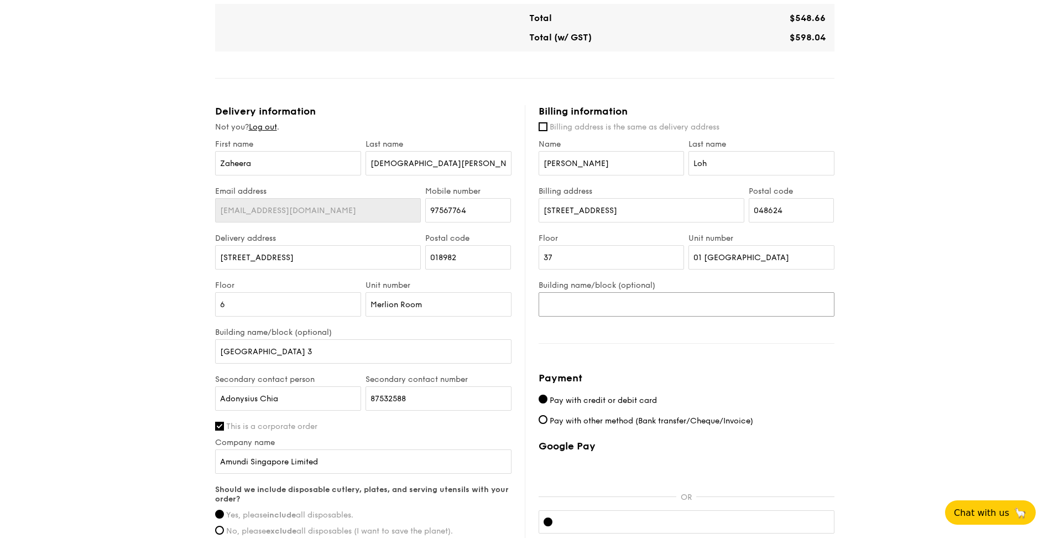
click at [576, 302] on input "Building name/block (optional)" at bounding box center [687, 304] width 296 height 24
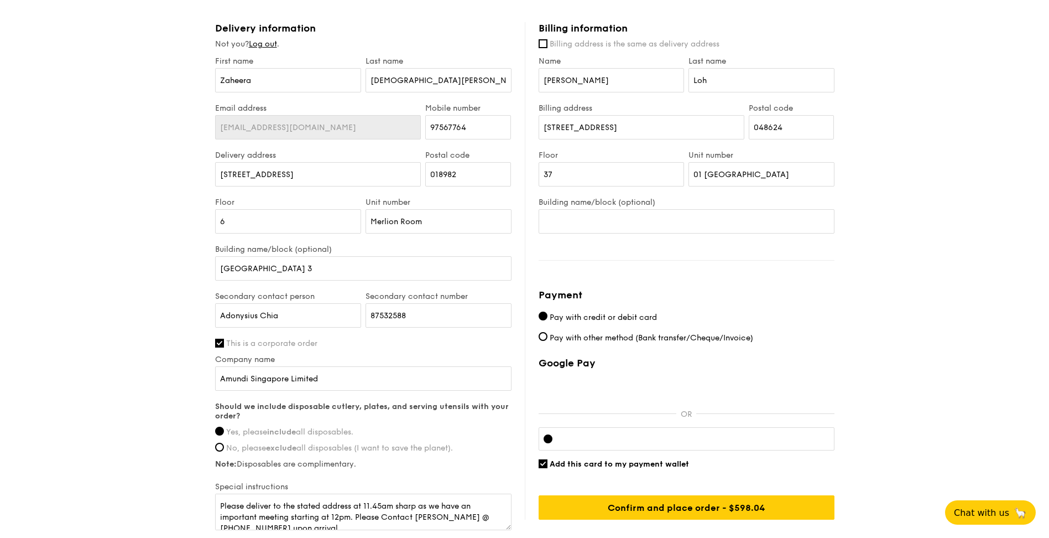
scroll to position [554, 0]
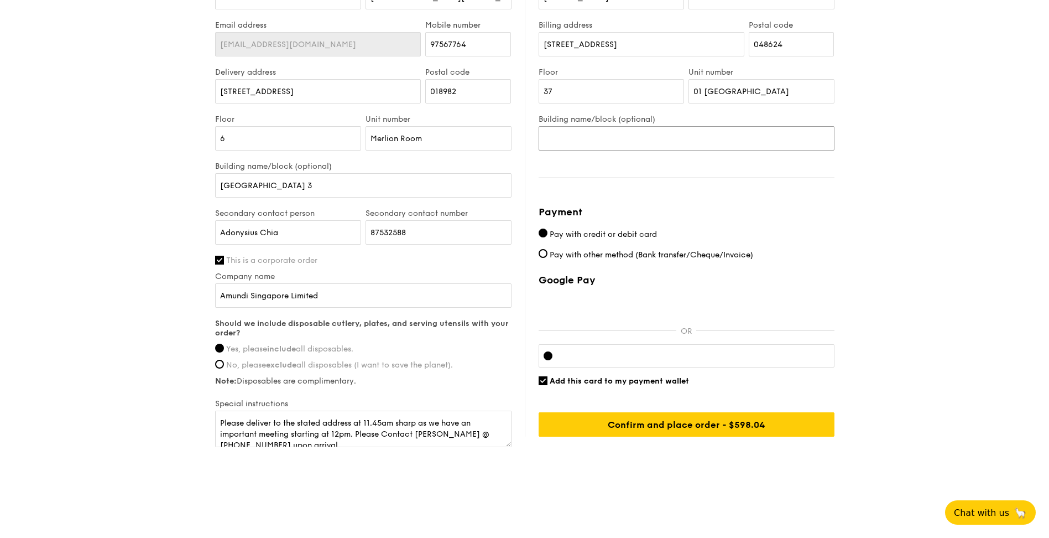
click at [666, 143] on input "Building name/block (optional)" at bounding box center [687, 138] width 296 height 24
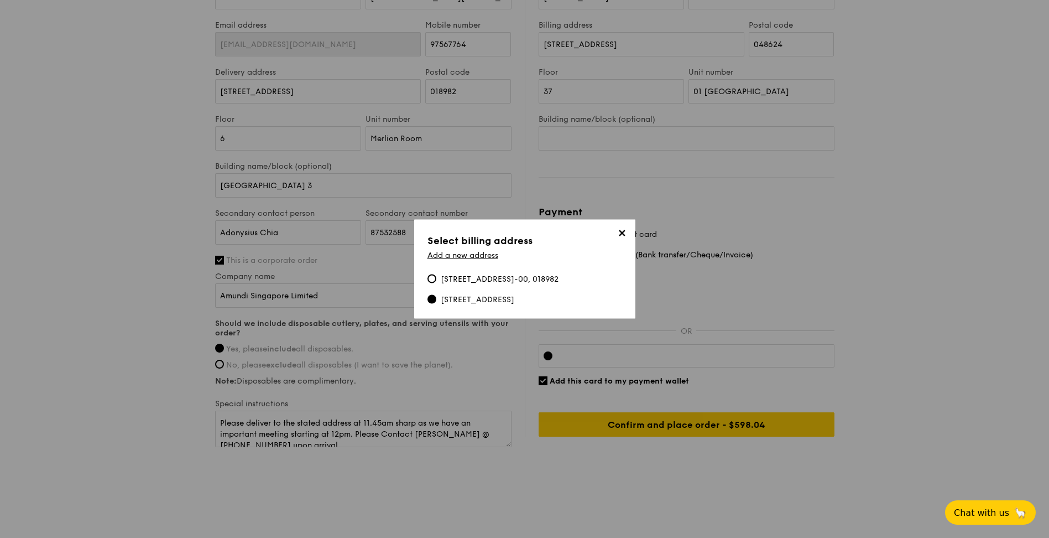
click at [628, 230] on span "✕" at bounding box center [621, 234] width 15 height 15
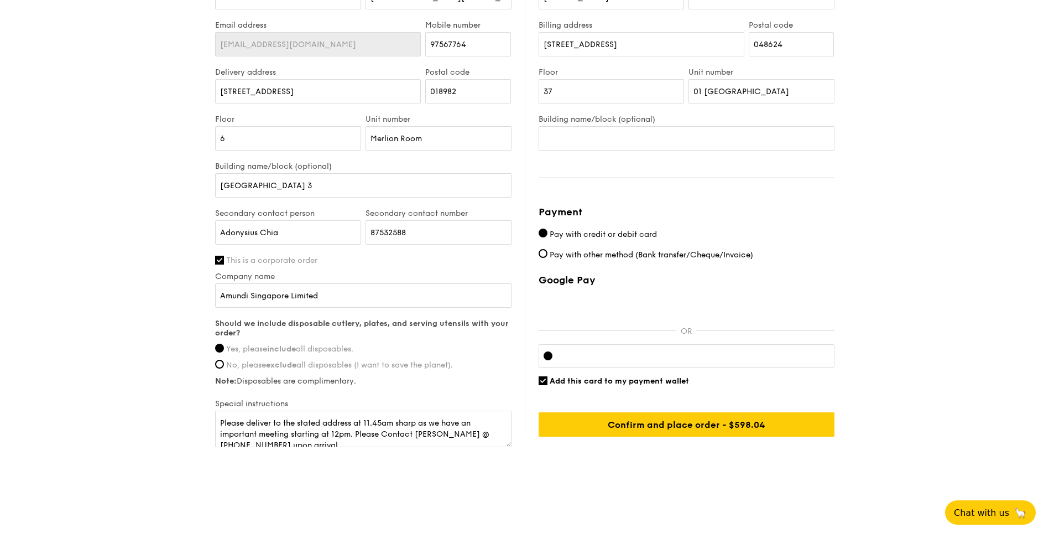
click at [633, 379] on span "Add this card to my payment wallet" at bounding box center [619, 380] width 139 height 9
click at [547, 379] on input "Add this card to my payment wallet" at bounding box center [543, 380] width 9 height 9
checkbox input "false"
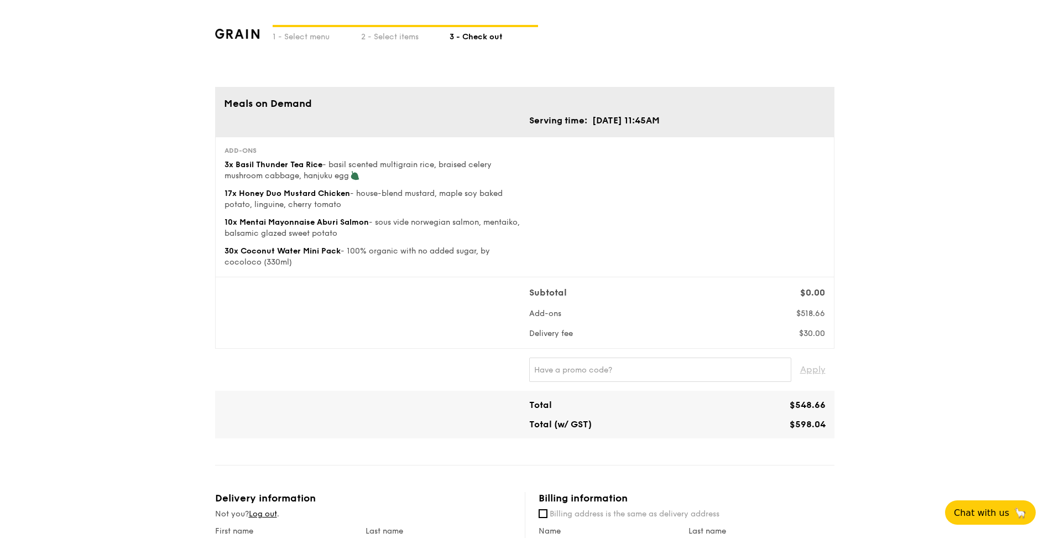
scroll to position [0, 0]
click at [398, 37] on div "2 - Select items" at bounding box center [405, 36] width 88 height 15
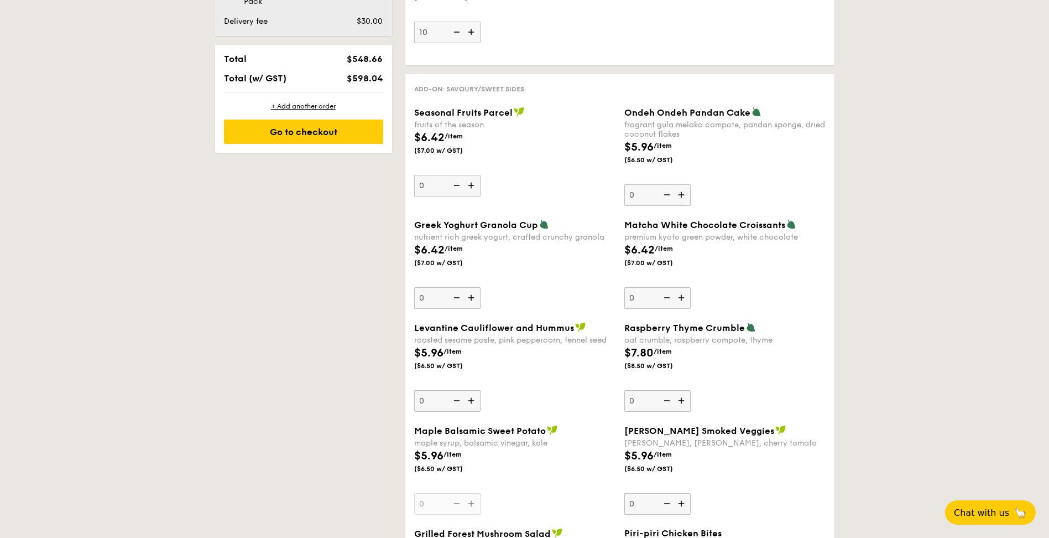
scroll to position [830, 0]
drag, startPoint x: 1050, startPoint y: 201, endPoint x: 1050, endPoint y: 217, distance: 16.0
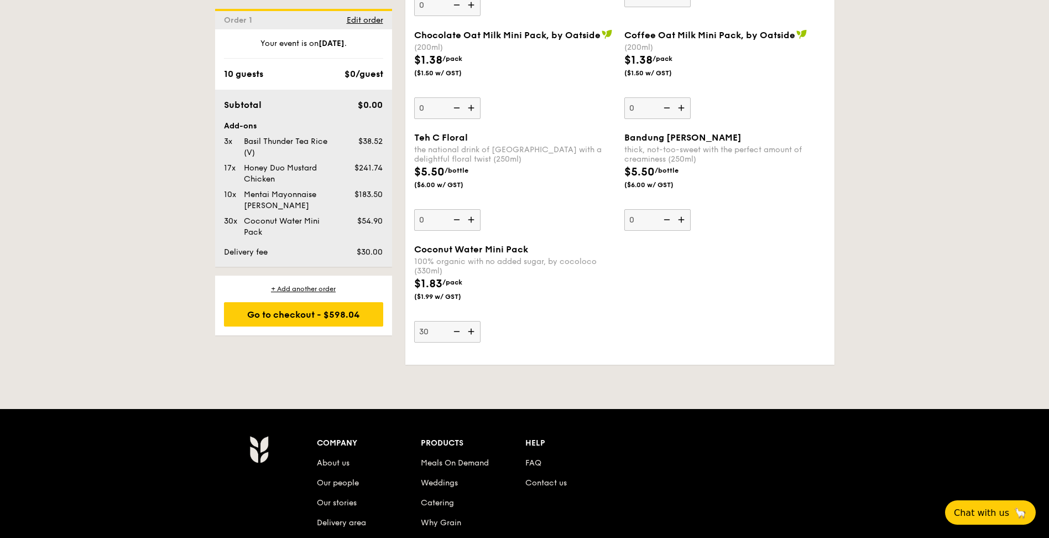
scroll to position [2055, 0]
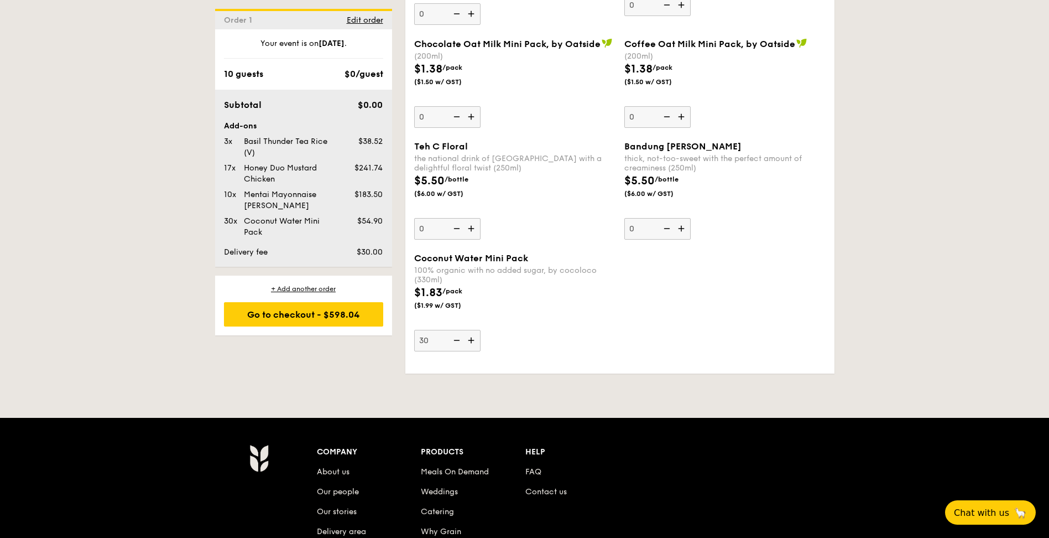
click at [456, 342] on img at bounding box center [455, 340] width 17 height 21
click at [456, 342] on input "30" at bounding box center [447, 341] width 66 height 22
click at [456, 342] on img at bounding box center [455, 340] width 17 height 21
click at [456, 342] on input "29" at bounding box center [447, 341] width 66 height 22
click at [456, 342] on img at bounding box center [455, 340] width 17 height 21
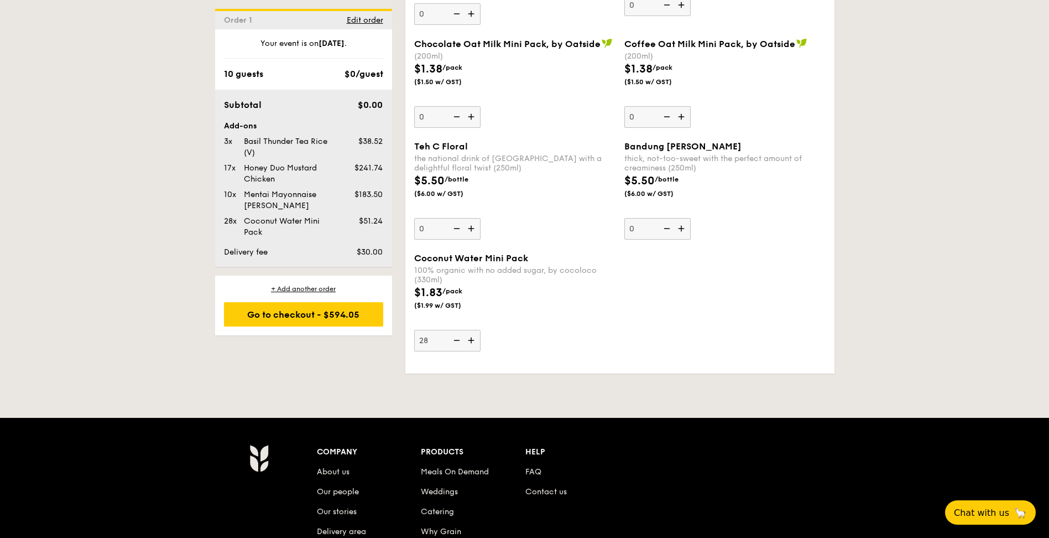
click at [456, 342] on input "28" at bounding box center [447, 341] width 66 height 22
click at [456, 342] on img at bounding box center [455, 340] width 17 height 21
click at [456, 342] on input "27" at bounding box center [447, 341] width 66 height 22
click at [456, 342] on img at bounding box center [455, 340] width 17 height 21
click at [456, 342] on input "26" at bounding box center [447, 341] width 66 height 22
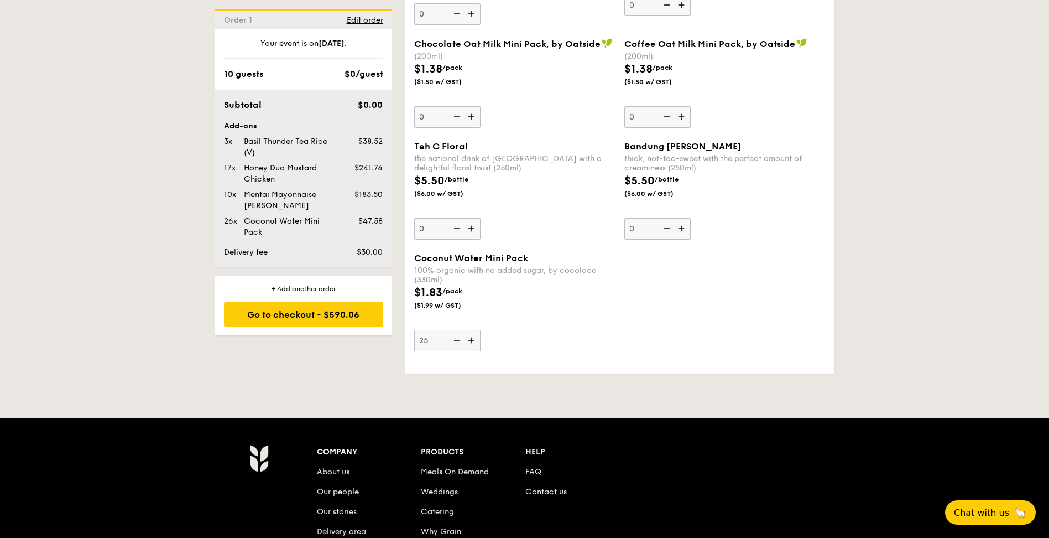
click at [456, 342] on img at bounding box center [455, 340] width 17 height 21
click at [456, 342] on input "25" at bounding box center [447, 341] width 66 height 22
click at [456, 342] on img at bounding box center [455, 340] width 17 height 21
click at [456, 342] on input "24" at bounding box center [447, 341] width 66 height 22
click at [456, 342] on img at bounding box center [455, 340] width 17 height 21
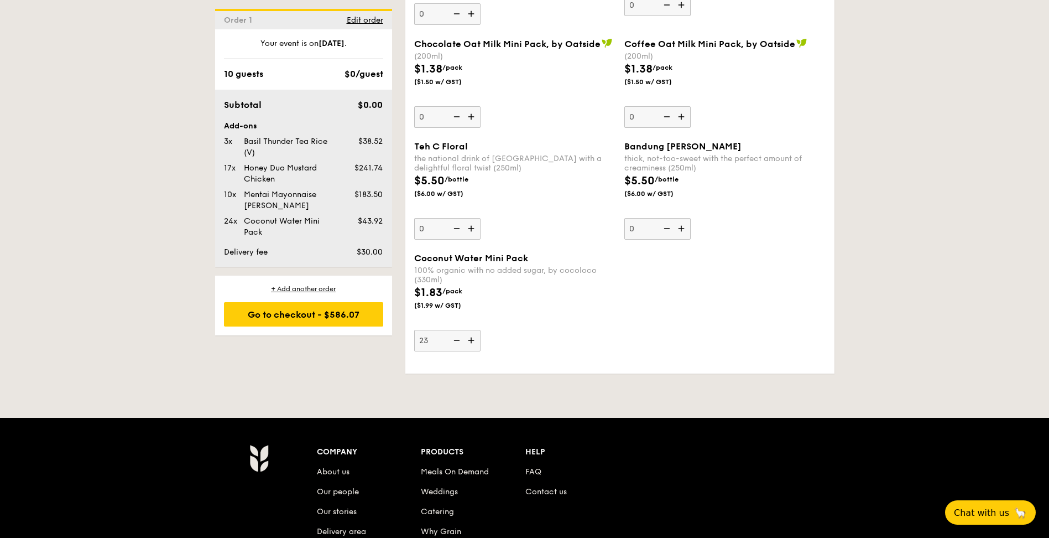
click at [456, 342] on input "23" at bounding box center [447, 341] width 66 height 22
click at [456, 342] on img at bounding box center [455, 340] width 17 height 21
click at [456, 342] on input "22" at bounding box center [447, 341] width 66 height 22
click at [456, 342] on img at bounding box center [455, 340] width 17 height 21
click at [456, 342] on input "21" at bounding box center [447, 341] width 66 height 22
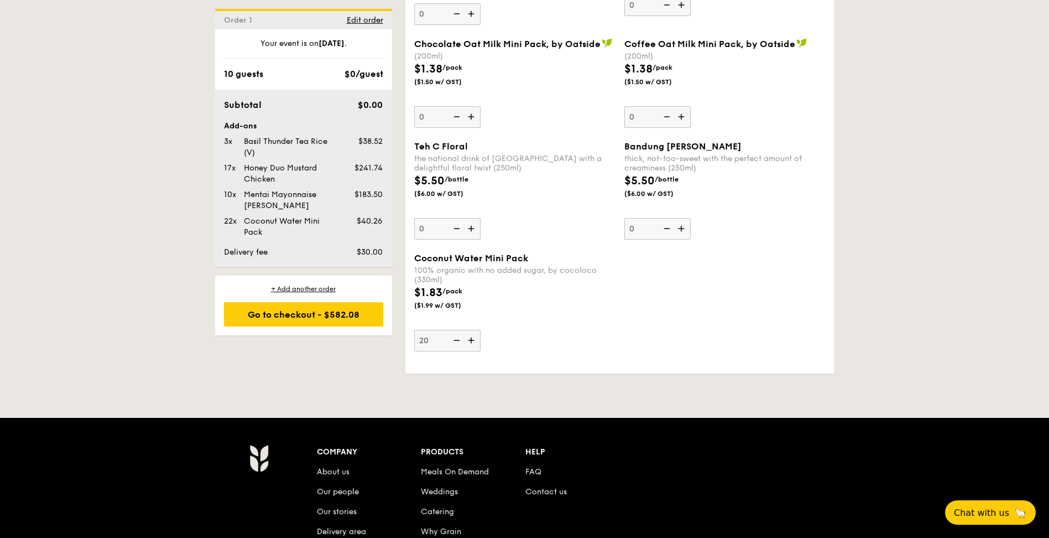
click at [456, 342] on img at bounding box center [455, 340] width 17 height 21
click at [456, 342] on input "20" at bounding box center [447, 341] width 66 height 22
click at [456, 342] on img at bounding box center [455, 340] width 17 height 21
click at [456, 342] on input "19" at bounding box center [447, 341] width 66 height 22
click at [456, 342] on img at bounding box center [455, 340] width 17 height 21
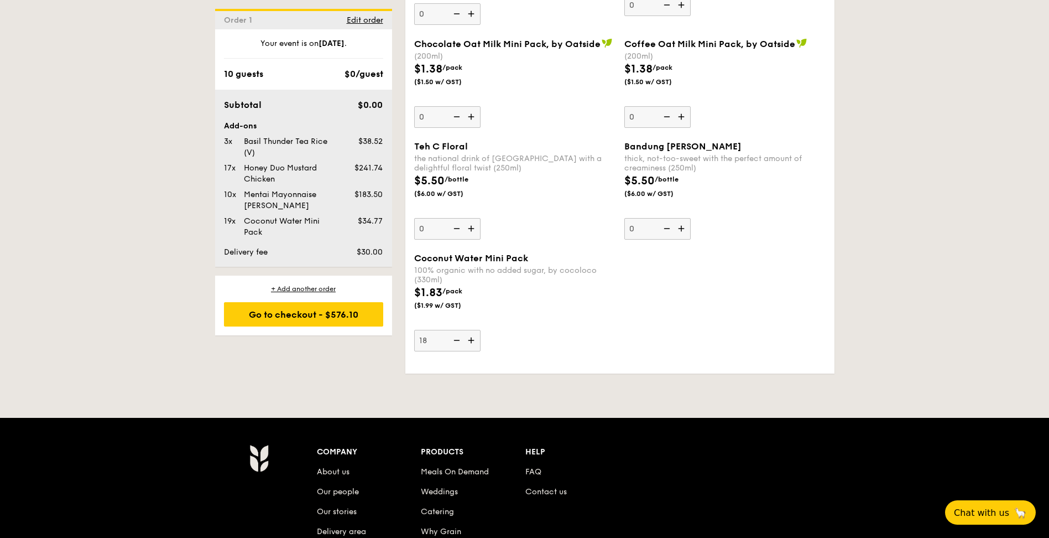
click at [456, 342] on input "18" at bounding box center [447, 341] width 66 height 22
click at [456, 342] on img at bounding box center [455, 340] width 17 height 21
click at [456, 342] on input "17" at bounding box center [447, 341] width 66 height 22
click at [456, 342] on img at bounding box center [455, 340] width 17 height 21
click at [456, 342] on input "16" at bounding box center [447, 341] width 66 height 22
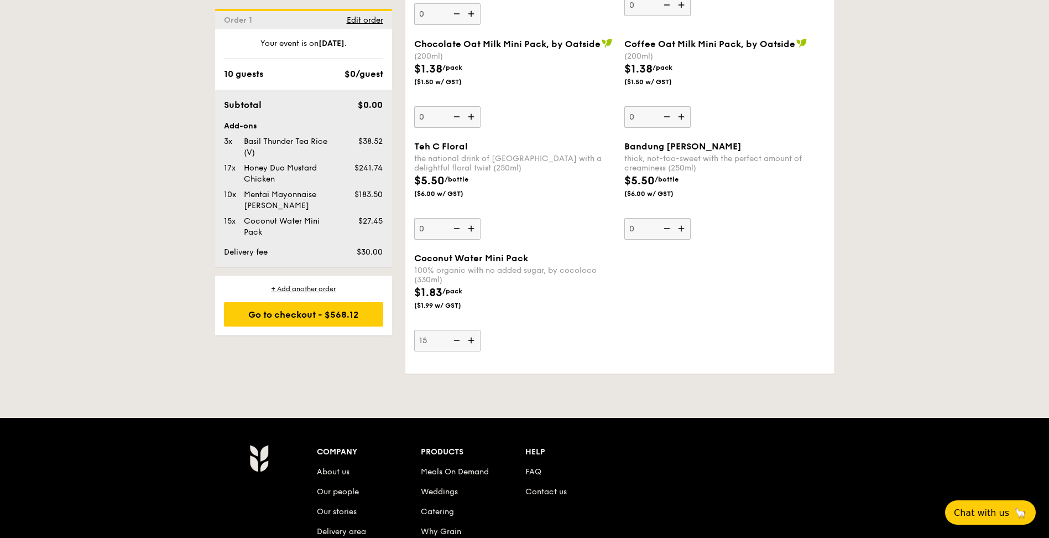
click at [456, 342] on img at bounding box center [455, 340] width 17 height 21
click at [456, 342] on input "15" at bounding box center [447, 341] width 66 height 22
click at [456, 342] on img at bounding box center [455, 340] width 17 height 21
click at [456, 342] on input "14" at bounding box center [447, 341] width 66 height 22
click at [456, 342] on img at bounding box center [455, 340] width 17 height 21
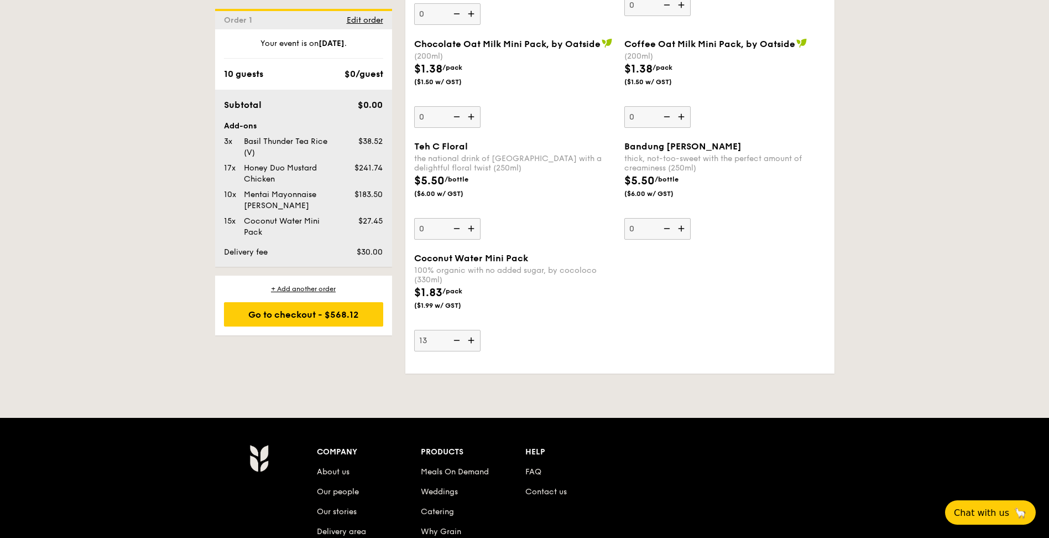
click at [456, 342] on input "13" at bounding box center [447, 341] width 66 height 22
click at [456, 342] on img at bounding box center [455, 340] width 17 height 21
click at [456, 342] on input "12" at bounding box center [447, 341] width 66 height 22
click at [456, 342] on img at bounding box center [455, 340] width 17 height 21
click at [456, 342] on input "11" at bounding box center [447, 341] width 66 height 22
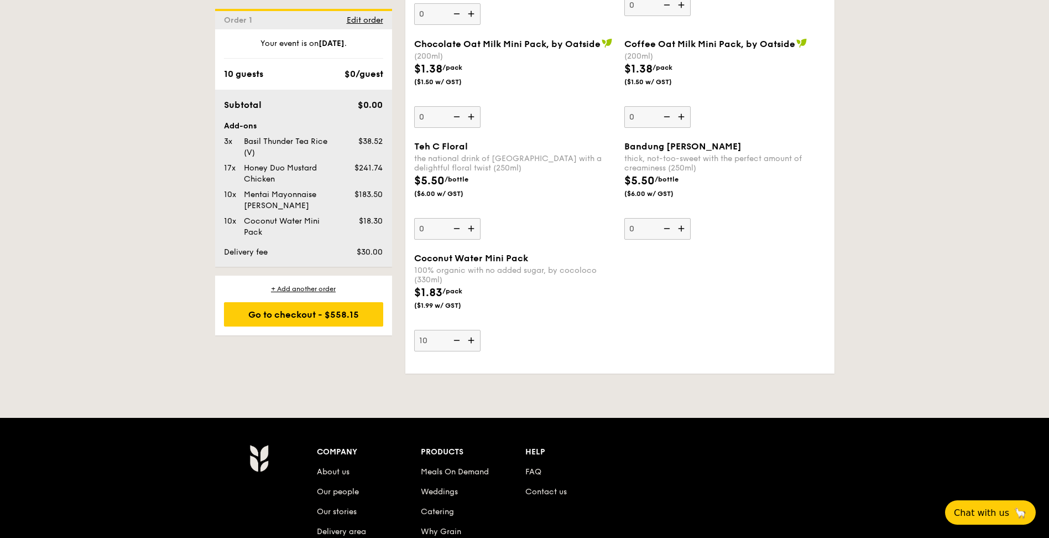
click at [456, 342] on img at bounding box center [455, 340] width 17 height 21
click at [456, 342] on input "10" at bounding box center [447, 341] width 66 height 22
click at [452, 343] on img at bounding box center [455, 340] width 17 height 21
click at [452, 343] on input "9" at bounding box center [447, 341] width 66 height 22
click at [452, 343] on img at bounding box center [455, 340] width 17 height 21
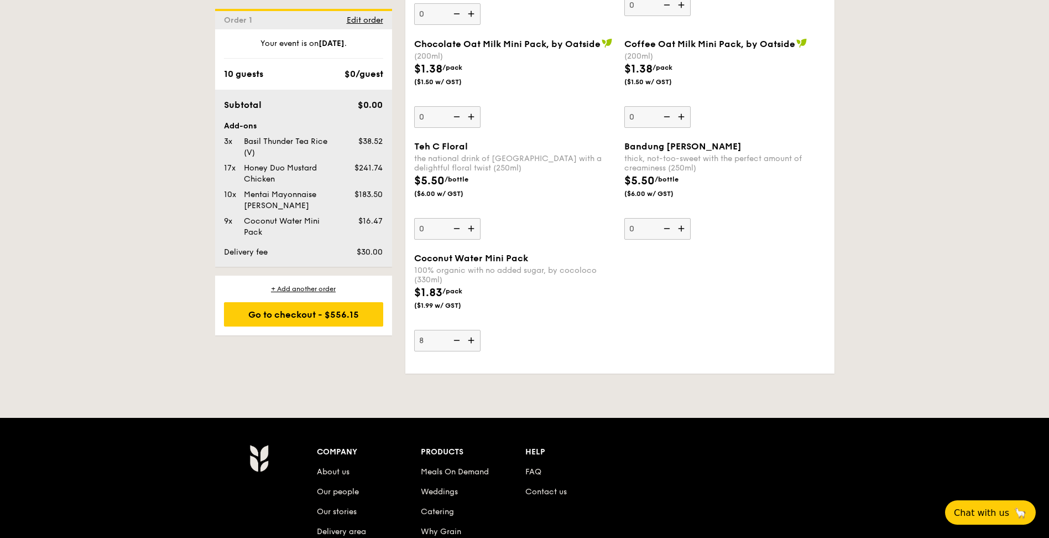
click at [452, 343] on input "8" at bounding box center [447, 341] width 66 height 22
click at [452, 343] on img at bounding box center [455, 340] width 17 height 21
click at [452, 343] on input "7" at bounding box center [447, 341] width 66 height 22
click at [452, 343] on img at bounding box center [455, 340] width 17 height 21
click at [452, 343] on input "6" at bounding box center [447, 341] width 66 height 22
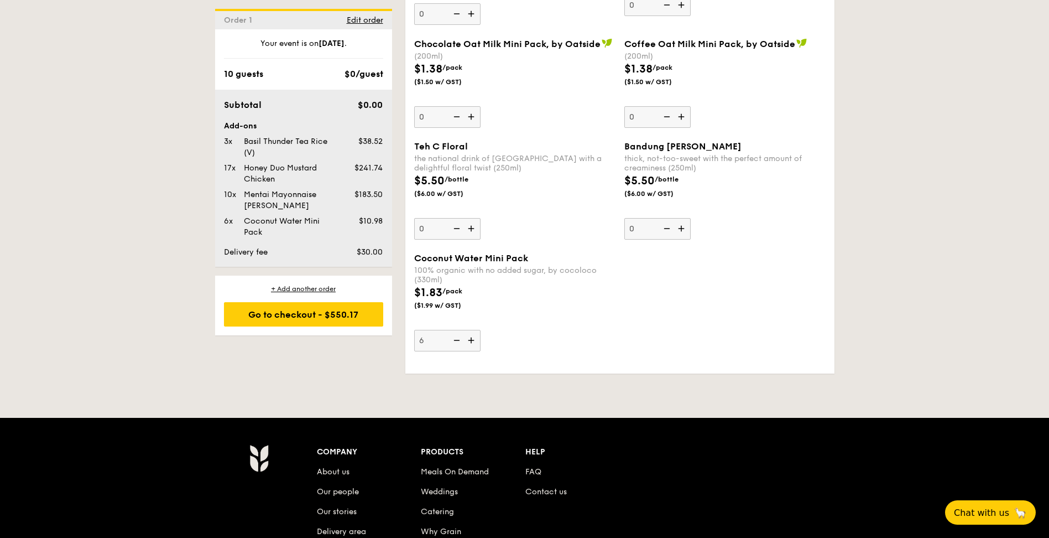
type input "5"
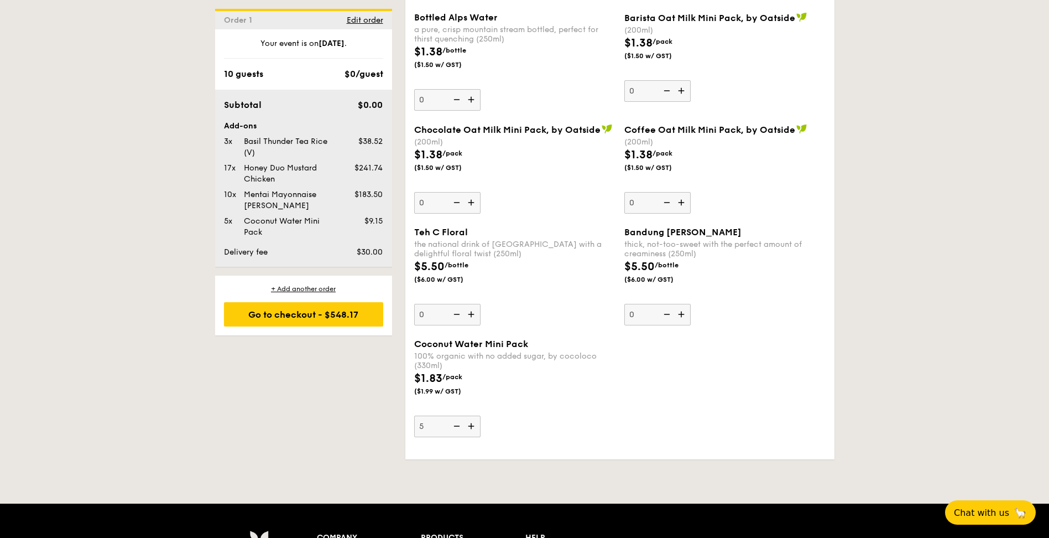
scroll to position [1944, 0]
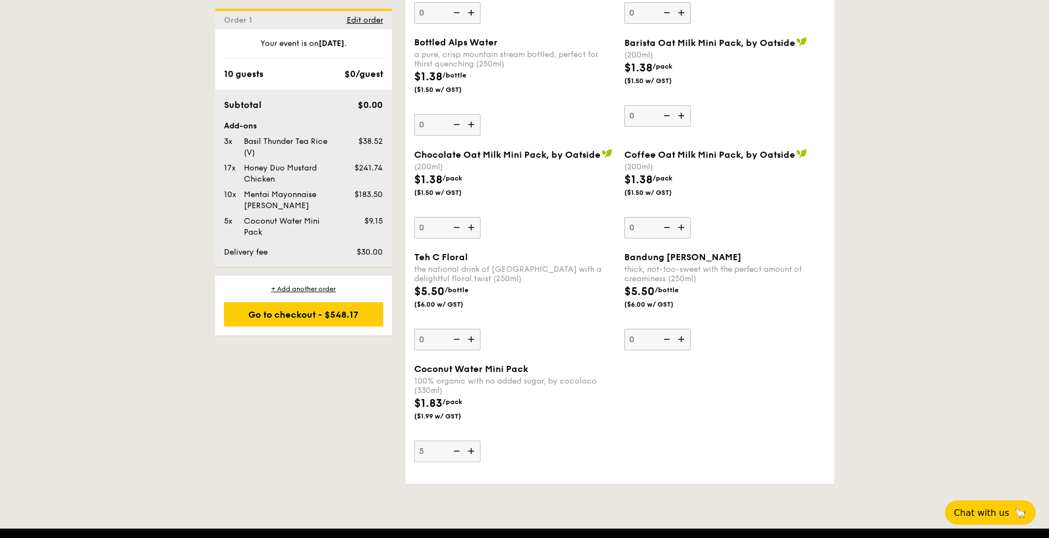
click at [471, 340] on img at bounding box center [472, 338] width 17 height 21
click at [471, 340] on input "0" at bounding box center [447, 339] width 66 height 22
click at [471, 340] on img at bounding box center [472, 338] width 17 height 21
click at [471, 340] on input "1" at bounding box center [447, 339] width 66 height 22
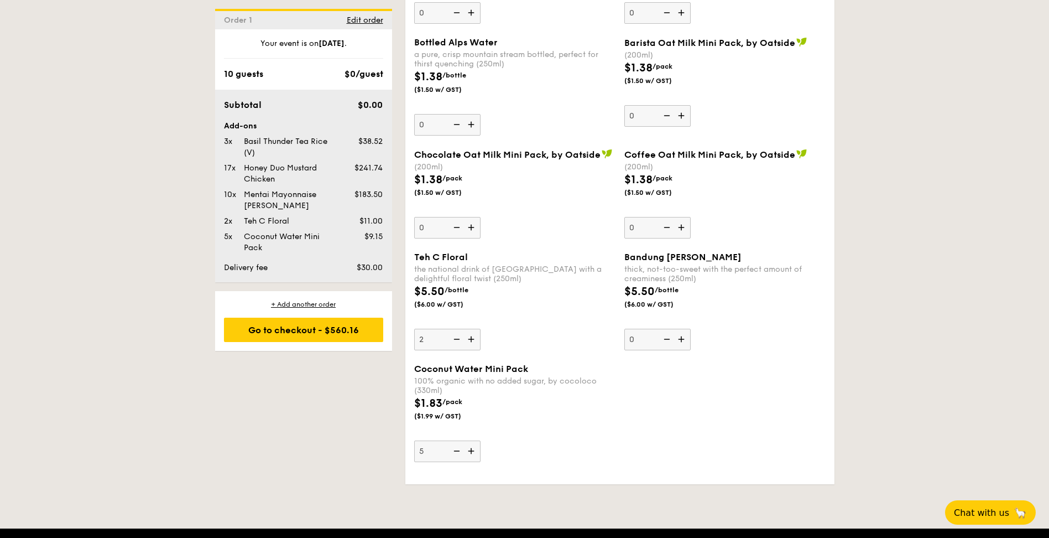
click at [471, 340] on img at bounding box center [472, 338] width 17 height 21
click at [471, 340] on input "2" at bounding box center [447, 339] width 66 height 22
click at [471, 340] on img at bounding box center [472, 338] width 17 height 21
click at [471, 340] on input "3" at bounding box center [447, 339] width 66 height 22
click at [471, 340] on img at bounding box center [472, 338] width 17 height 21
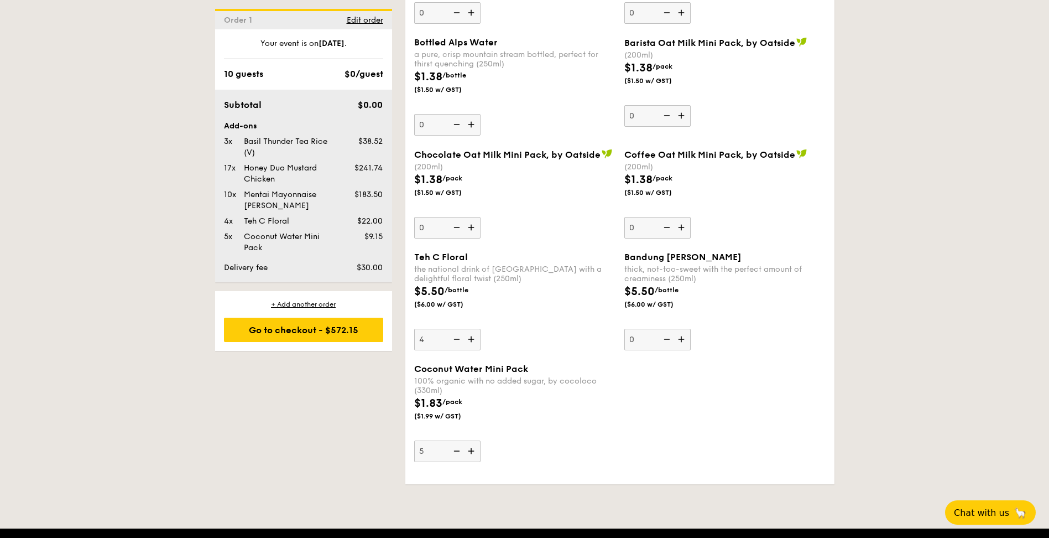
click at [471, 340] on input "4" at bounding box center [447, 339] width 66 height 22
type input "5"
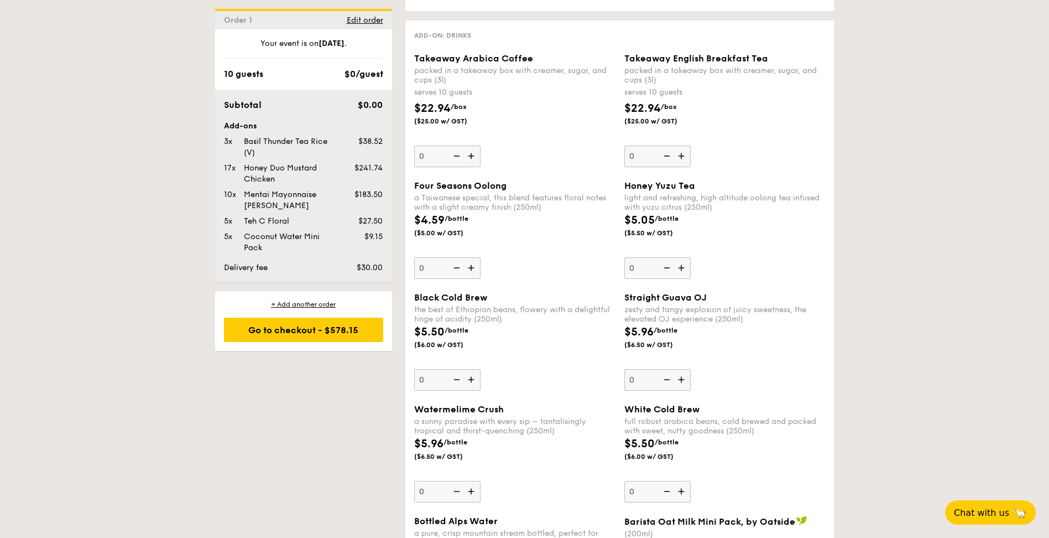
scroll to position [1446, 0]
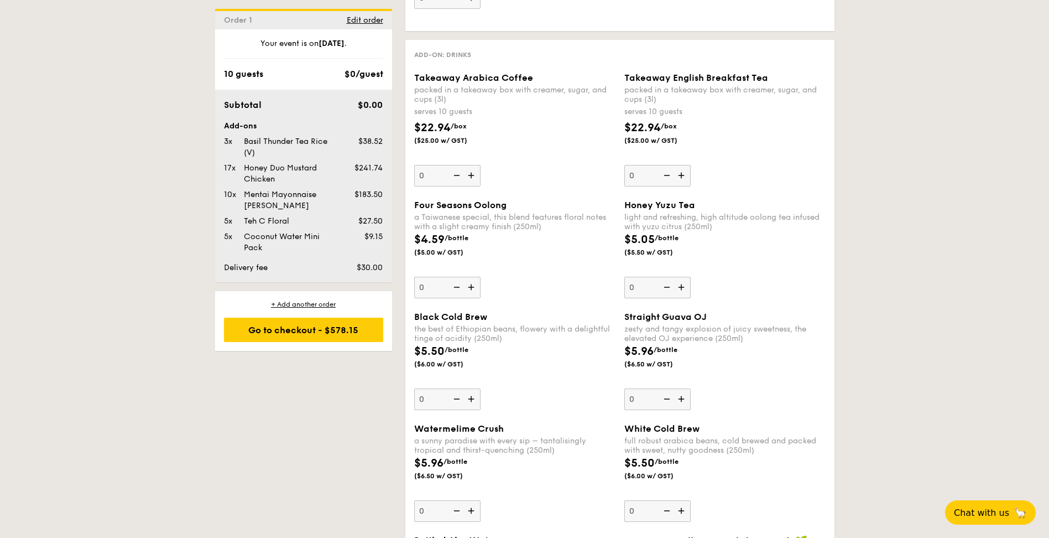
click at [684, 289] on img at bounding box center [682, 287] width 17 height 21
click at [684, 289] on input "0" at bounding box center [657, 288] width 66 height 22
click at [684, 289] on img at bounding box center [682, 287] width 17 height 21
click at [684, 289] on input "1" at bounding box center [657, 288] width 66 height 22
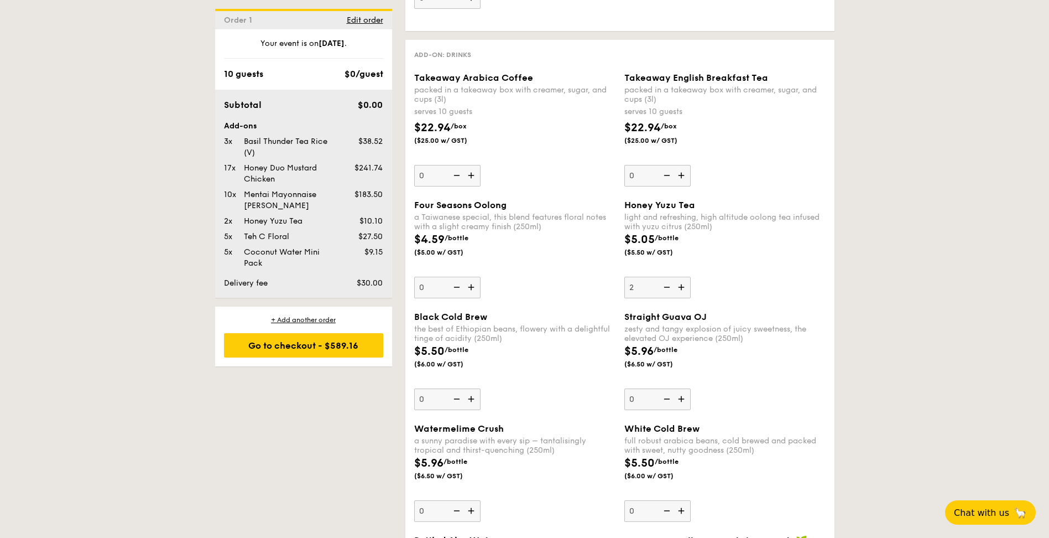
click at [684, 289] on img at bounding box center [682, 287] width 17 height 21
click at [684, 289] on input "2" at bounding box center [657, 288] width 66 height 22
click at [684, 289] on img at bounding box center [682, 287] width 17 height 21
click at [684, 289] on input "3" at bounding box center [657, 288] width 66 height 22
click at [684, 289] on img at bounding box center [682, 287] width 17 height 21
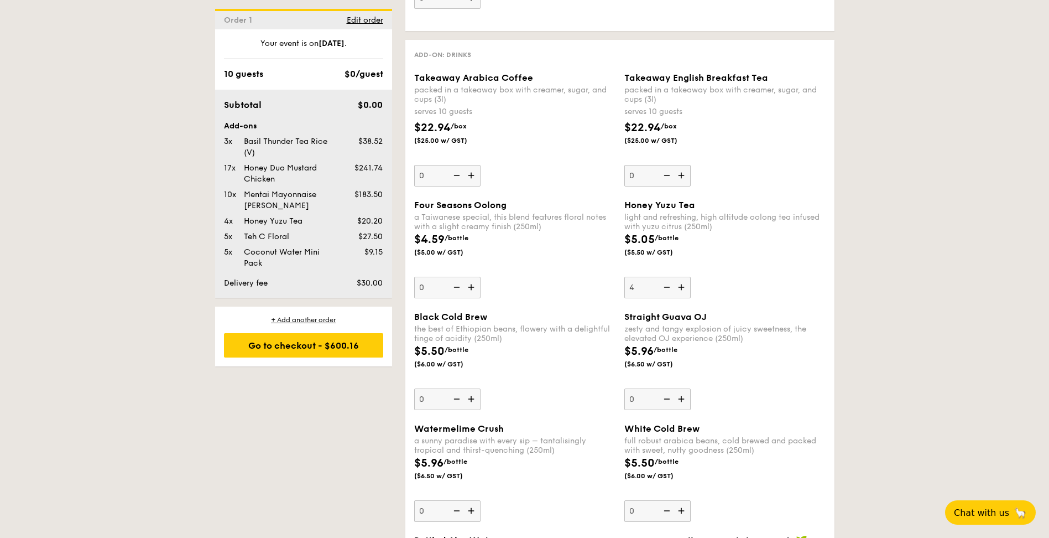
click at [684, 289] on input "4" at bounding box center [657, 288] width 66 height 22
type input "5"
click at [470, 286] on img at bounding box center [472, 287] width 17 height 21
click at [470, 286] on input "0" at bounding box center [447, 288] width 66 height 22
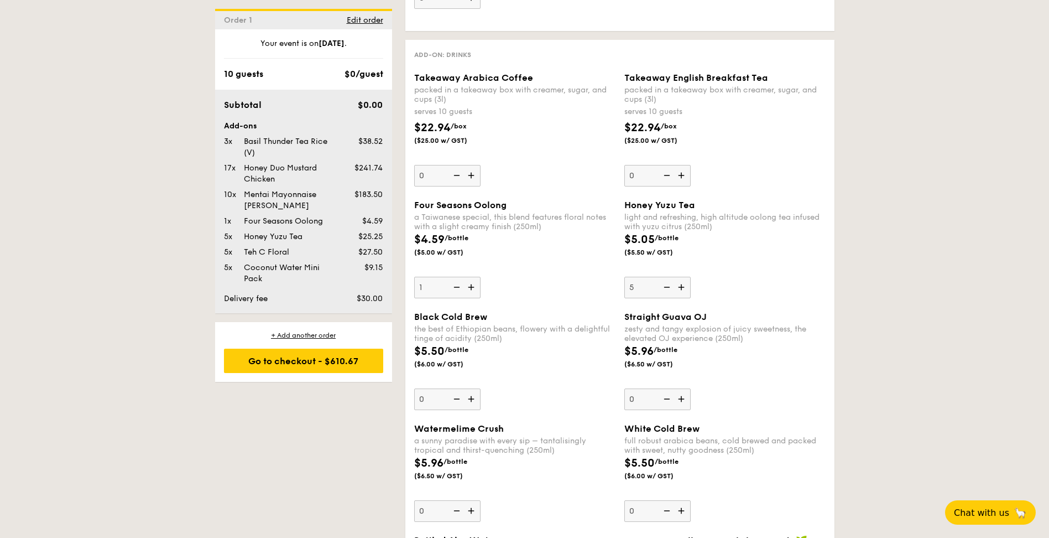
click at [470, 286] on img at bounding box center [472, 287] width 17 height 21
click at [470, 286] on input "1" at bounding box center [447, 288] width 66 height 22
click at [470, 286] on img at bounding box center [472, 287] width 17 height 21
click at [470, 286] on input "2" at bounding box center [447, 288] width 66 height 22
click at [470, 286] on img at bounding box center [472, 287] width 17 height 21
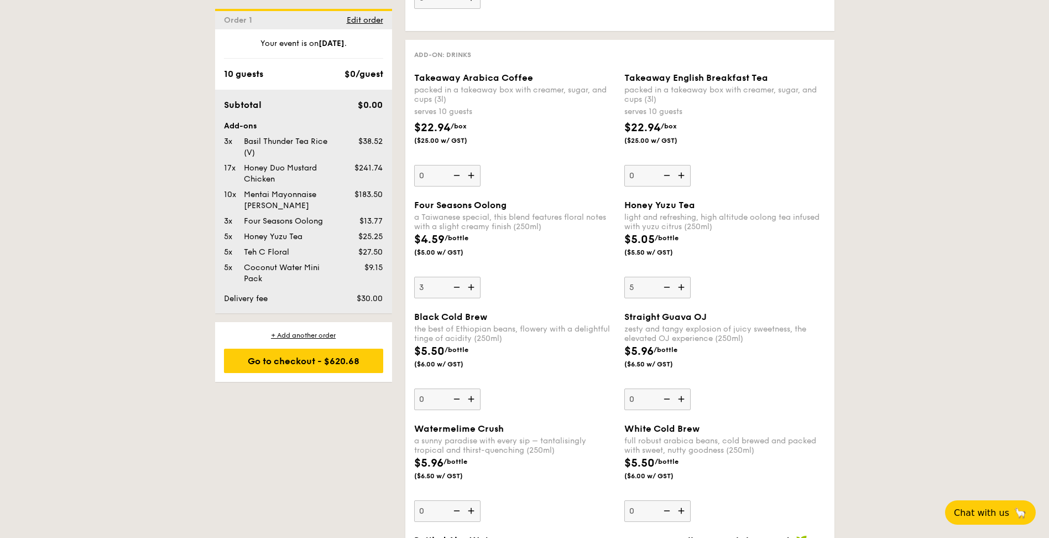
click at [470, 286] on input "3" at bounding box center [447, 288] width 66 height 22
click at [470, 286] on img at bounding box center [472, 287] width 17 height 21
click at [470, 286] on input "4" at bounding box center [447, 288] width 66 height 22
type input "5"
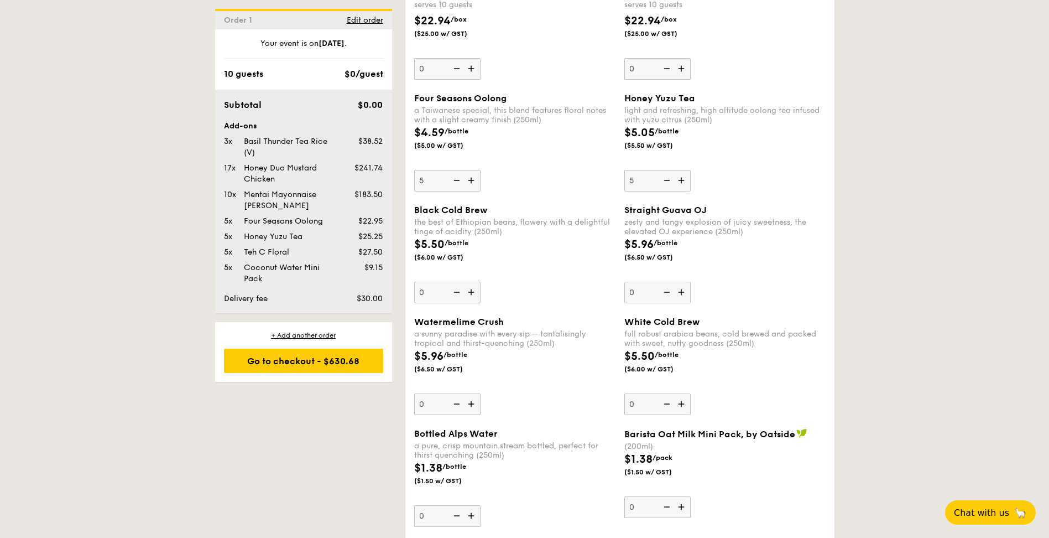
scroll to position [1557, 0]
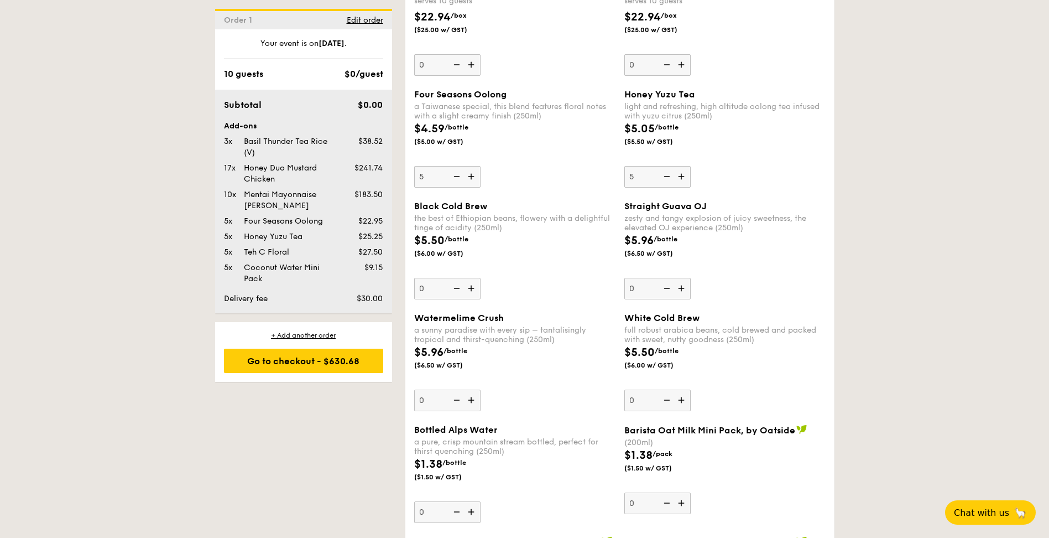
click at [684, 400] on img at bounding box center [682, 399] width 17 height 21
click at [684, 400] on input "0" at bounding box center [657, 400] width 66 height 22
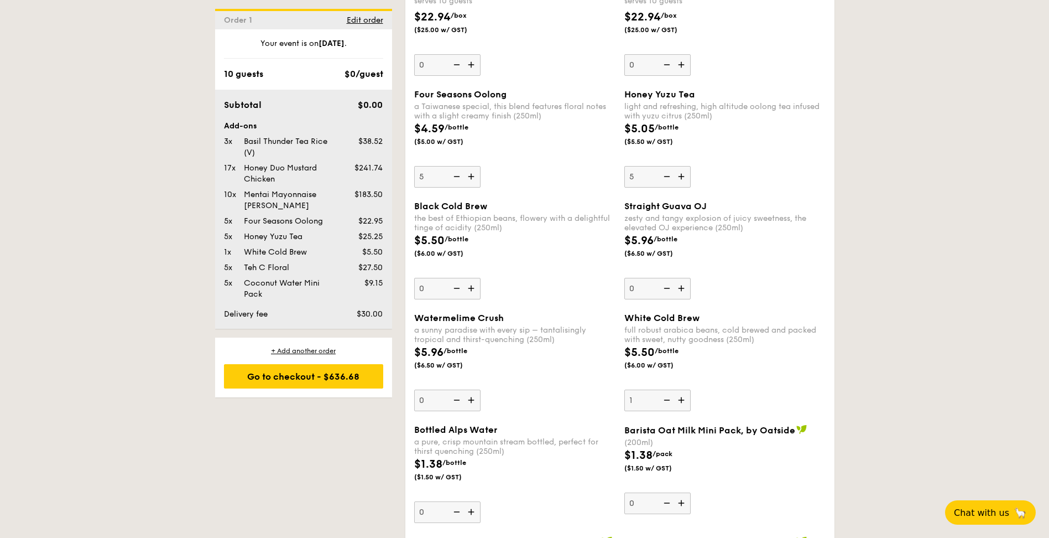
click at [684, 400] on img at bounding box center [682, 399] width 17 height 21
click at [684, 400] on input "1" at bounding box center [657, 400] width 66 height 22
click at [684, 400] on img at bounding box center [682, 399] width 17 height 21
click at [684, 400] on input "2" at bounding box center [657, 400] width 66 height 22
click at [684, 400] on img at bounding box center [682, 399] width 17 height 21
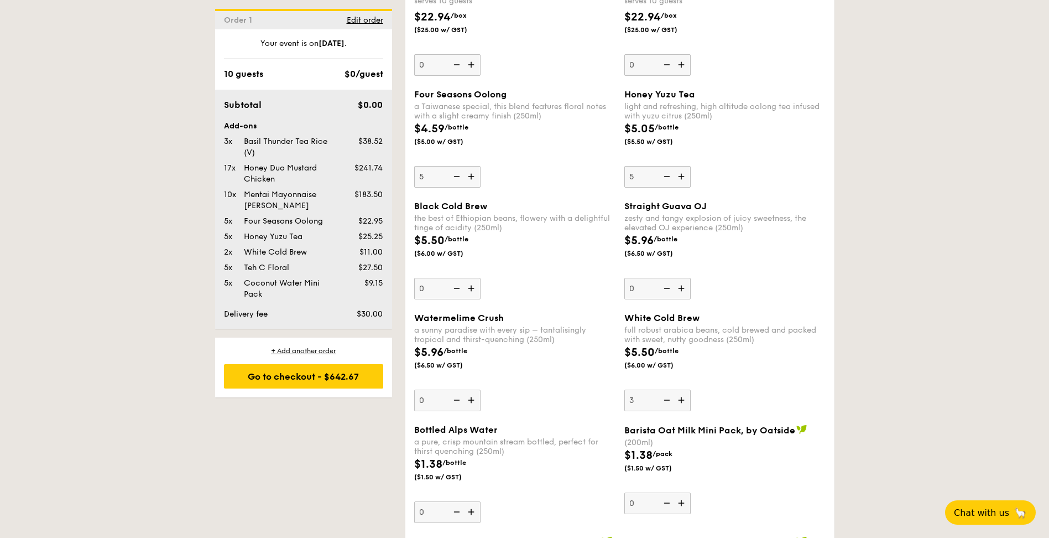
click at [684, 400] on input "3" at bounding box center [657, 400] width 66 height 22
click at [684, 400] on img at bounding box center [682, 399] width 17 height 21
click at [684, 400] on input "4" at bounding box center [657, 400] width 66 height 22
type input "5"
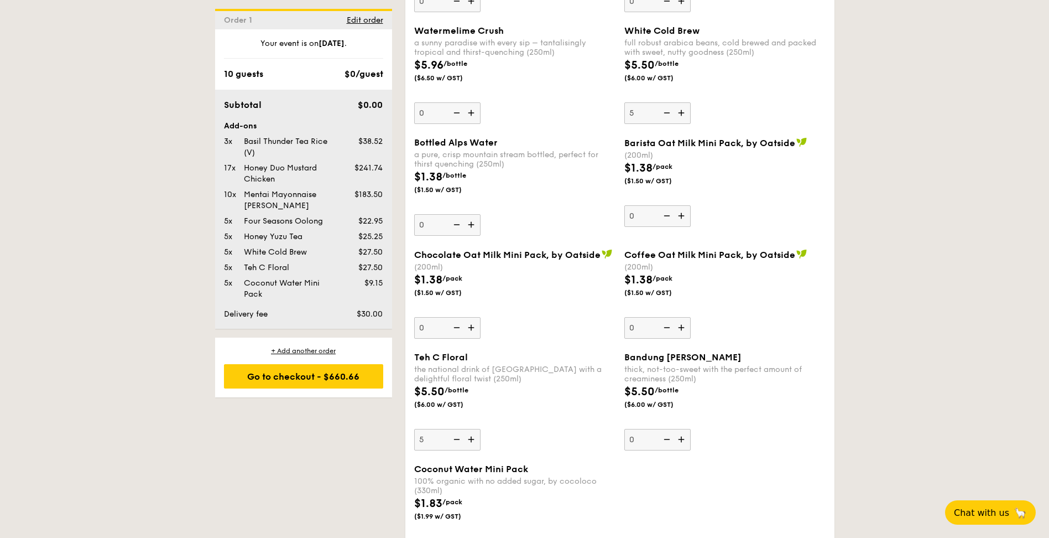
scroll to position [1889, 0]
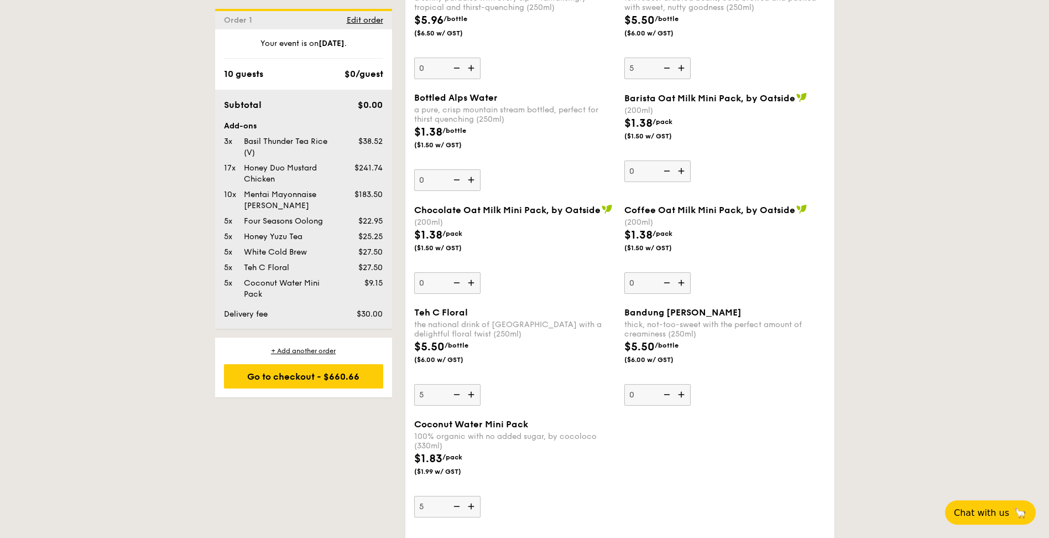
click at [680, 393] on img at bounding box center [682, 394] width 17 height 21
click at [680, 393] on input "0" at bounding box center [657, 395] width 66 height 22
click at [680, 393] on img at bounding box center [682, 394] width 17 height 21
click at [680, 393] on input "1" at bounding box center [657, 395] width 66 height 22
click at [680, 393] on img at bounding box center [682, 394] width 17 height 21
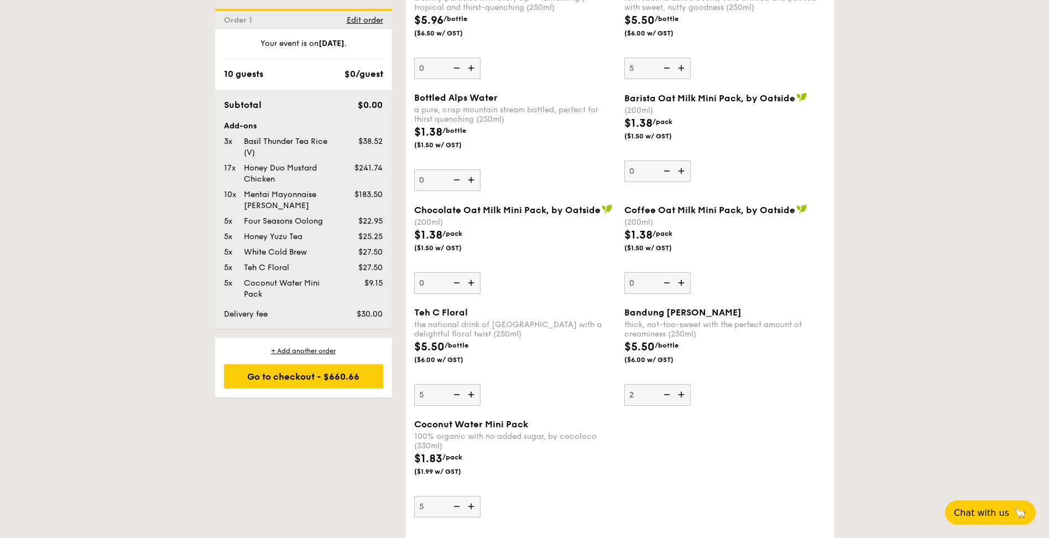
click at [680, 393] on input "2" at bounding box center [657, 395] width 66 height 22
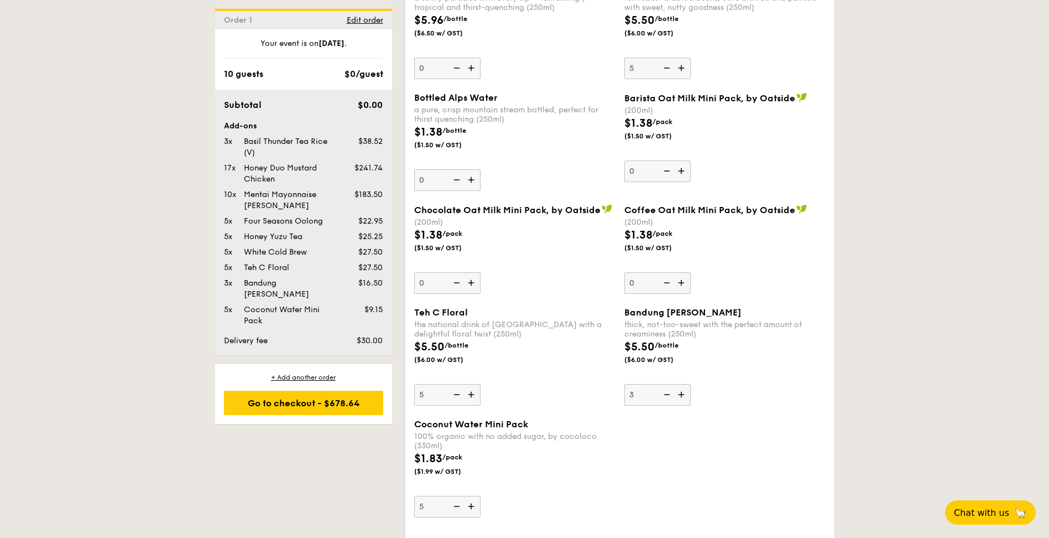
click at [680, 393] on img at bounding box center [682, 394] width 17 height 21
click at [680, 393] on input "3" at bounding box center [657, 395] width 66 height 22
click at [671, 393] on img at bounding box center [666, 394] width 17 height 21
click at [671, 393] on input "4" at bounding box center [657, 395] width 66 height 22
click at [671, 393] on img at bounding box center [666, 394] width 17 height 21
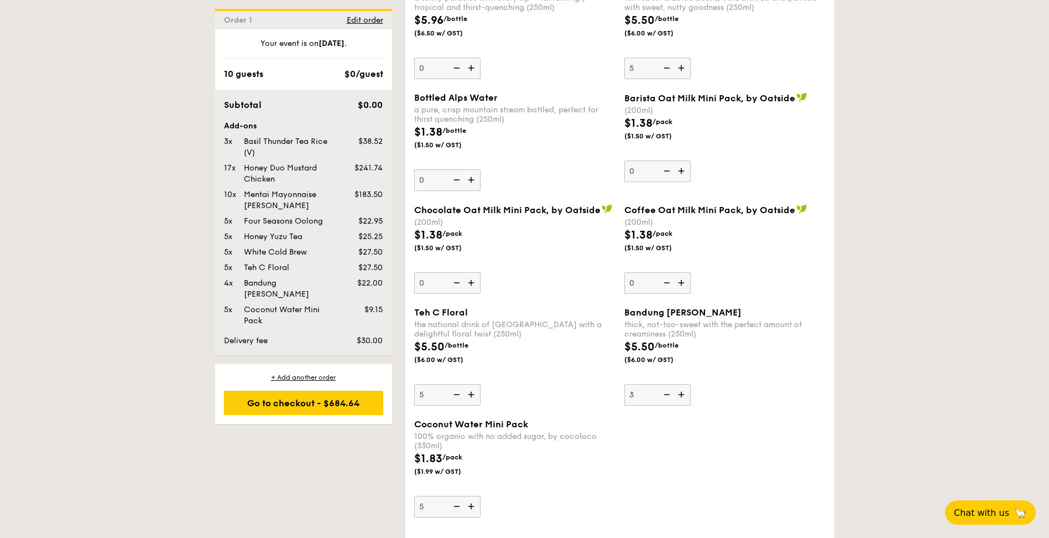
click at [671, 393] on input "3" at bounding box center [657, 395] width 66 height 22
click at [671, 393] on img at bounding box center [666, 394] width 17 height 21
click at [671, 393] on input "2" at bounding box center [657, 395] width 66 height 22
click at [671, 393] on img at bounding box center [666, 394] width 17 height 21
click at [671, 393] on input "1" at bounding box center [657, 395] width 66 height 22
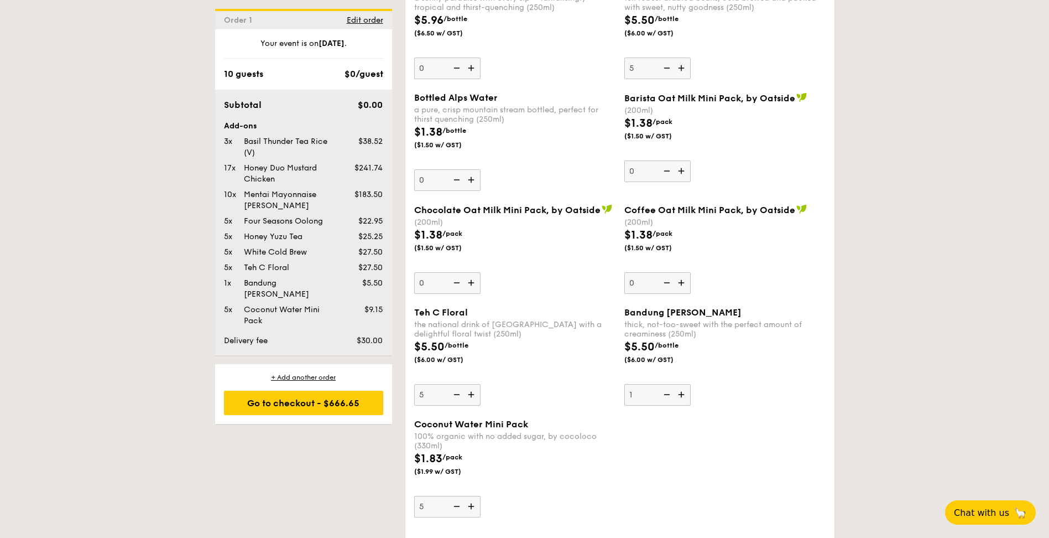
type input "0"
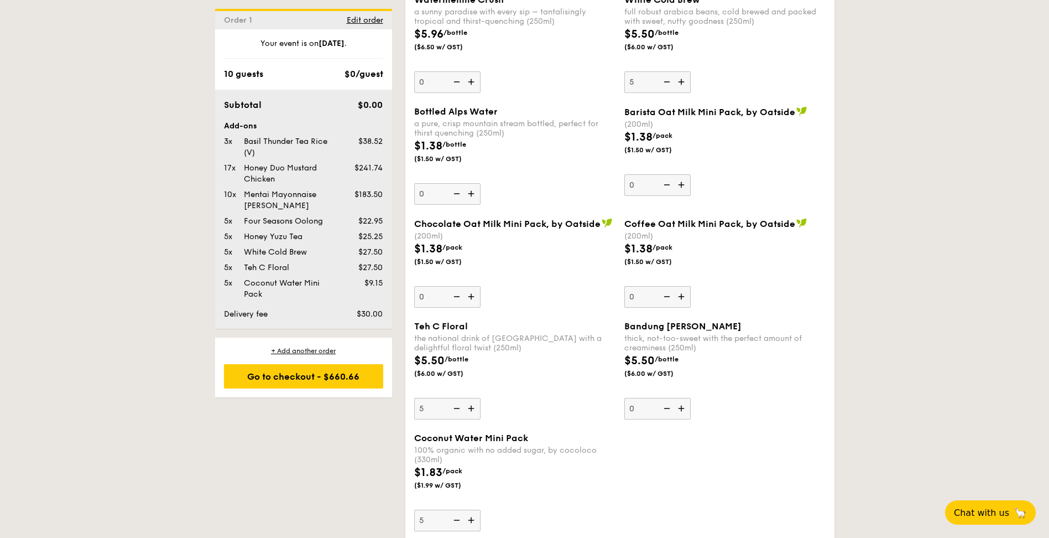
scroll to position [1866, 0]
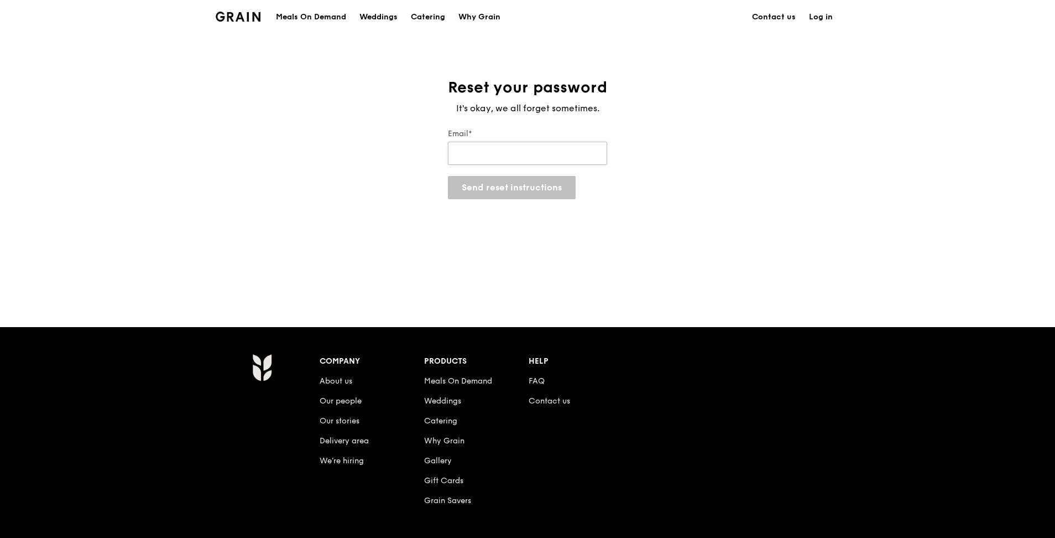
click at [526, 147] on input "Email*" at bounding box center [527, 153] width 159 height 23
type input "adonysius.chia@amundi.com"
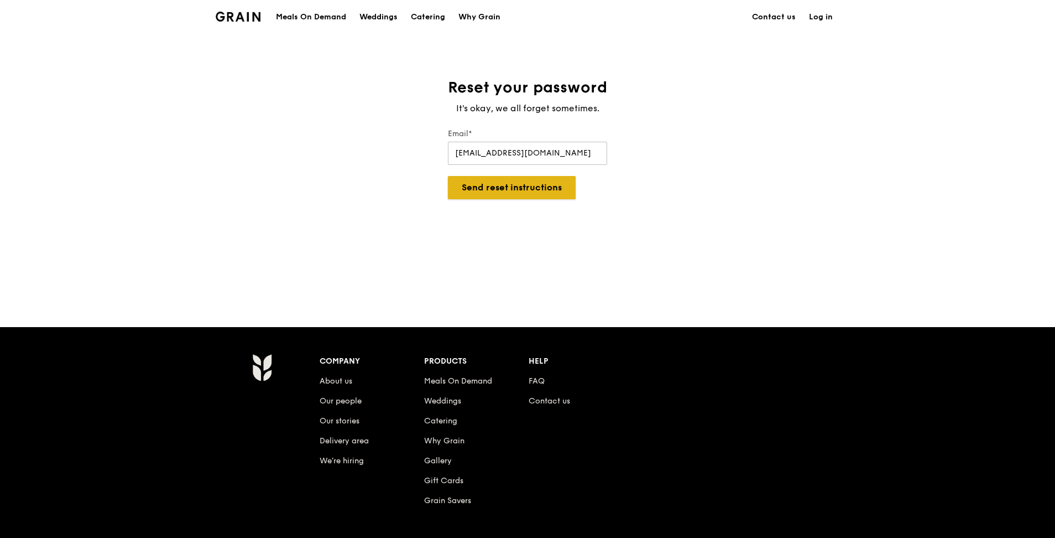
click at [519, 189] on button "Send reset instructions" at bounding box center [512, 187] width 128 height 23
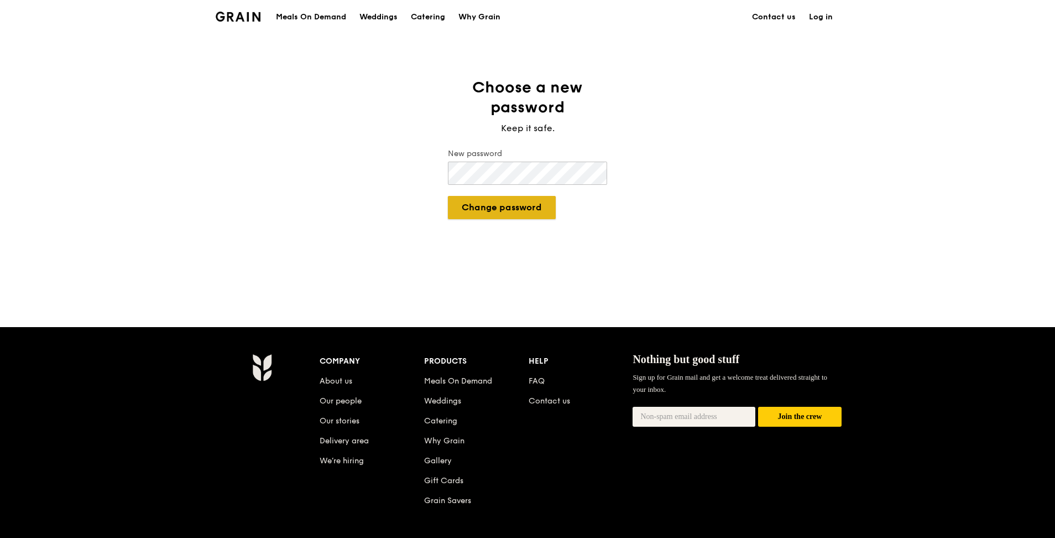
click at [520, 207] on button "Change password" at bounding box center [502, 207] width 108 height 23
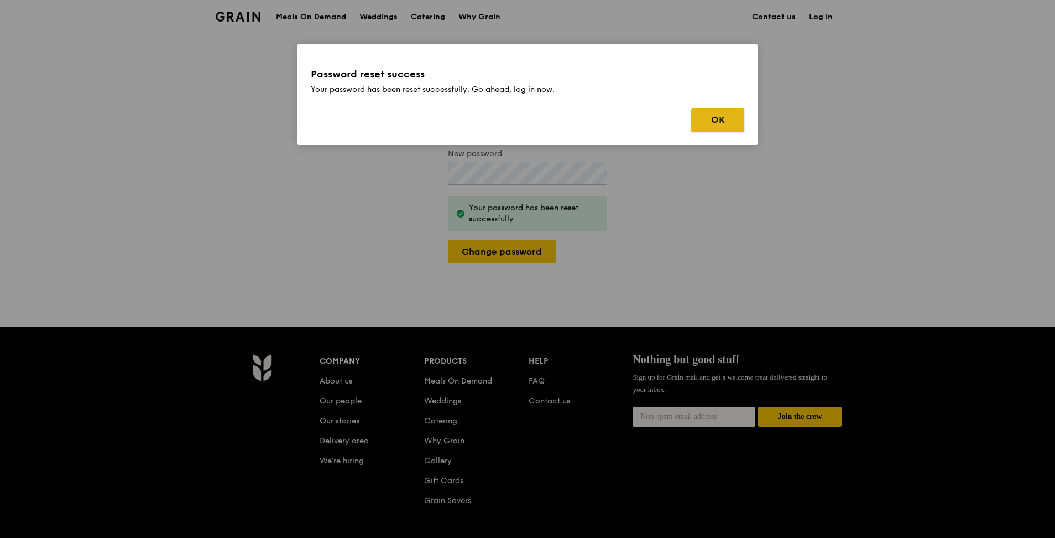
click at [739, 118] on button "OK" at bounding box center [717, 119] width 53 height 23
